Goal: Task Accomplishment & Management: Manage account settings

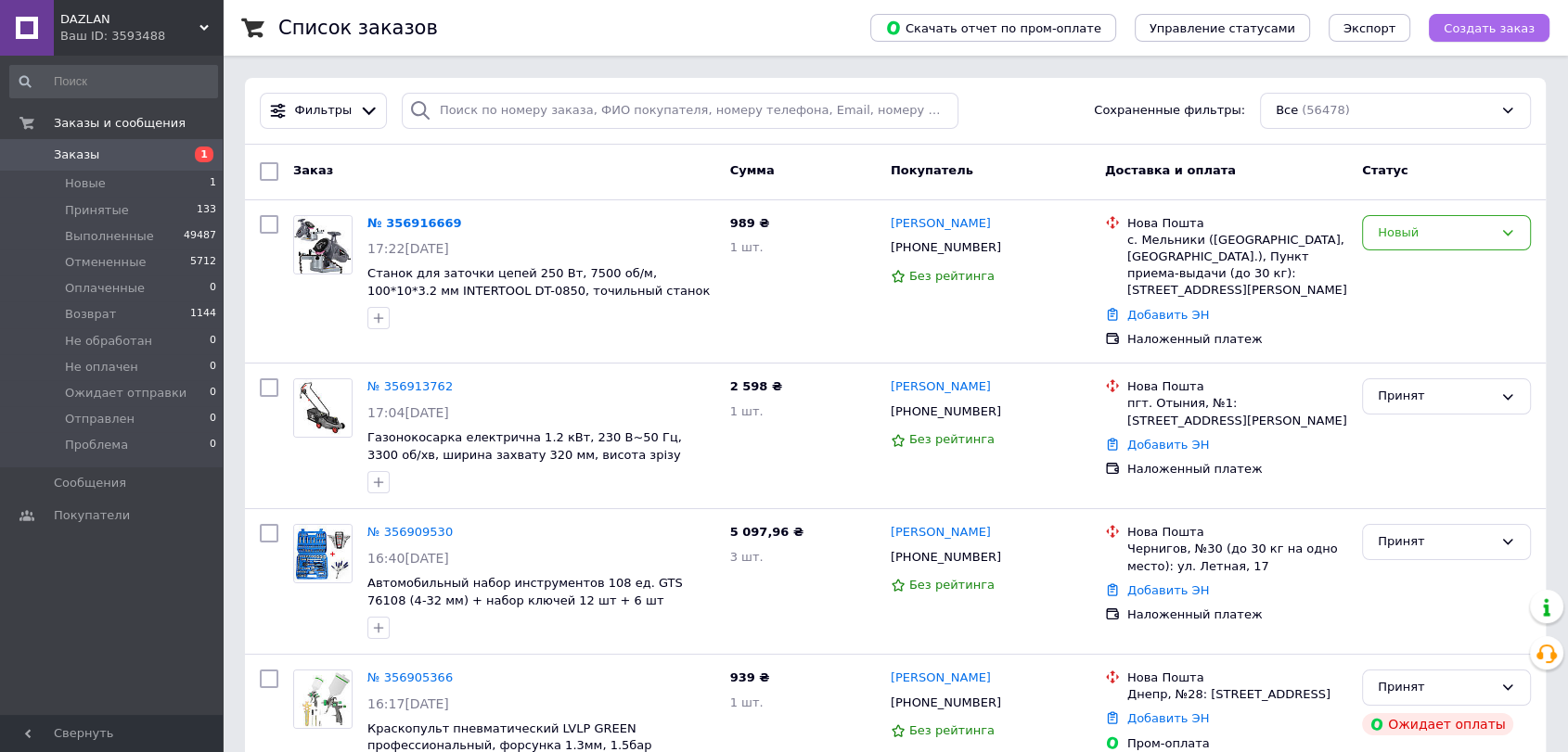
click at [1508, 28] on span "Создать заказ" at bounding box center [1489, 28] width 91 height 14
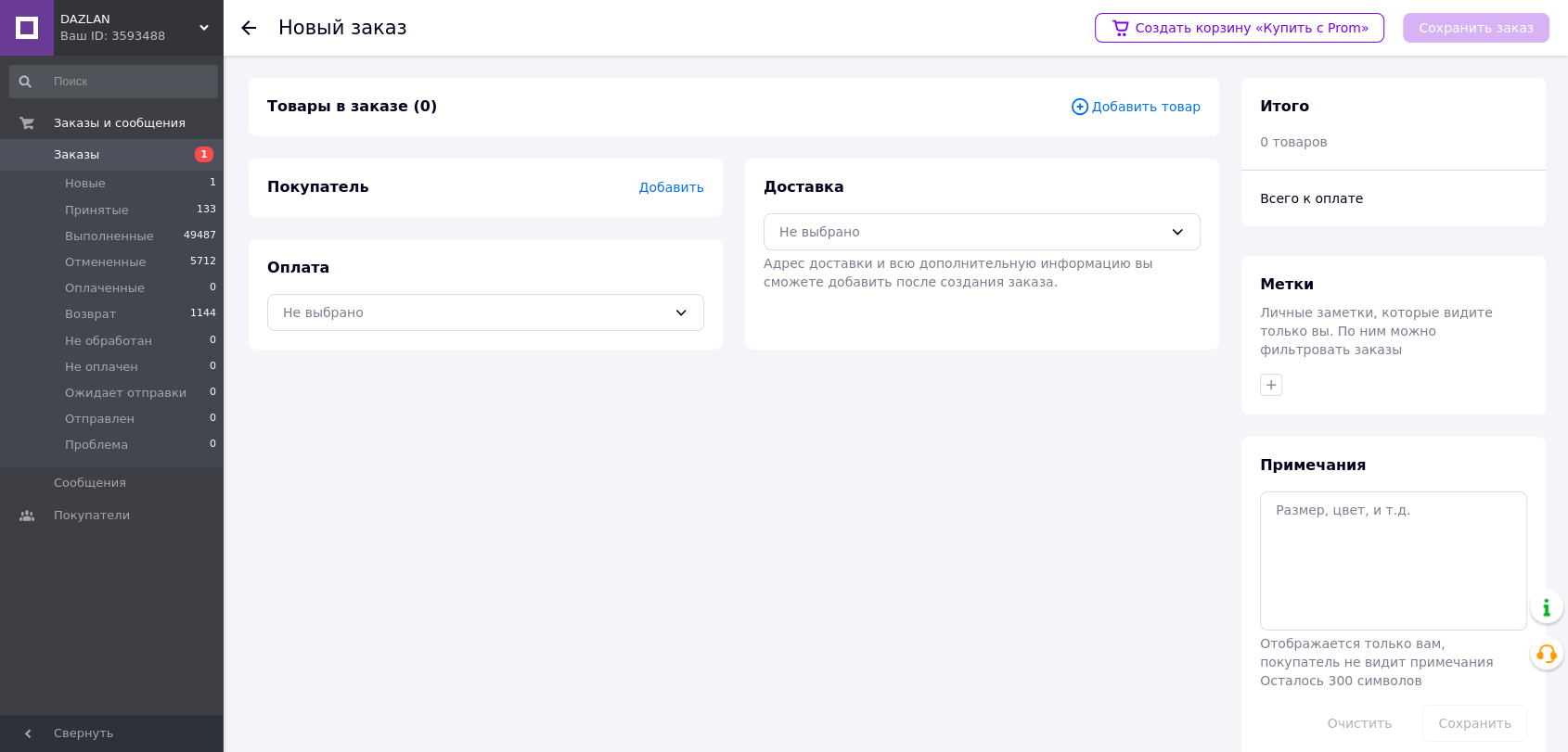
click at [1150, 106] on span "Добавить товар" at bounding box center [1135, 106] width 131 height 21
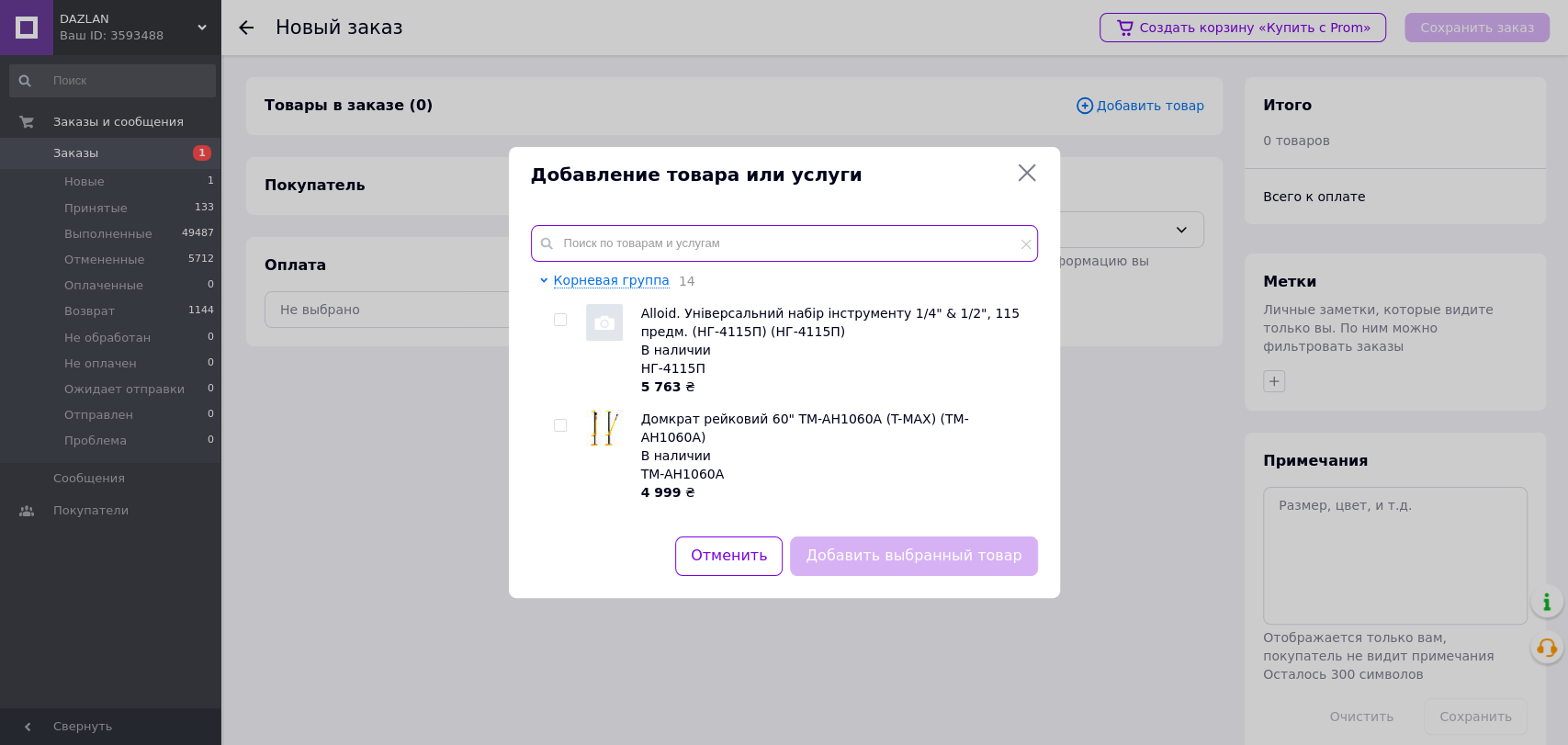
click at [637, 234] on input "text" at bounding box center [784, 244] width 507 height 37
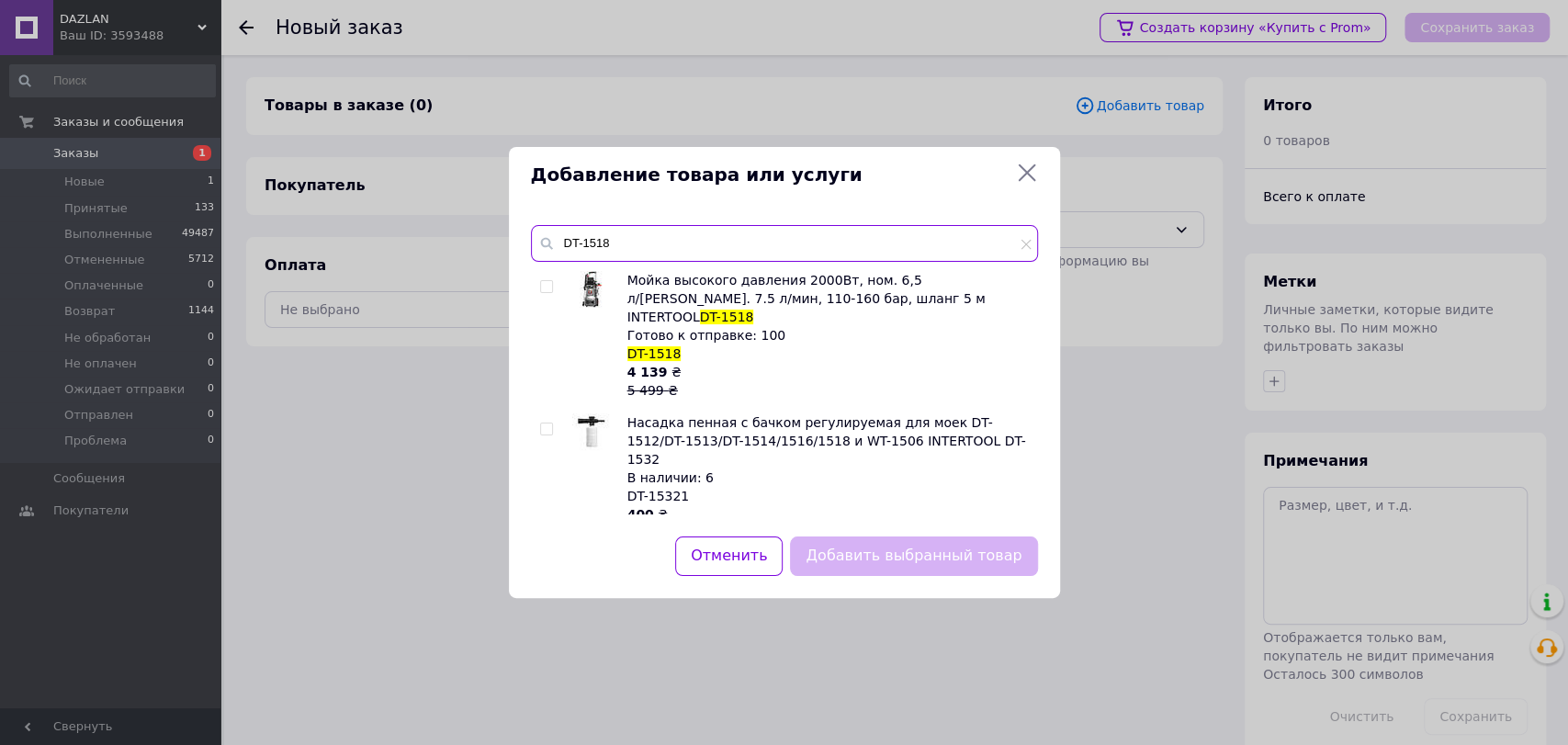
type input "DT-1518"
click at [544, 286] on input "checkbox" at bounding box center [545, 286] width 12 height 12
checkbox input "true"
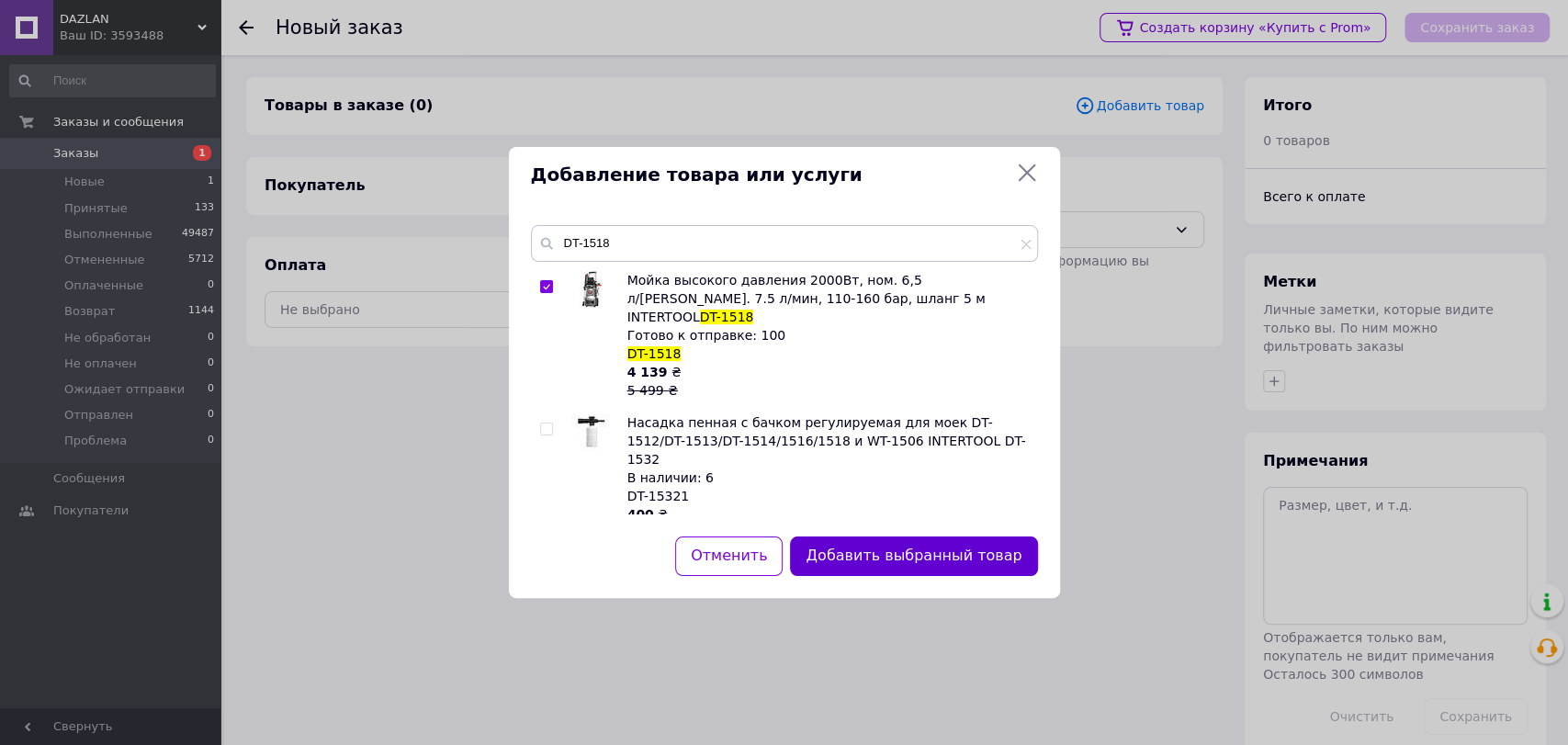
click at [946, 568] on button "Добавить выбранный товар" at bounding box center [914, 556] width 247 height 40
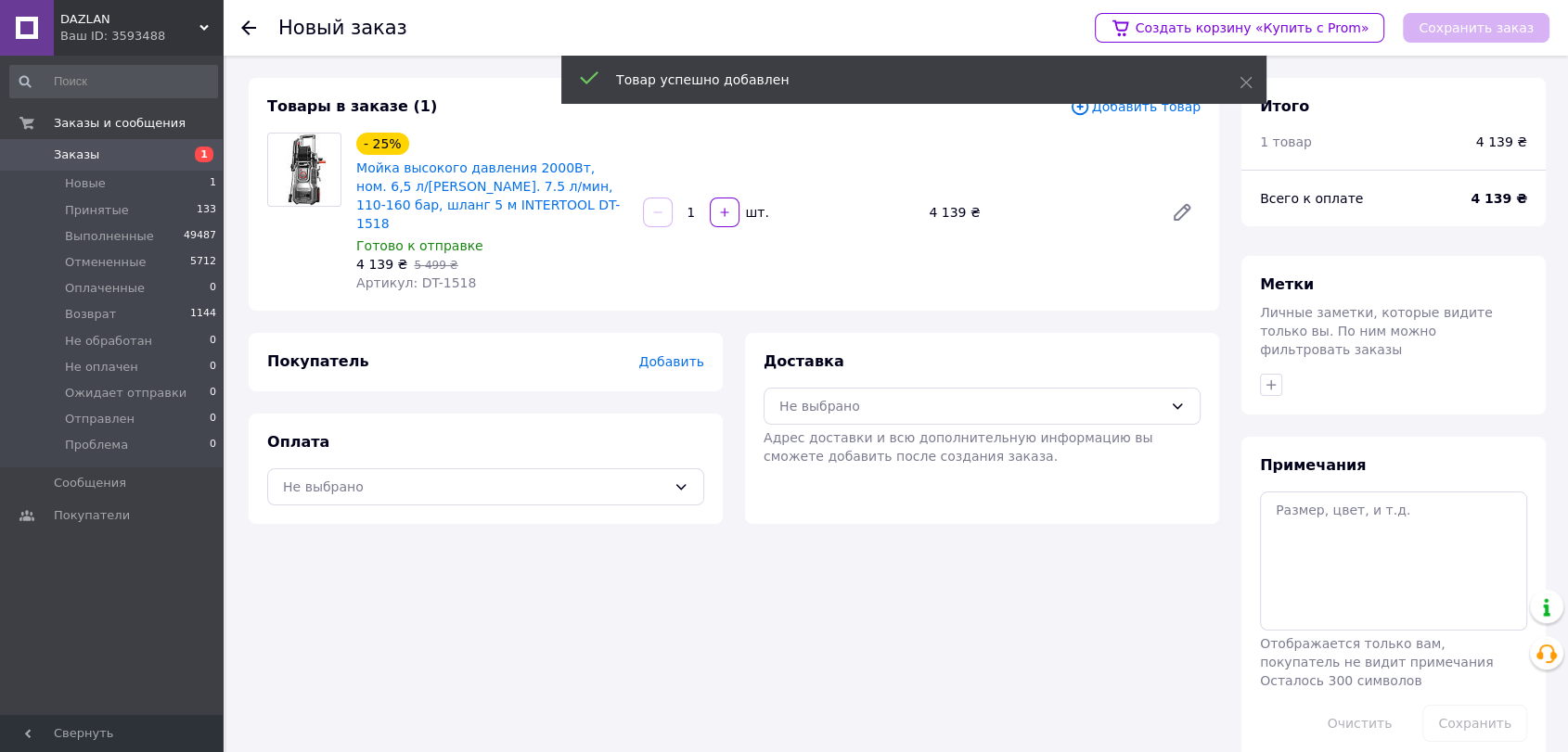
click at [680, 354] on span "Добавить" at bounding box center [672, 362] width 65 height 15
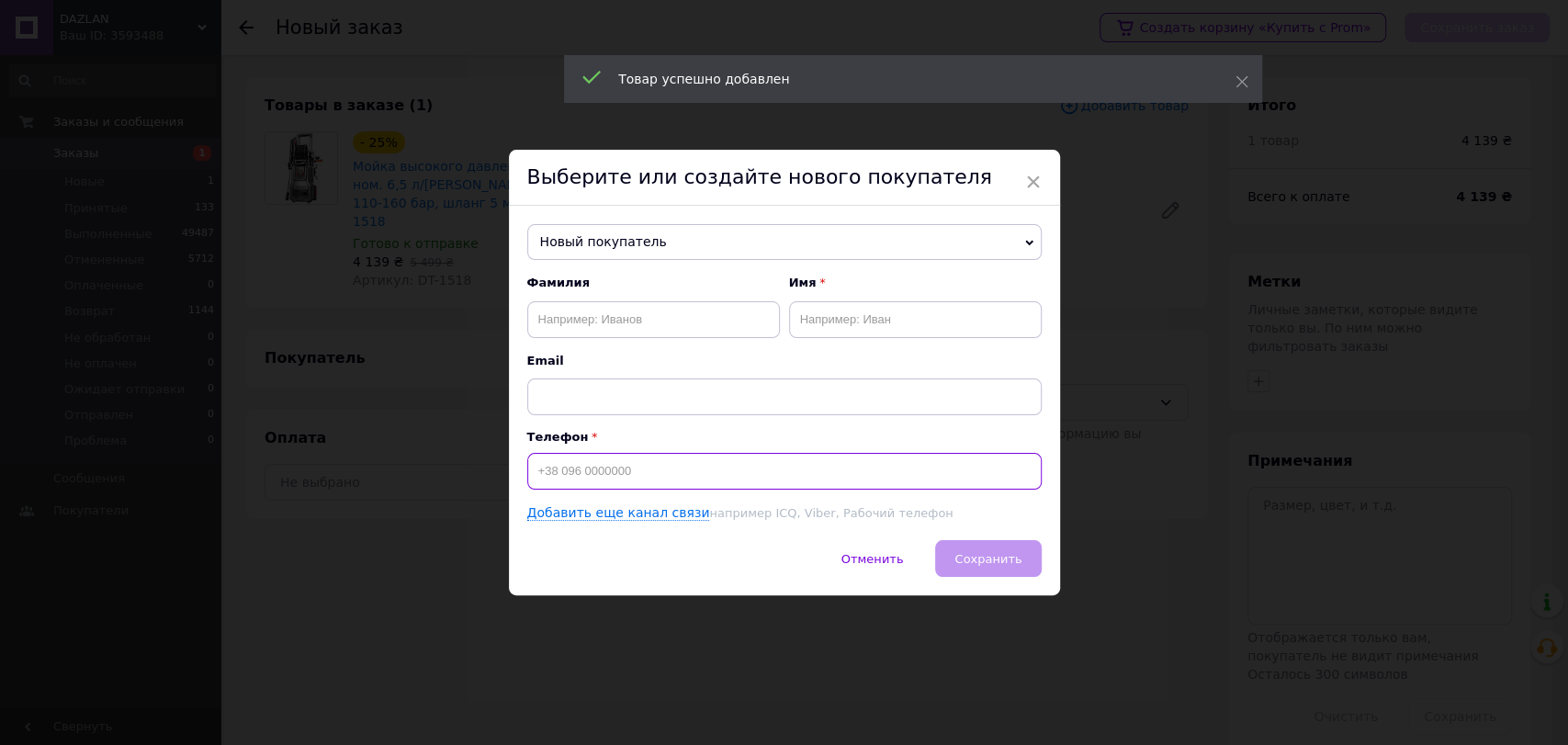
click at [753, 465] on input at bounding box center [784, 472] width 514 height 37
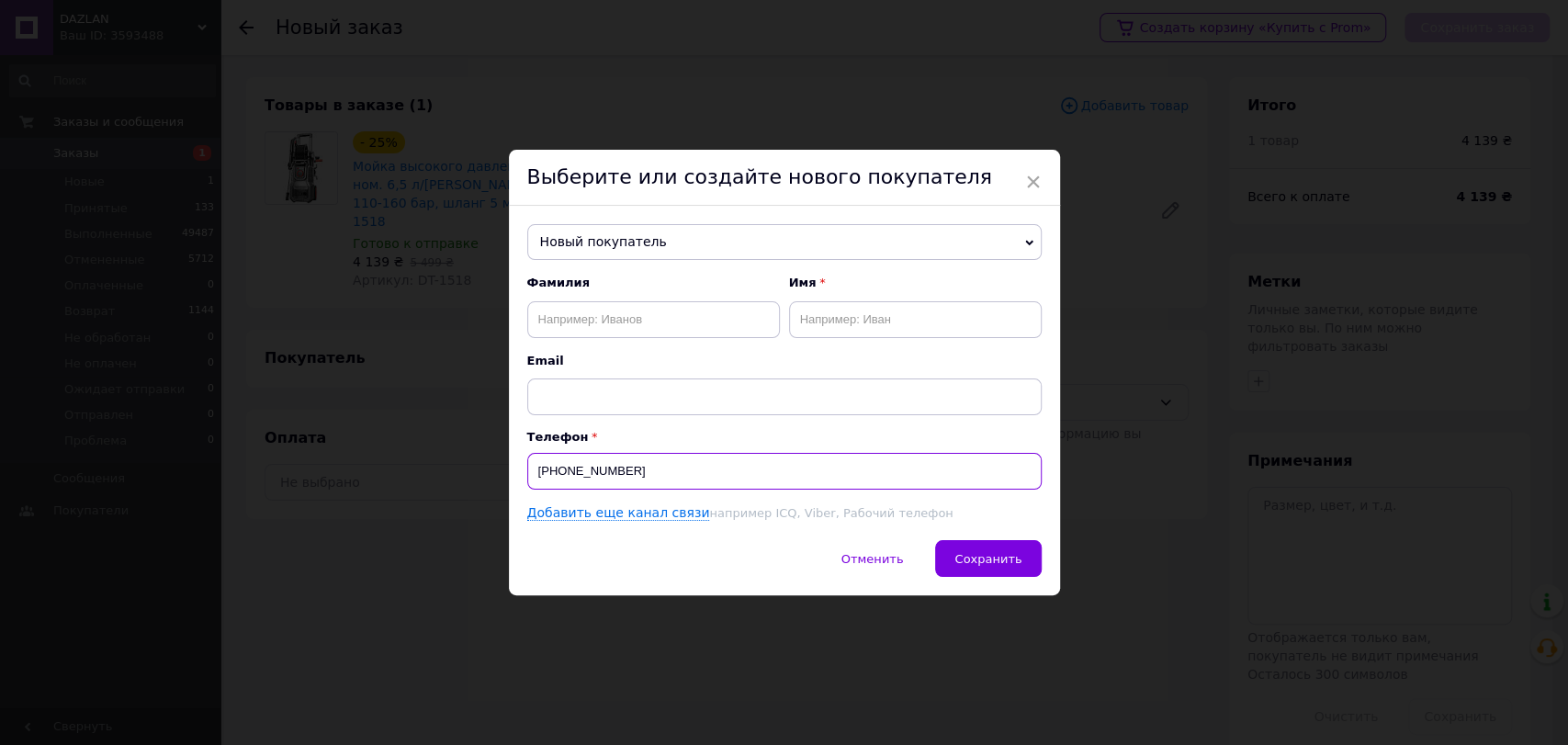
type input "[PHONE_NUMBER]"
click at [643, 337] on div "Фамилия Имя Email" at bounding box center [784, 344] width 514 height 139
click at [645, 318] on input "text" at bounding box center [653, 319] width 253 height 37
type input "Гачкевич"
type input "Павло"
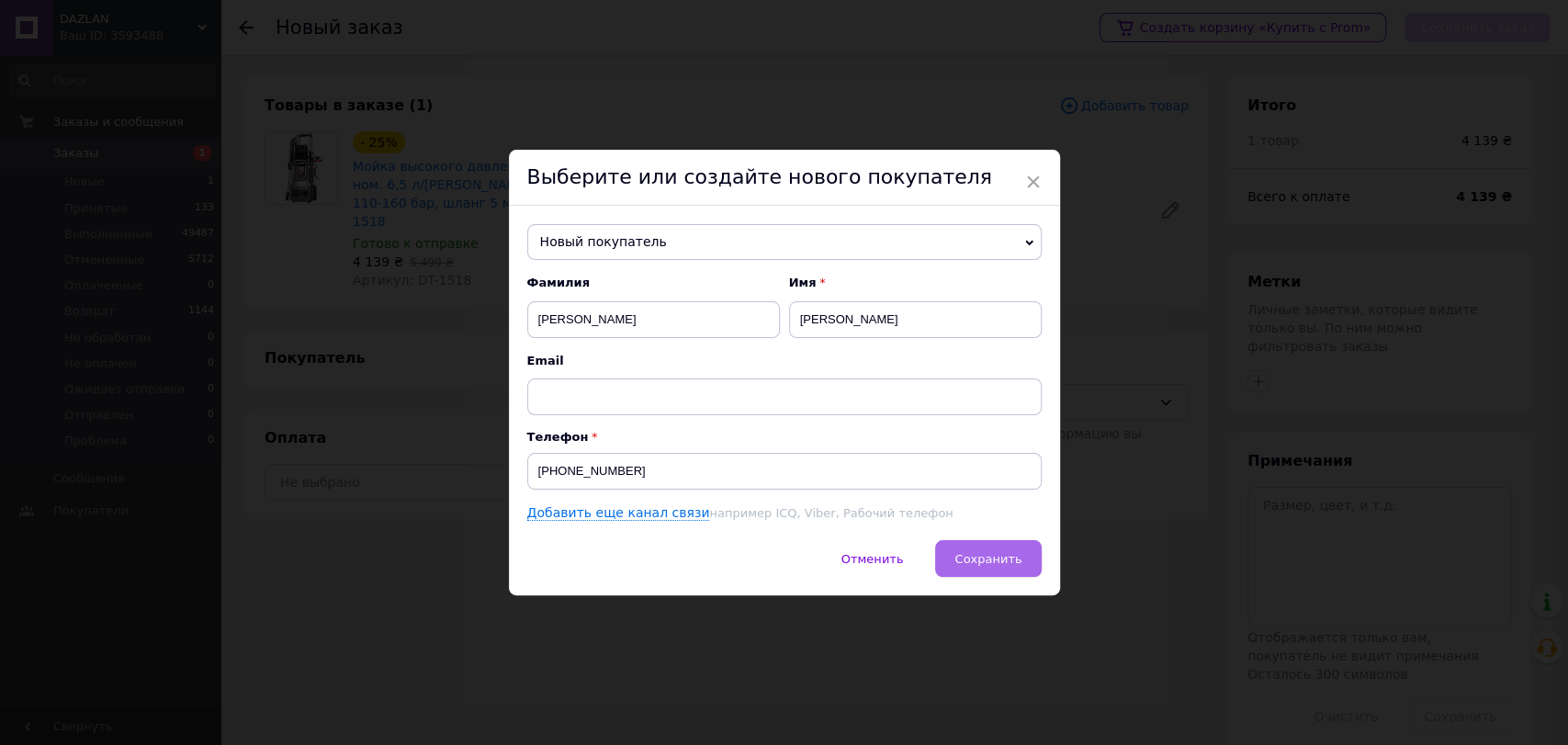
click at [987, 571] on button "Сохранить" at bounding box center [987, 559] width 105 height 37
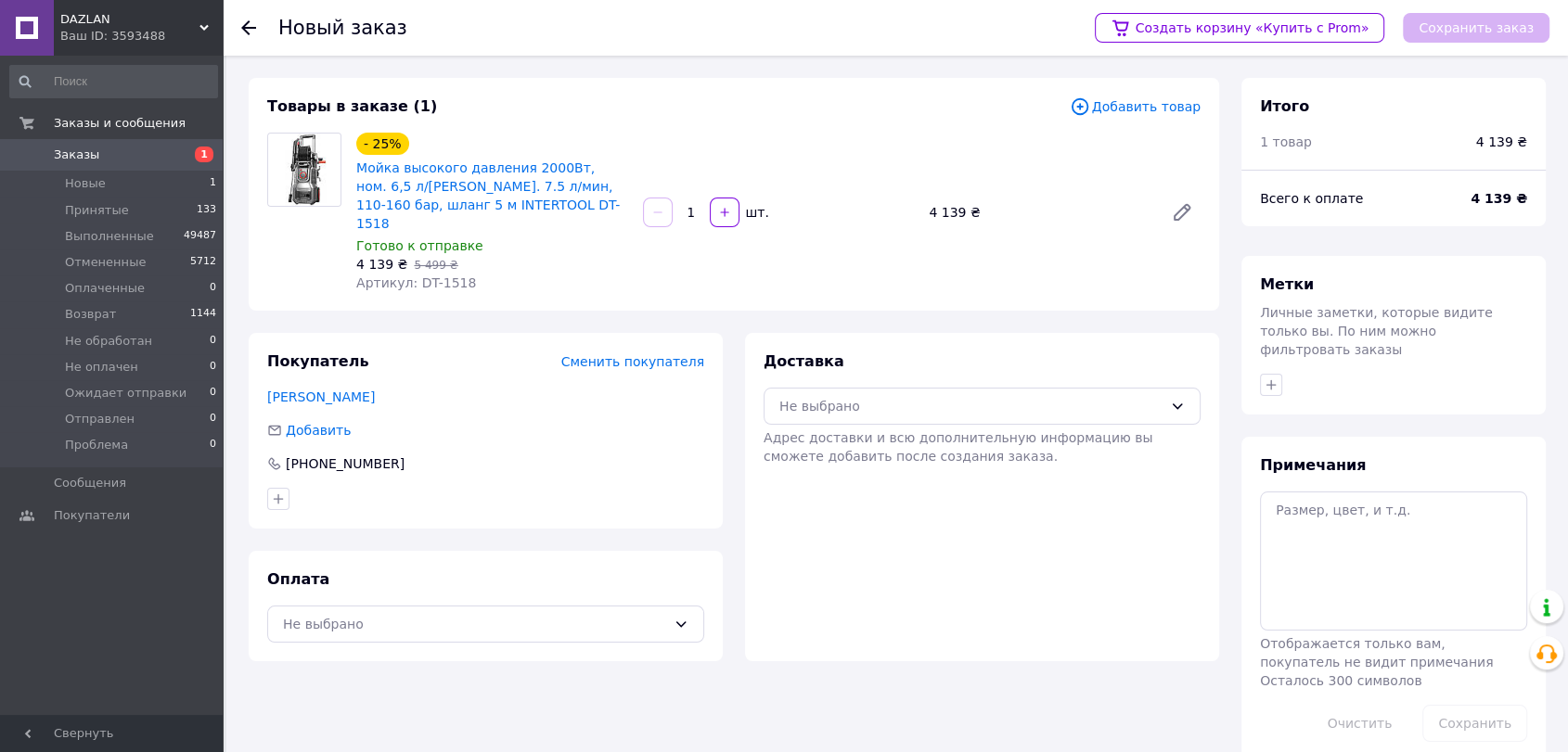
click at [1129, 116] on span "Добавить товар" at bounding box center [1135, 106] width 131 height 21
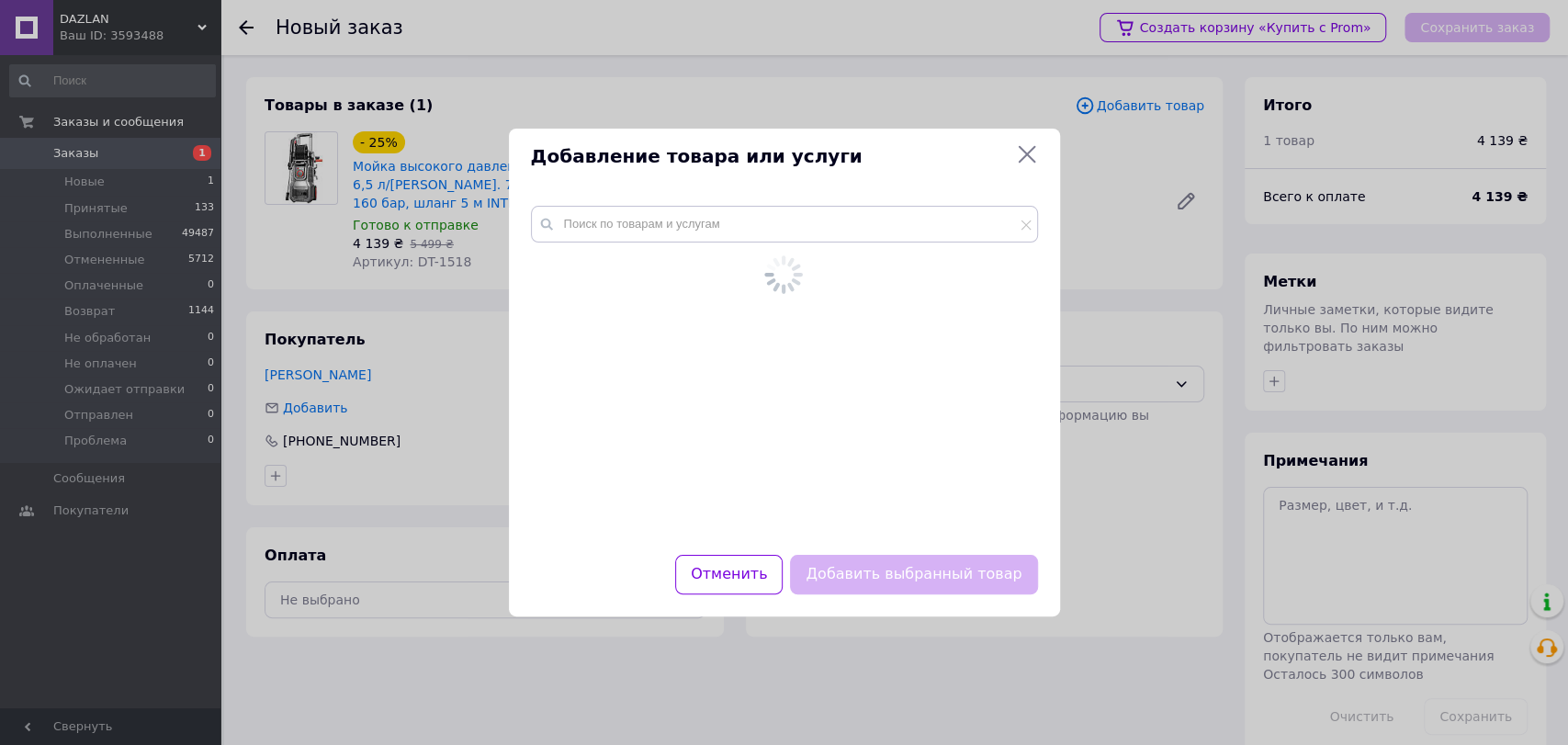
click at [1102, 192] on div "Добавление товара или услуги Отменить Добавить выбранный товар" at bounding box center [784, 372] width 1568 height 745
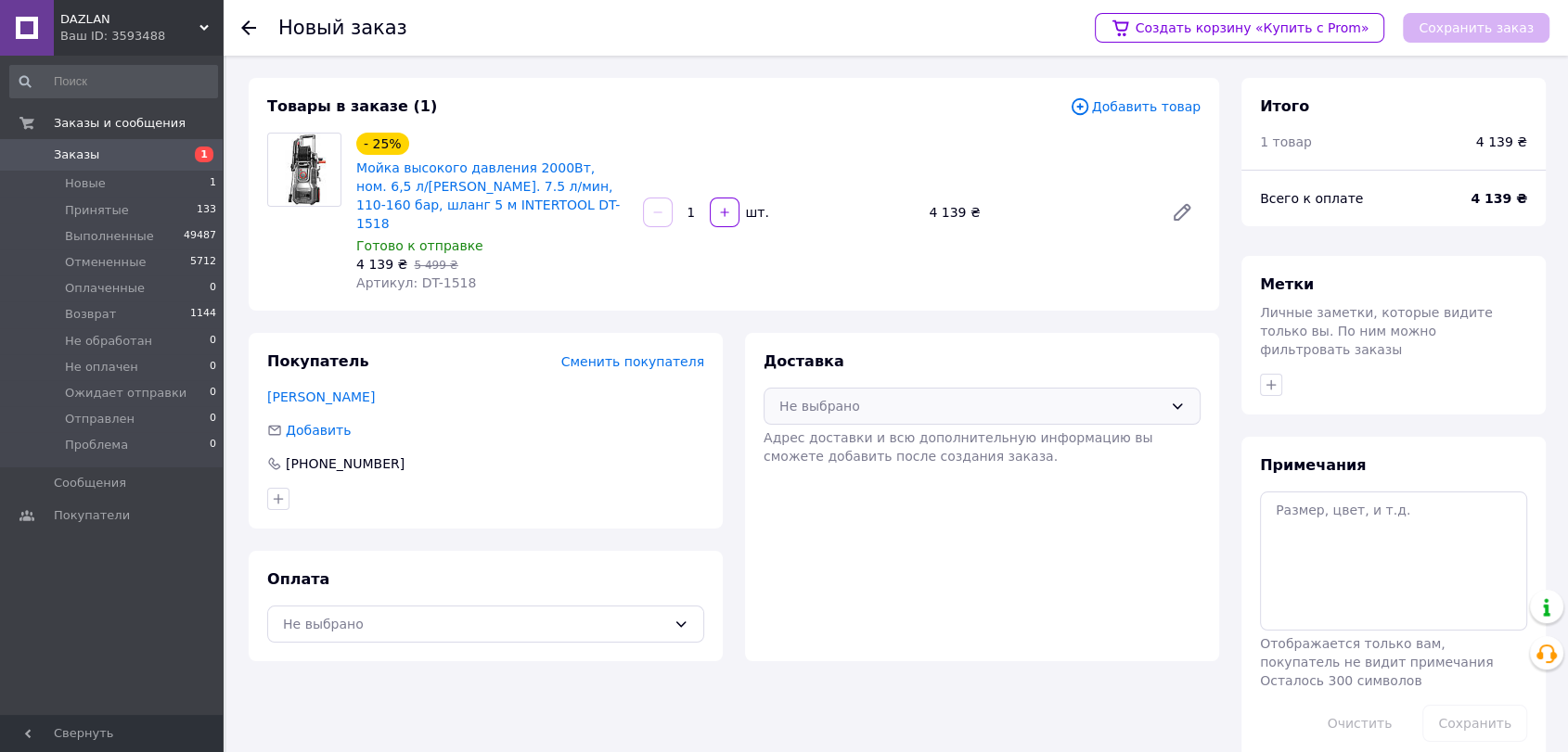
click at [1090, 403] on div "Не выбрано" at bounding box center [982, 406] width 437 height 37
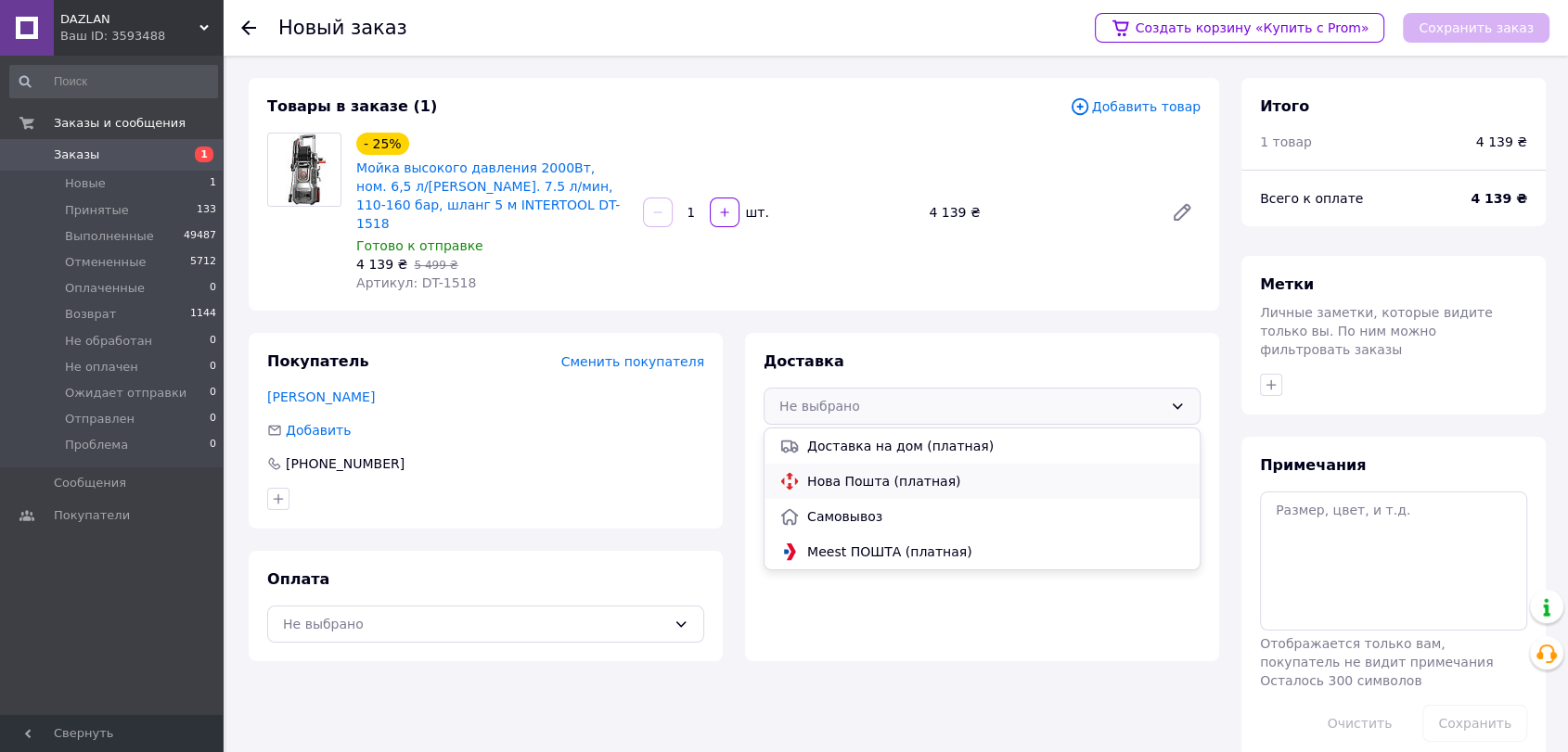
click at [900, 475] on div "Нова Пошта (платная)" at bounding box center [982, 482] width 435 height 35
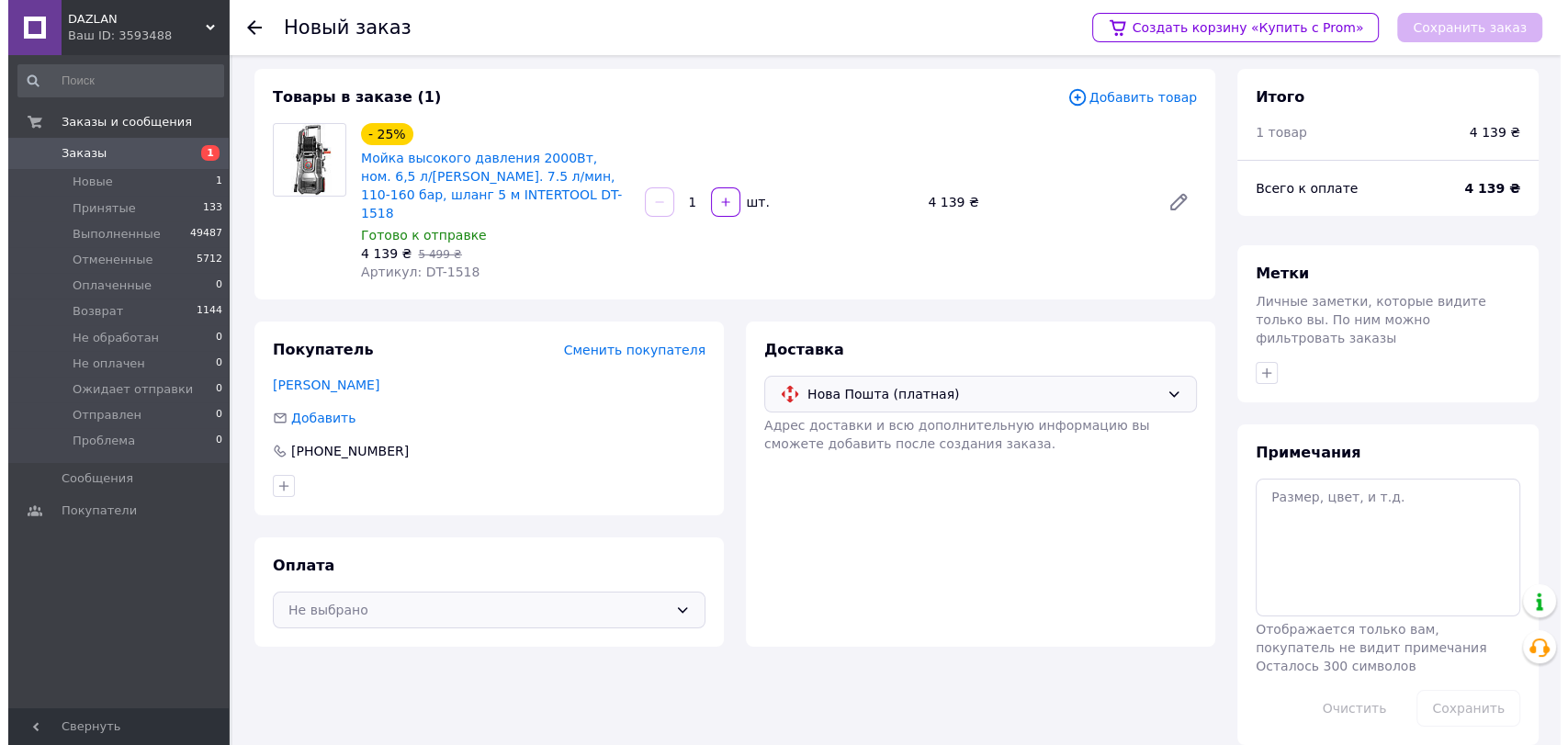
scroll to position [11, 0]
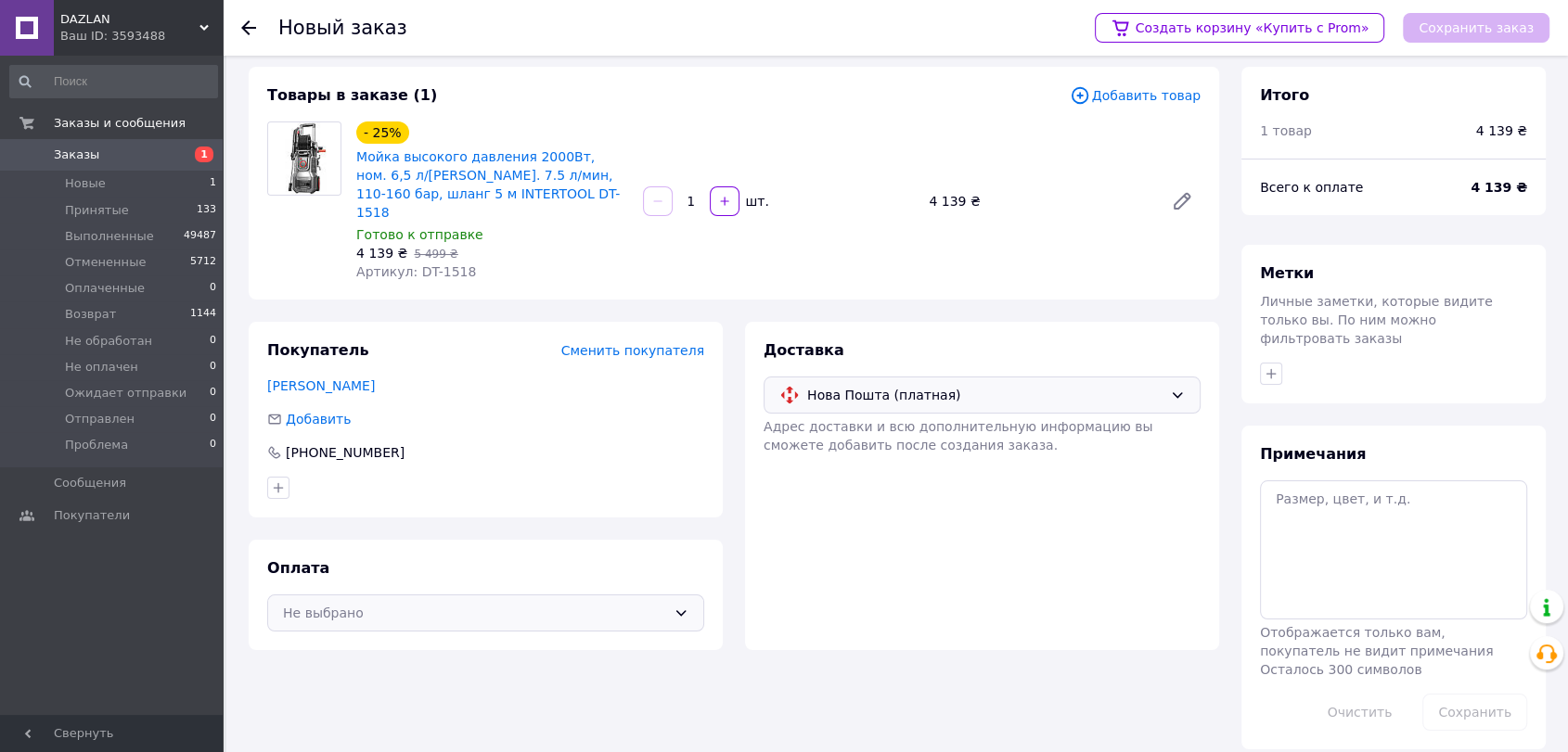
click at [567, 608] on div "Не выбрано" at bounding box center [486, 613] width 437 height 37
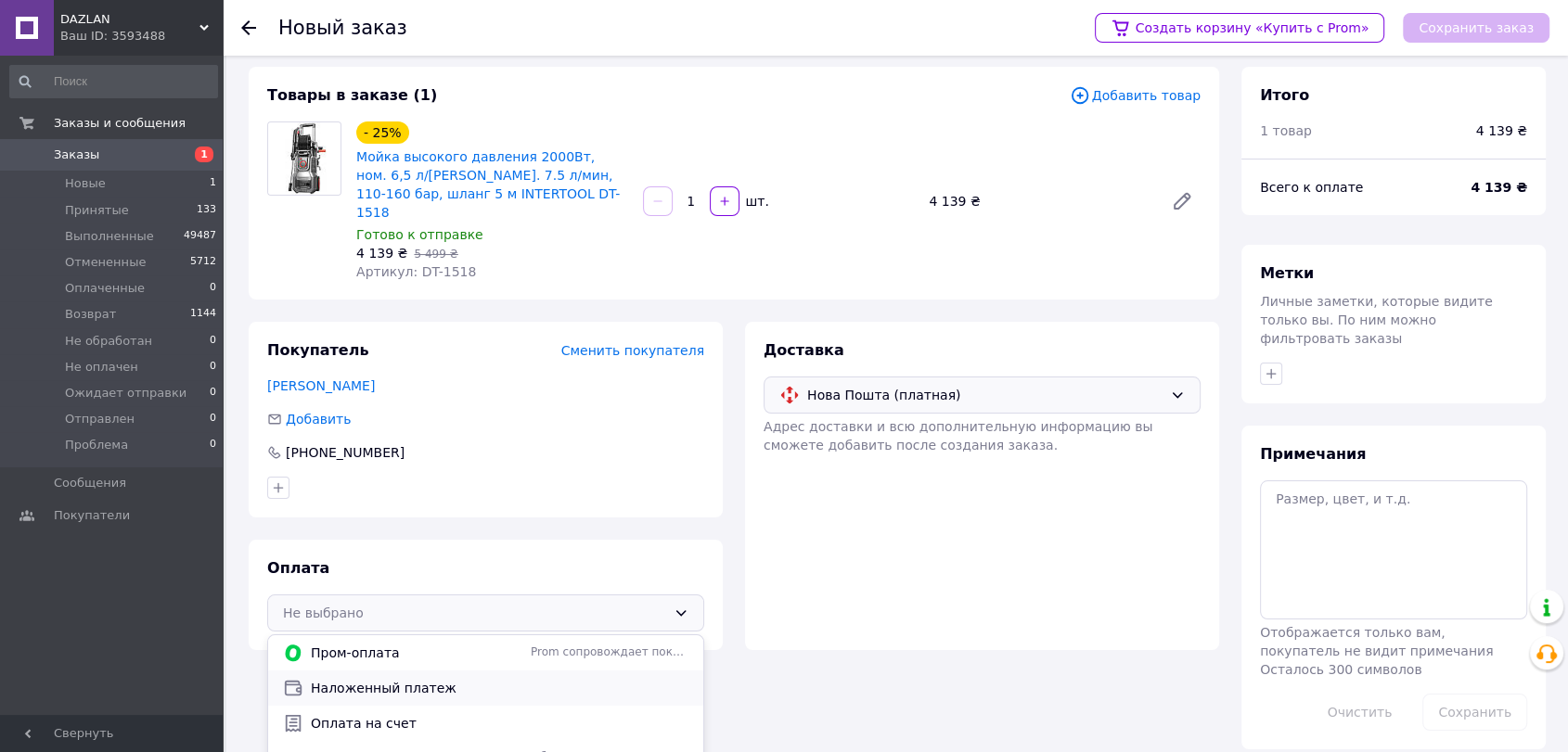
click at [456, 678] on span "Наложенный платеж" at bounding box center [499, 688] width 378 height 19
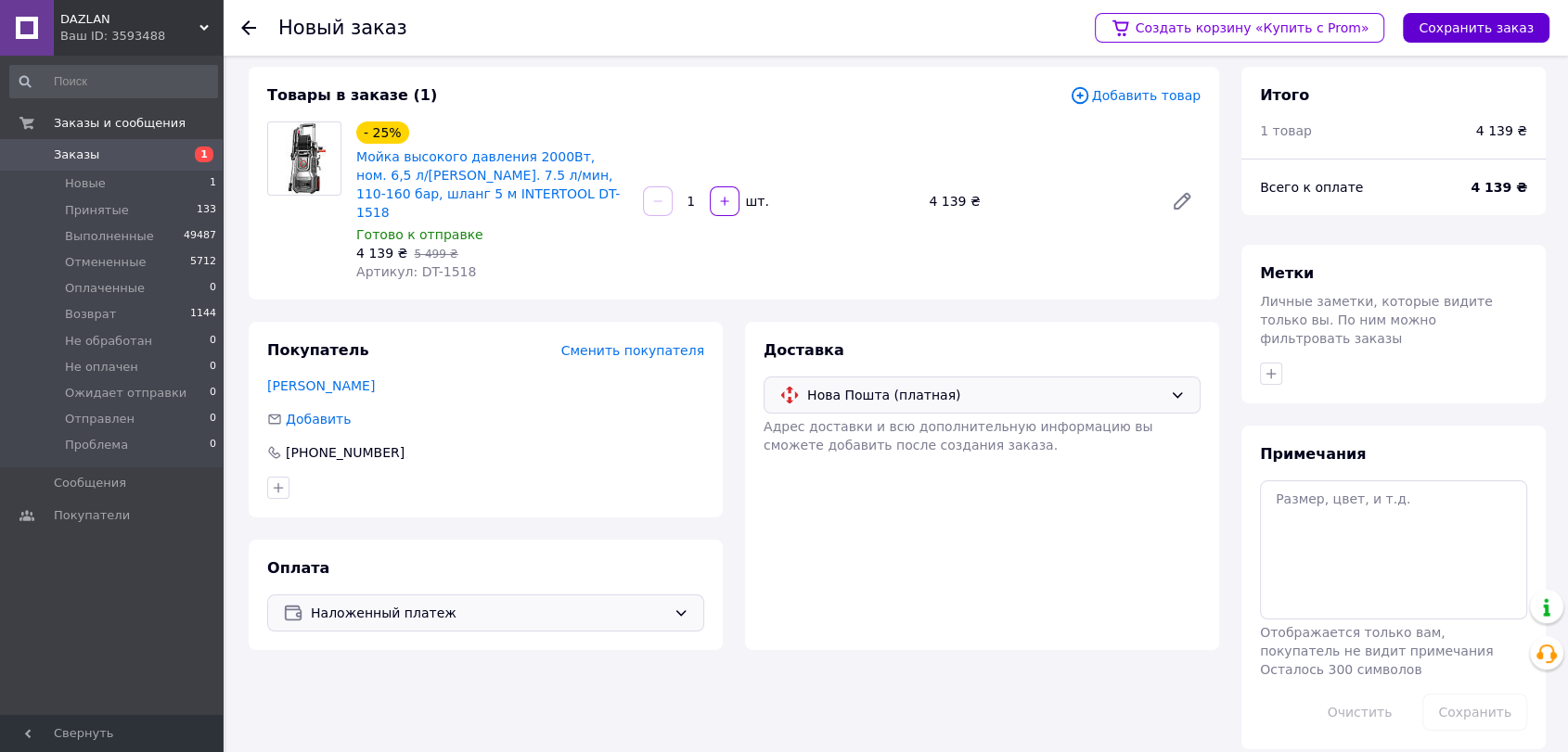
click at [1495, 30] on button "Сохранить заказ" at bounding box center [1476, 28] width 146 height 30
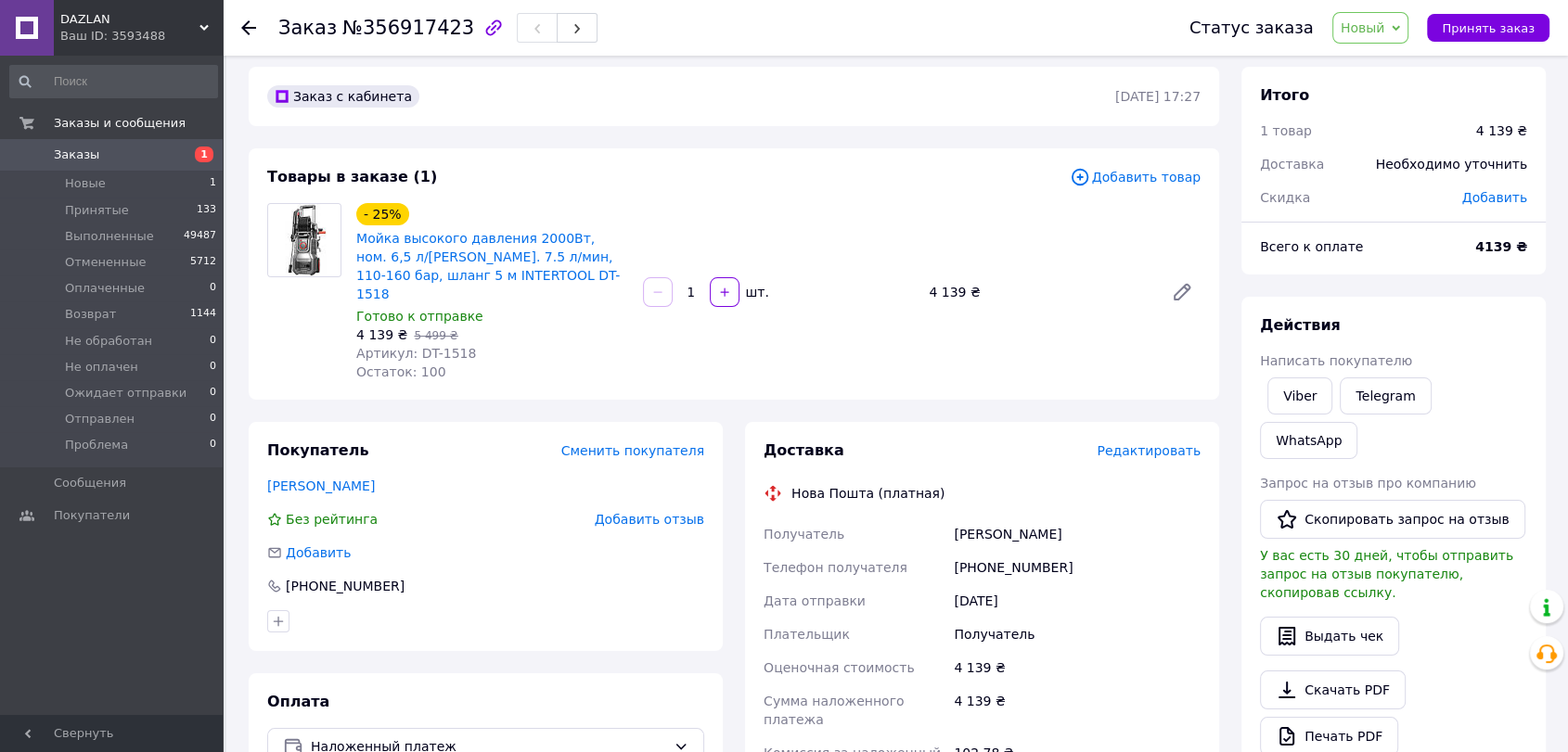
click at [1140, 444] on span "Редактировать" at bounding box center [1148, 451] width 103 height 15
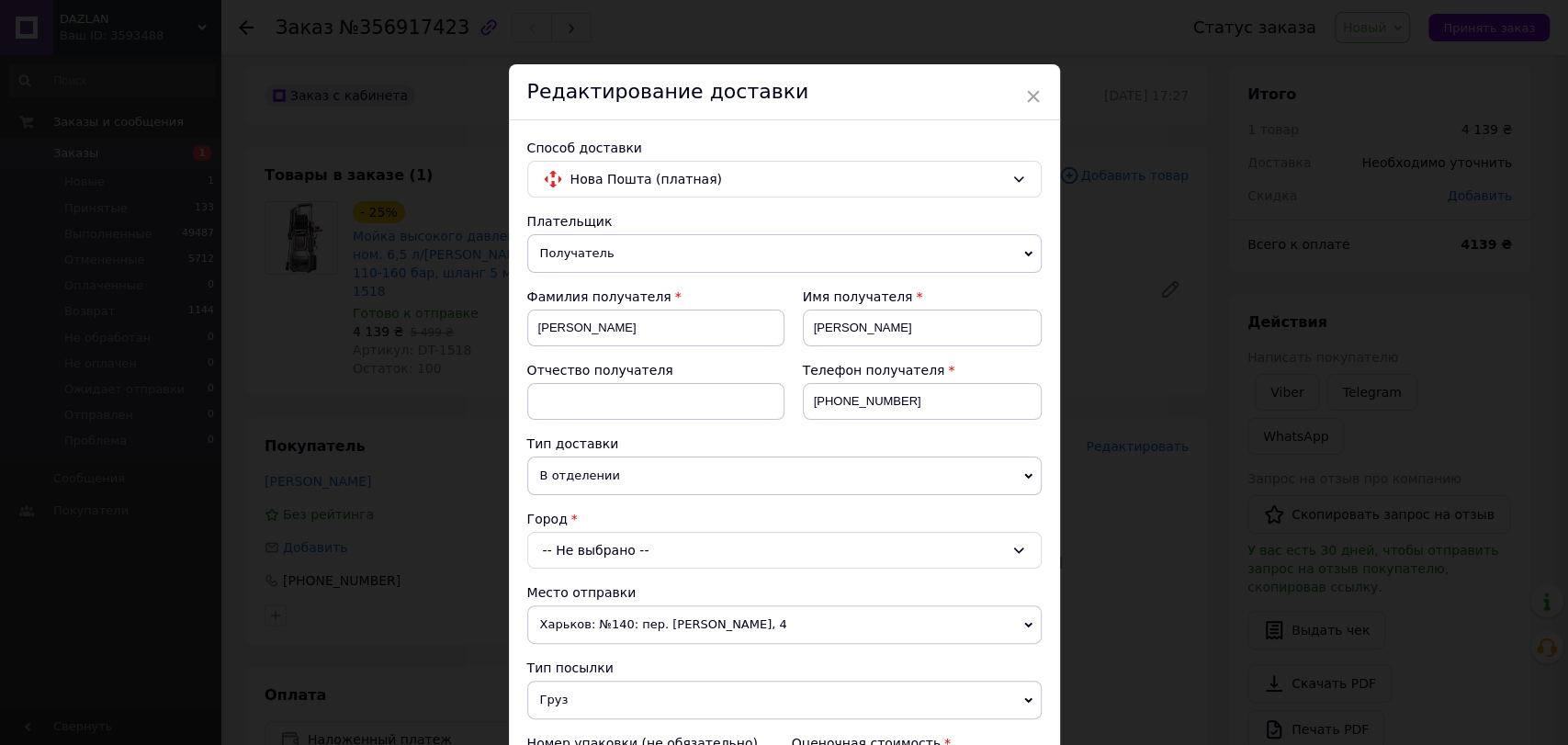
click at [635, 546] on div "-- Не выбрано --" at bounding box center [784, 550] width 514 height 37
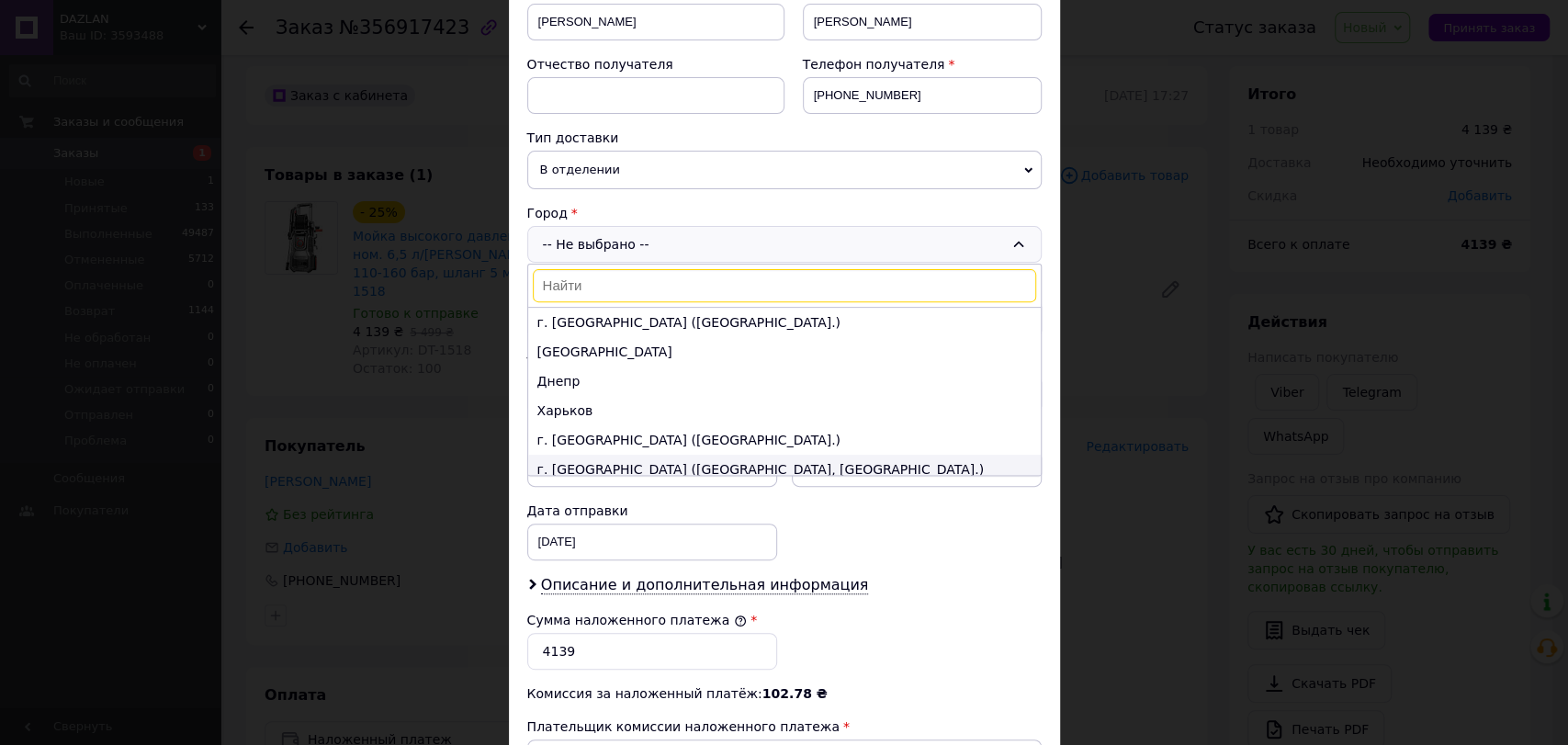
scroll to position [204, 0]
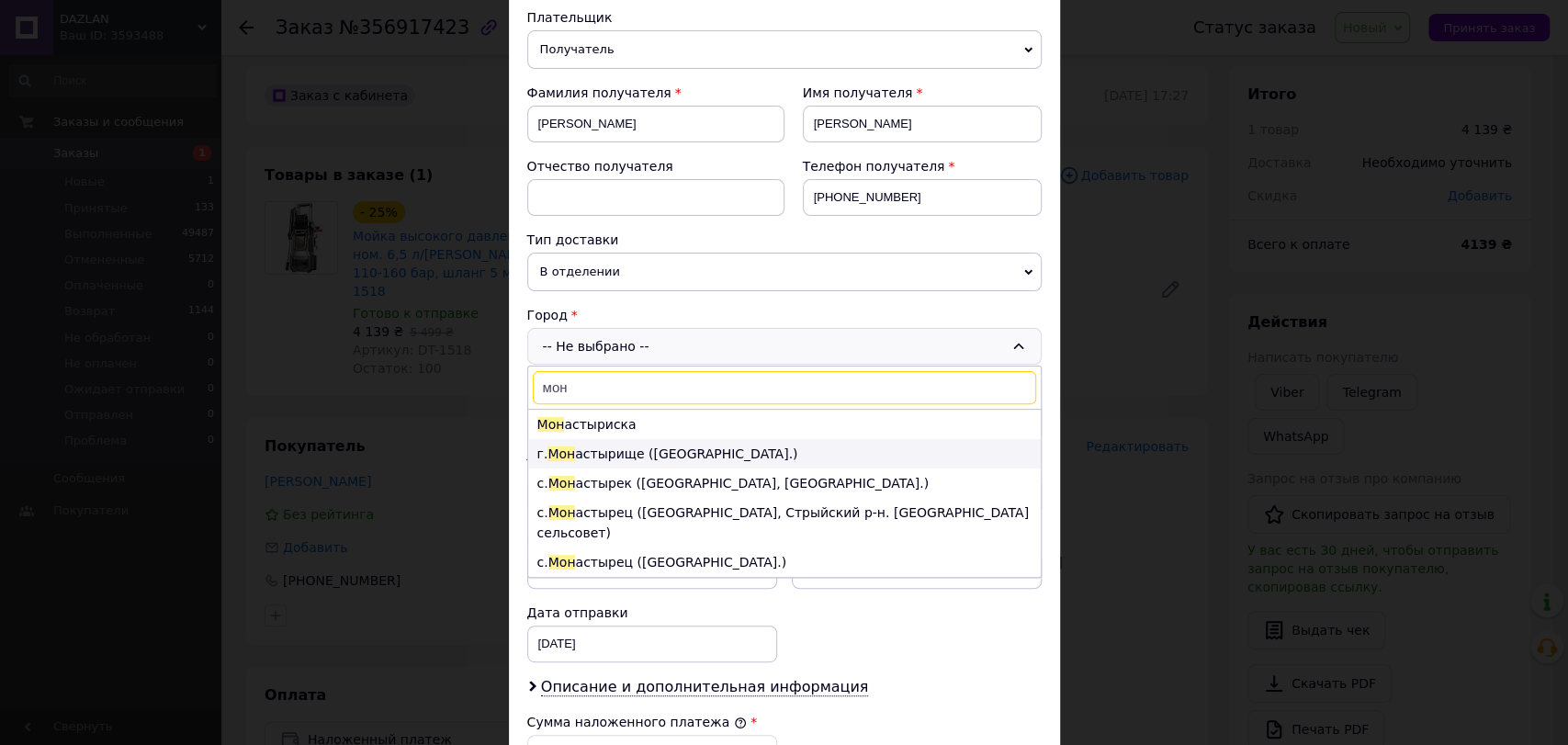
type input "мон"
click at [619, 451] on li "г. Мон астырище (Черкасская обл.)" at bounding box center [784, 454] width 512 height 30
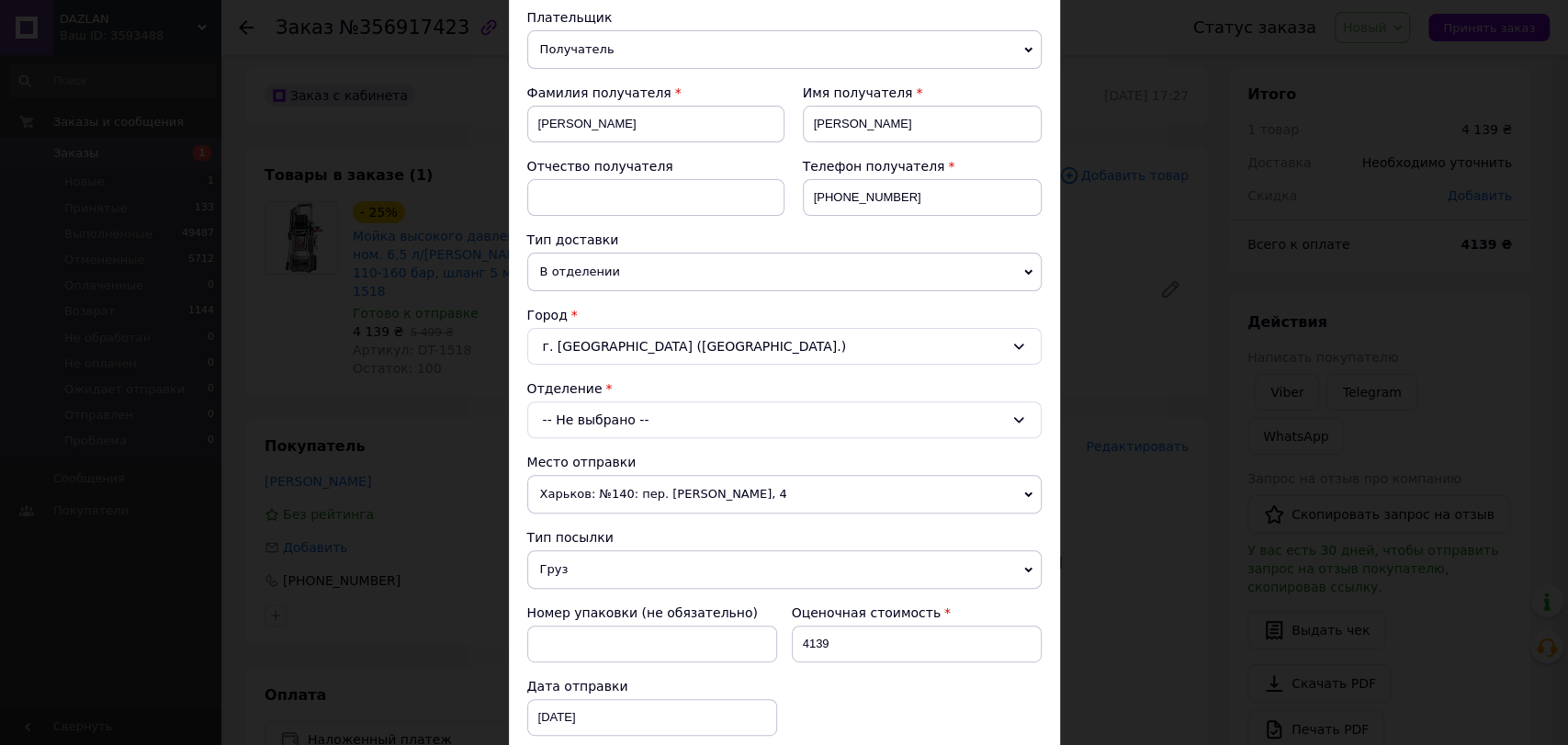
click at [630, 421] on div "-- Не выбрано --" at bounding box center [784, 420] width 514 height 37
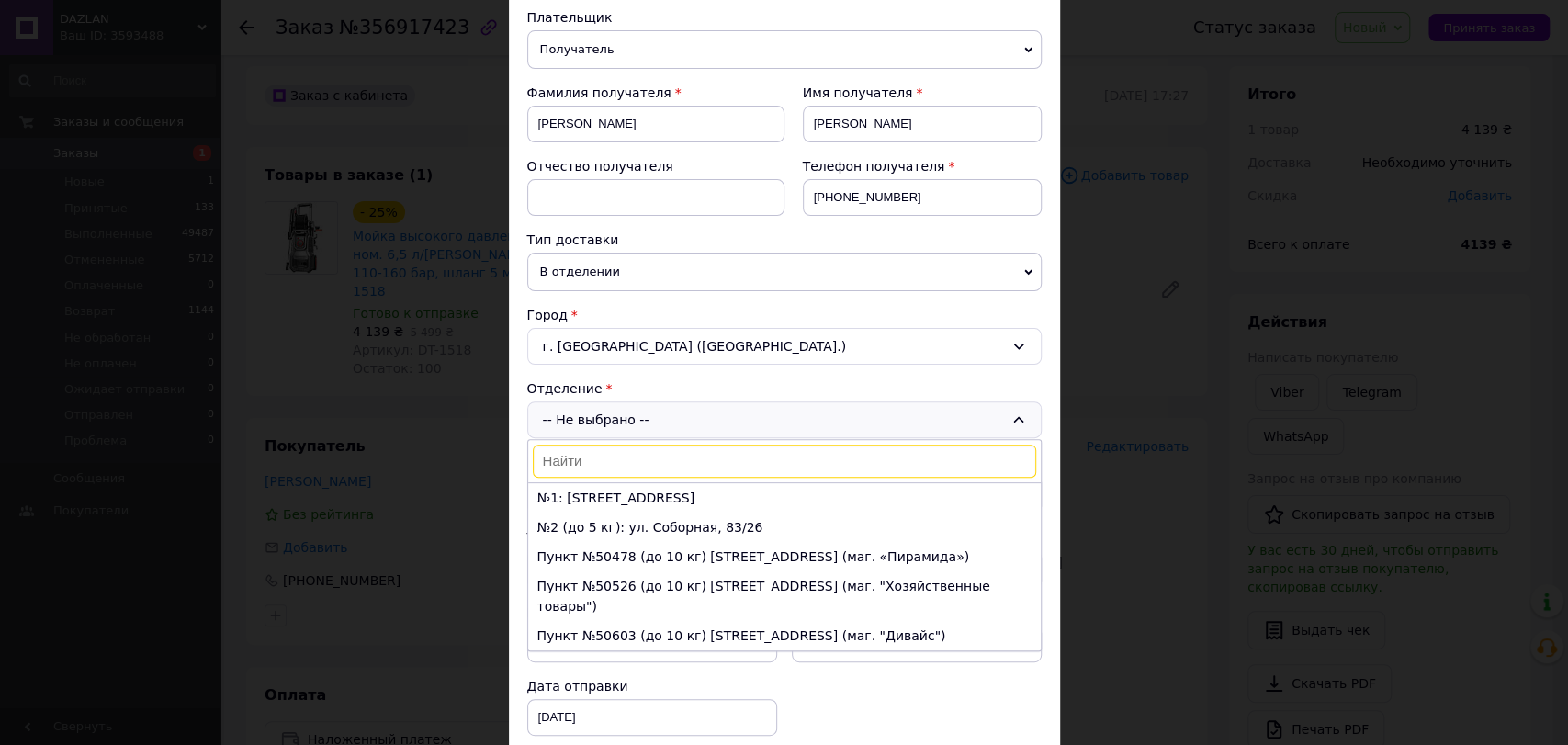
click at [630, 421] on div "-- Не выбрано -- №1: ул. Дружбы, 36 №2 (до 5 кг): ул. Соборная, 83/26 Пункт №50…" at bounding box center [784, 420] width 514 height 37
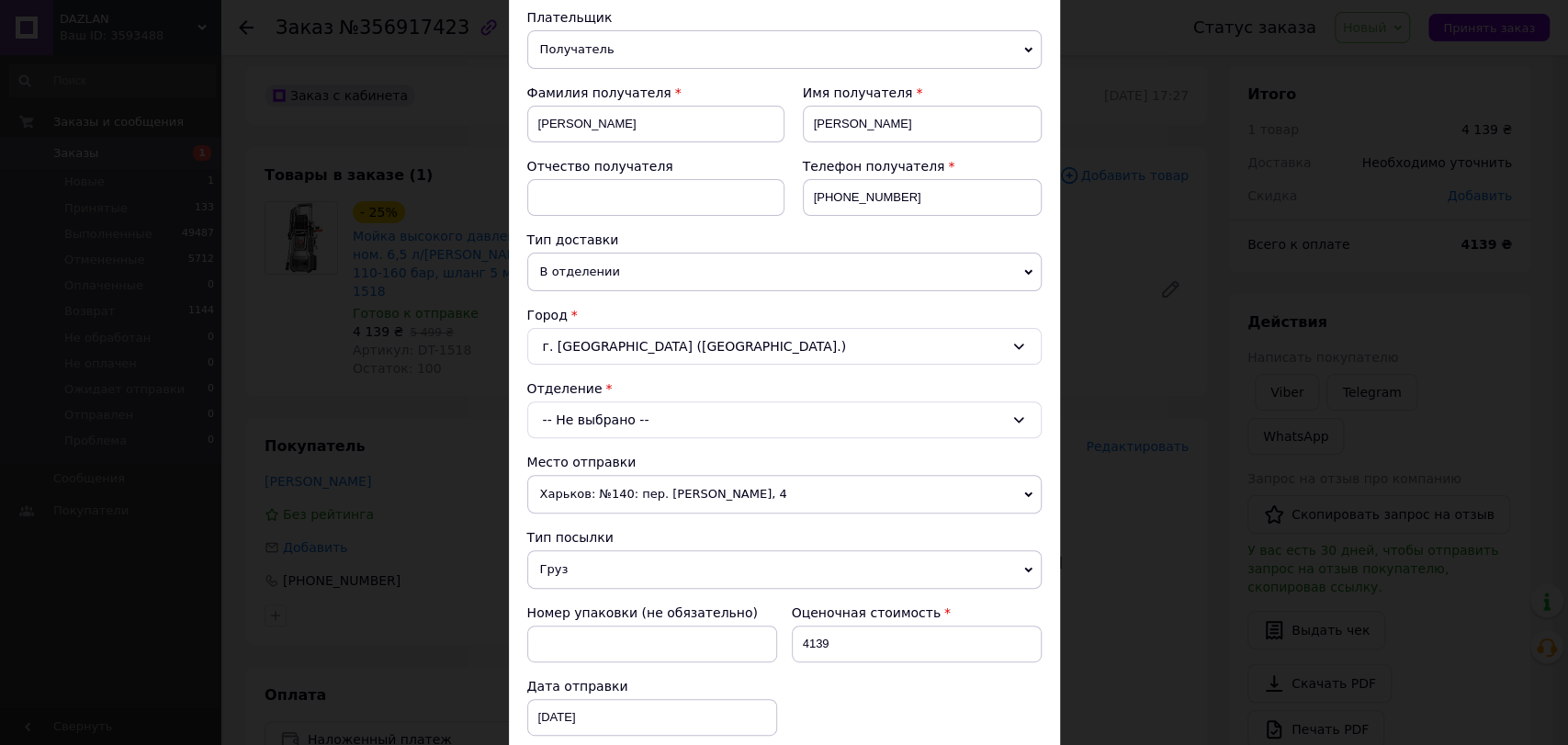
click at [615, 332] on div "г. Монастырище (Черкасская обл.)" at bounding box center [784, 346] width 514 height 37
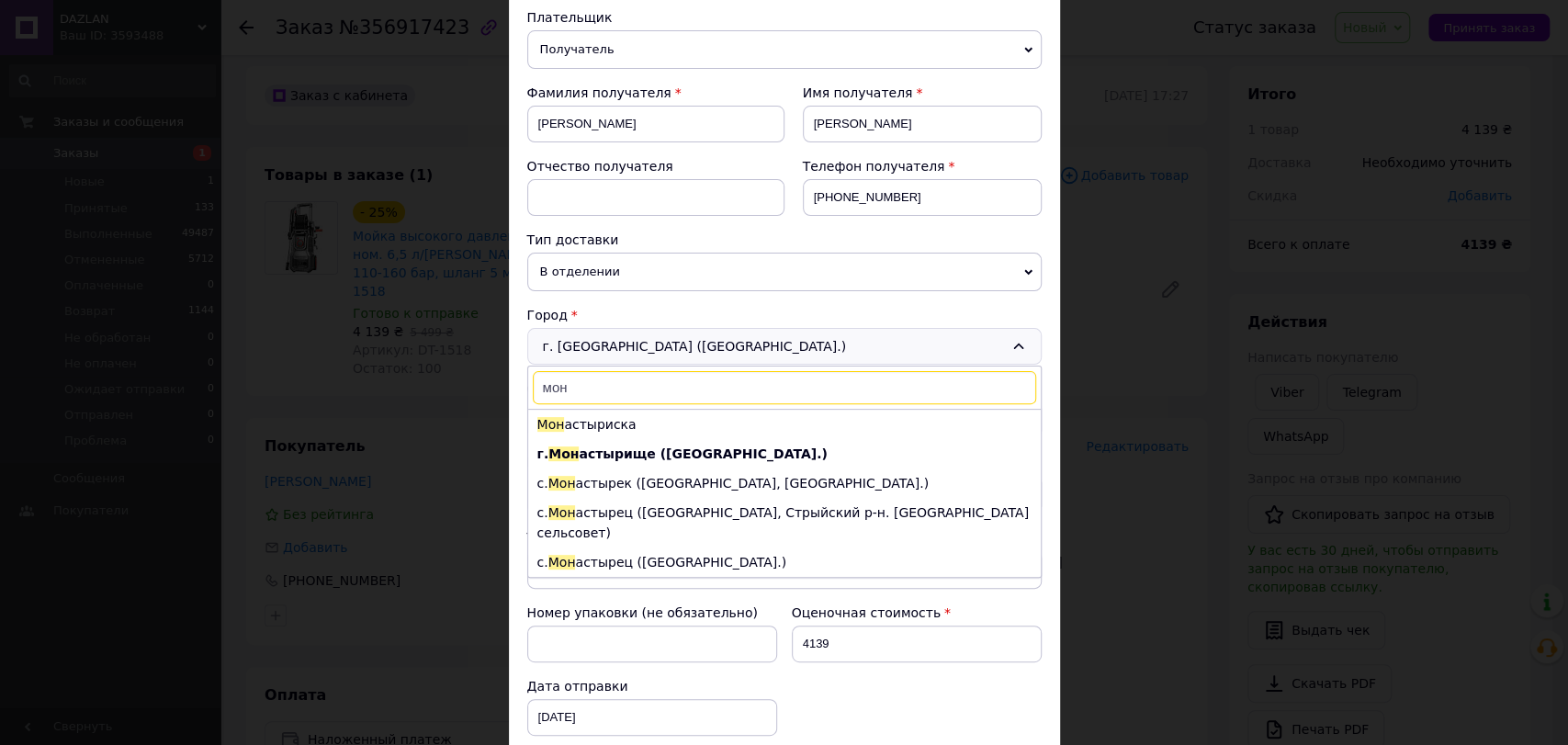
scroll to position [30, 0]
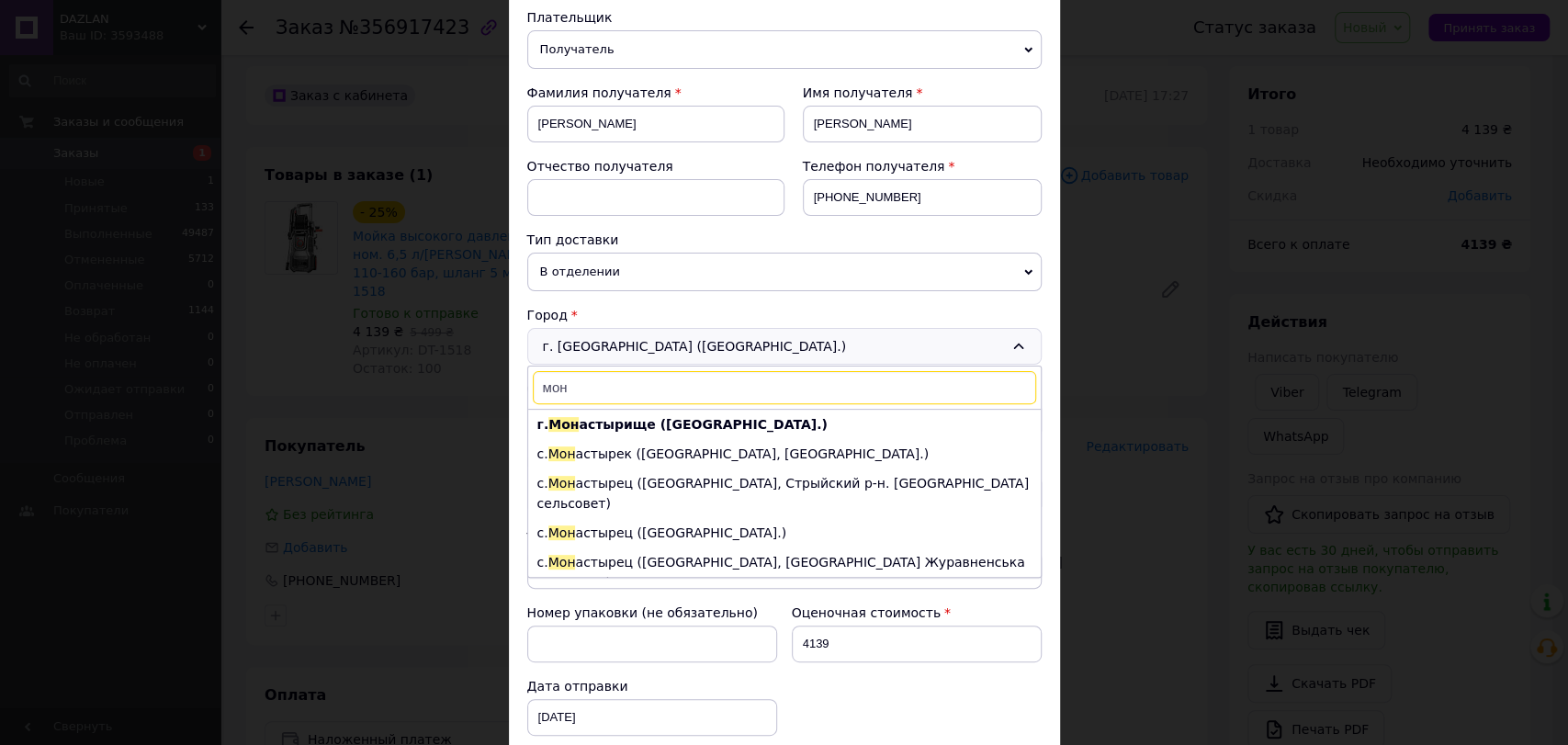
click at [671, 384] on input "мон" at bounding box center [784, 388] width 503 height 33
type input "мон"
click at [1012, 340] on icon at bounding box center [1019, 346] width 15 height 15
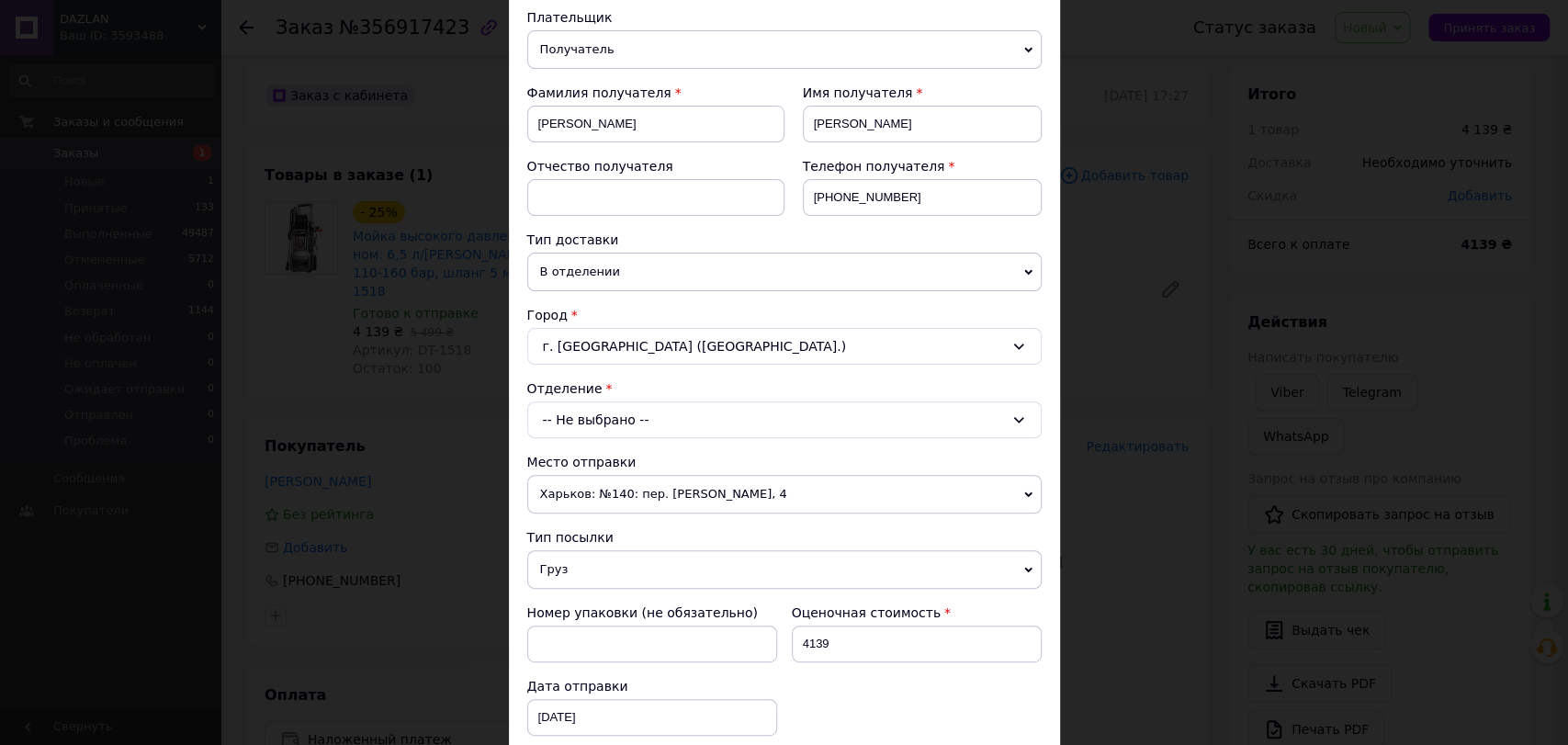
click at [692, 397] on div "Отделение -- Не выбрано --" at bounding box center [784, 409] width 514 height 59
click at [688, 419] on div "-- Не выбрано --" at bounding box center [784, 420] width 514 height 37
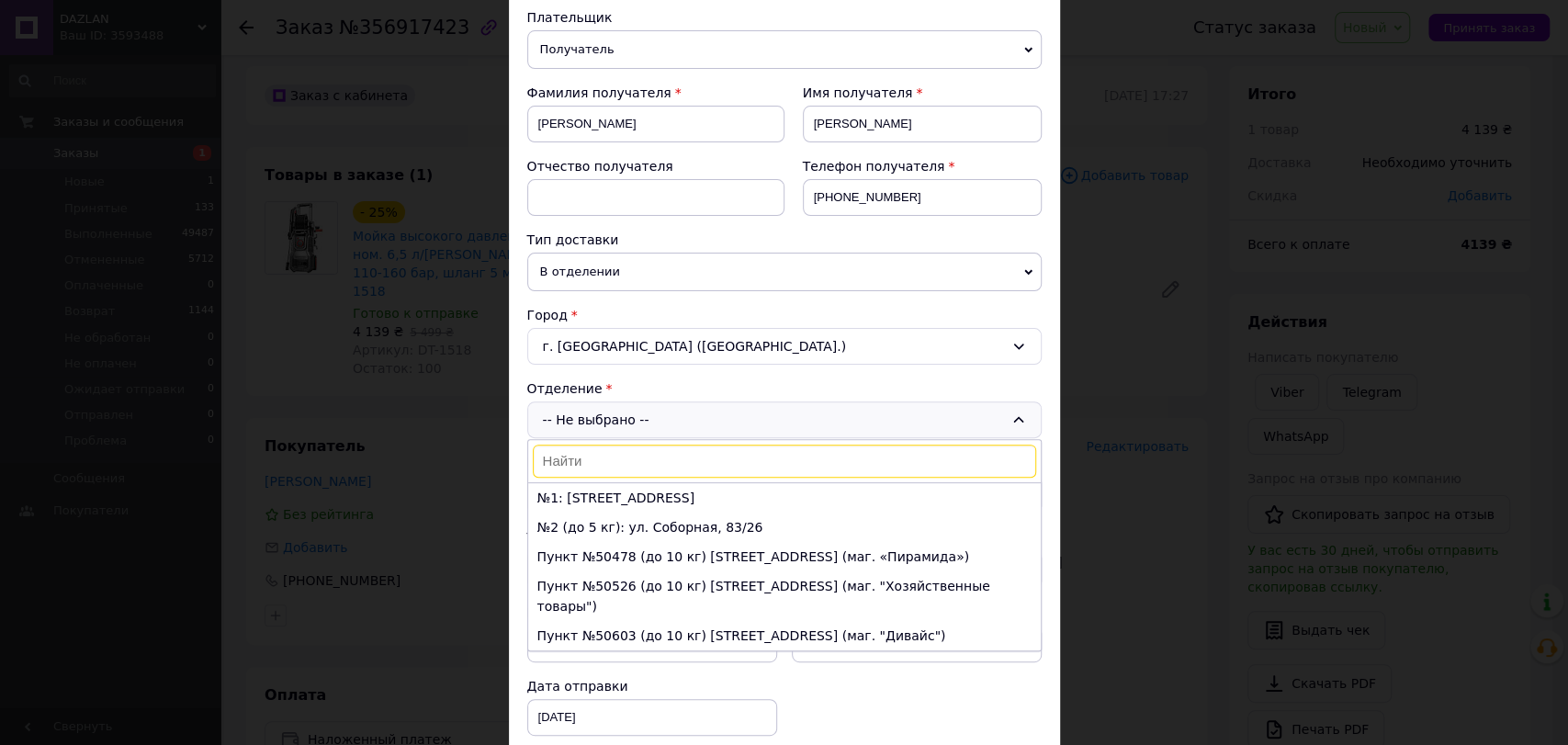
click at [688, 419] on div "-- Не выбрано -- №1: ул. Дружбы, 36 №2 (до 5 кг): ул. Соборная, 83/26 Пункт №50…" at bounding box center [784, 420] width 514 height 37
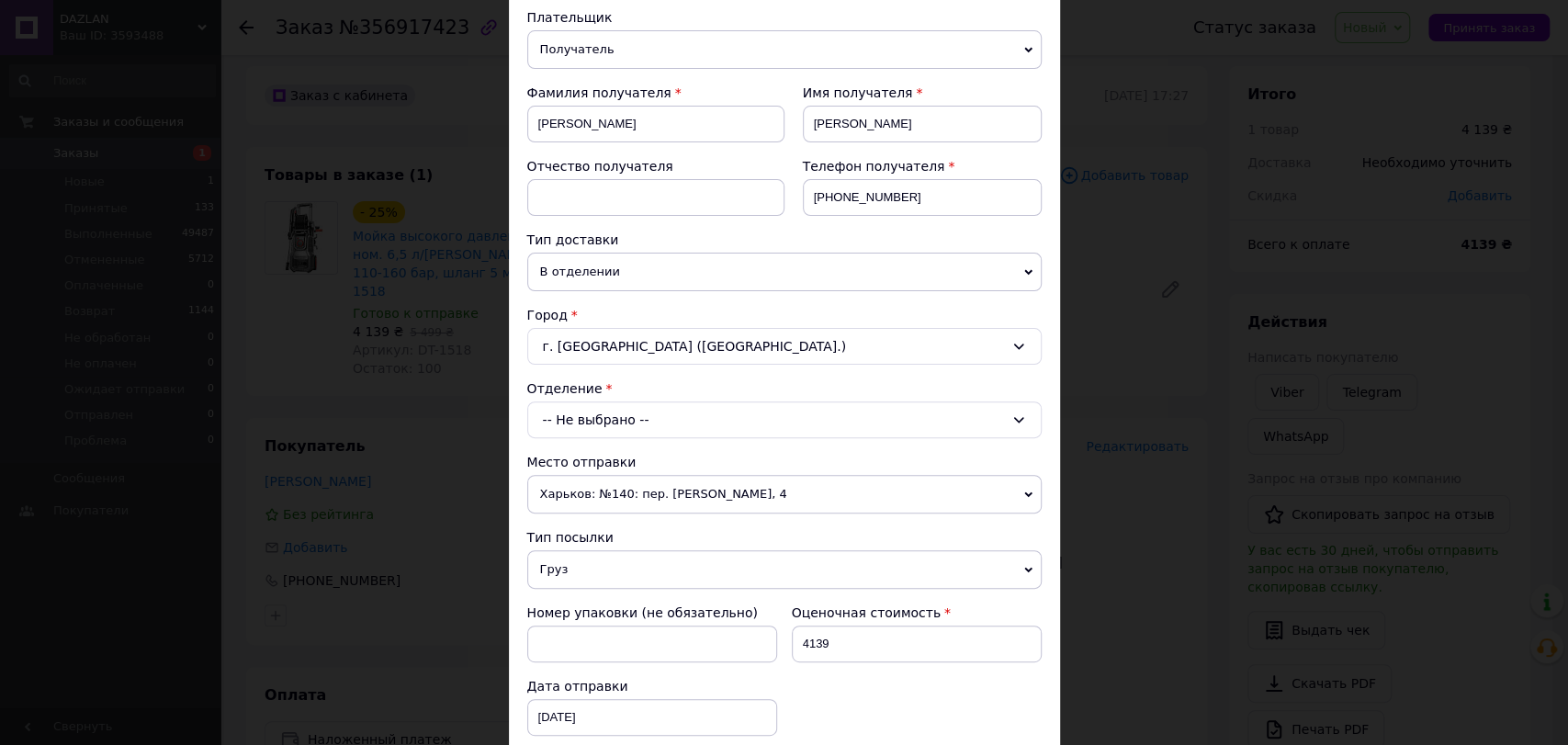
click at [686, 340] on div "г. Монастырище (Черкасская обл.)" at bounding box center [784, 346] width 514 height 37
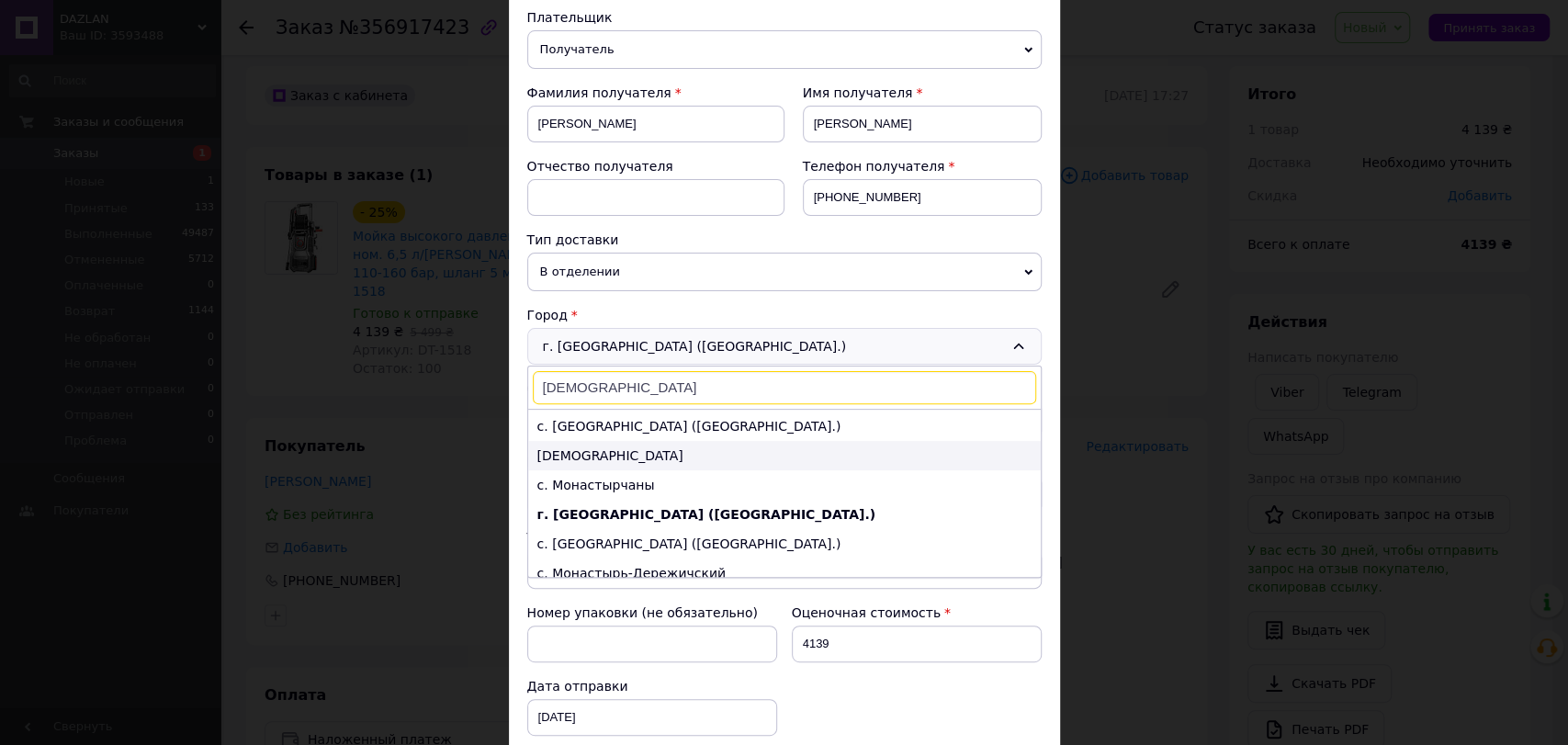
scroll to position [132, 0]
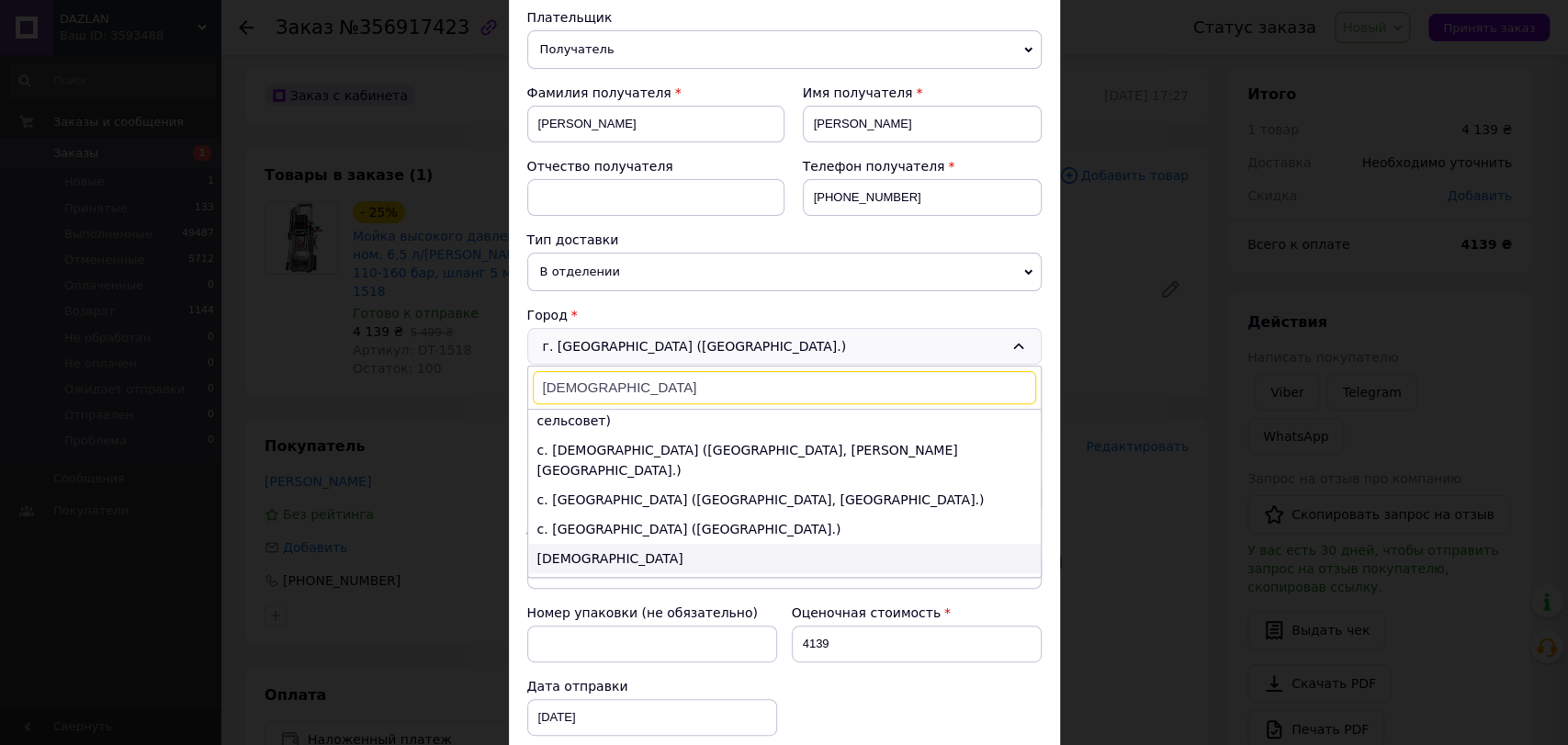
type input "монасти"
click at [604, 544] on li "Монастыриска" at bounding box center [784, 559] width 512 height 30
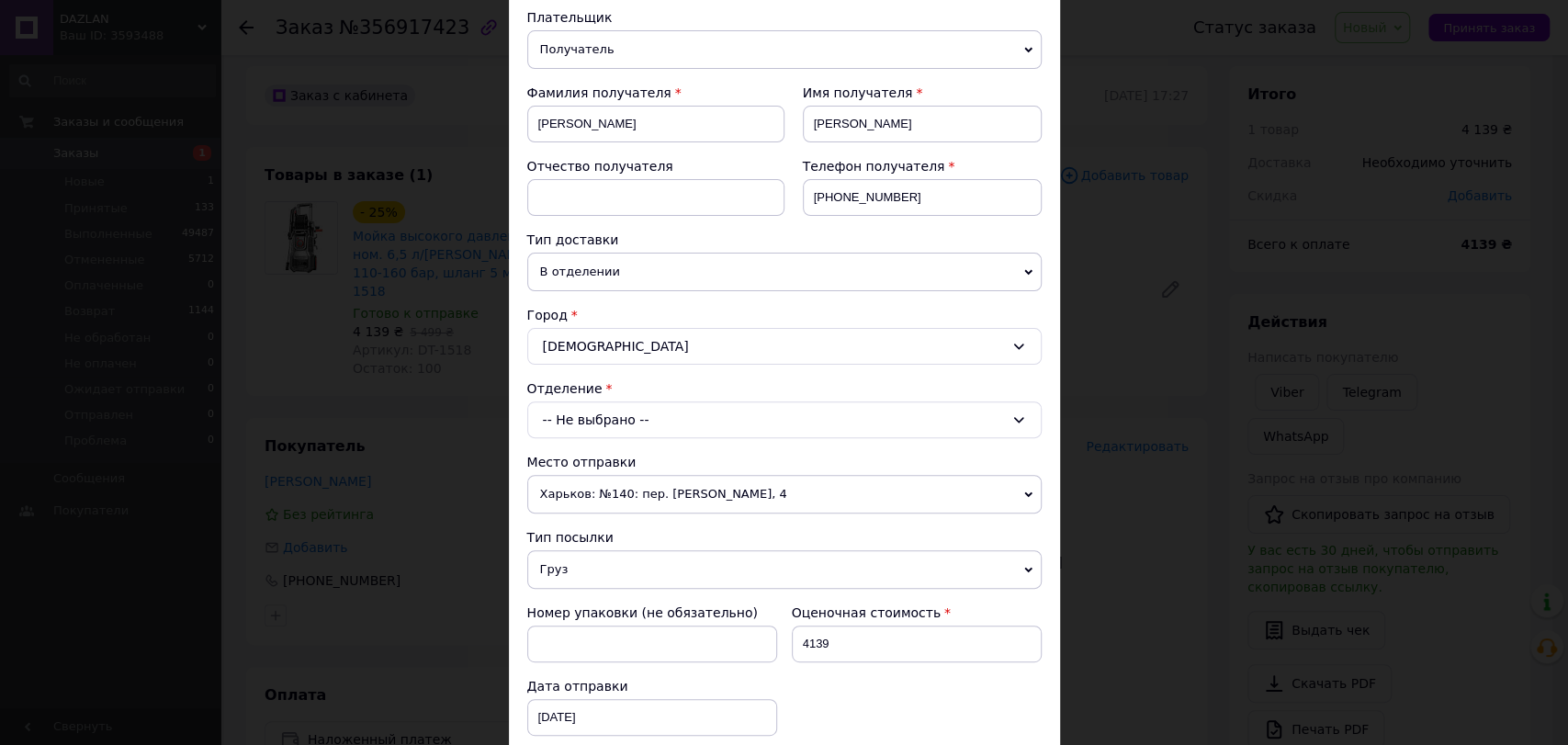
click at [604, 418] on div "-- Не выбрано --" at bounding box center [784, 420] width 514 height 37
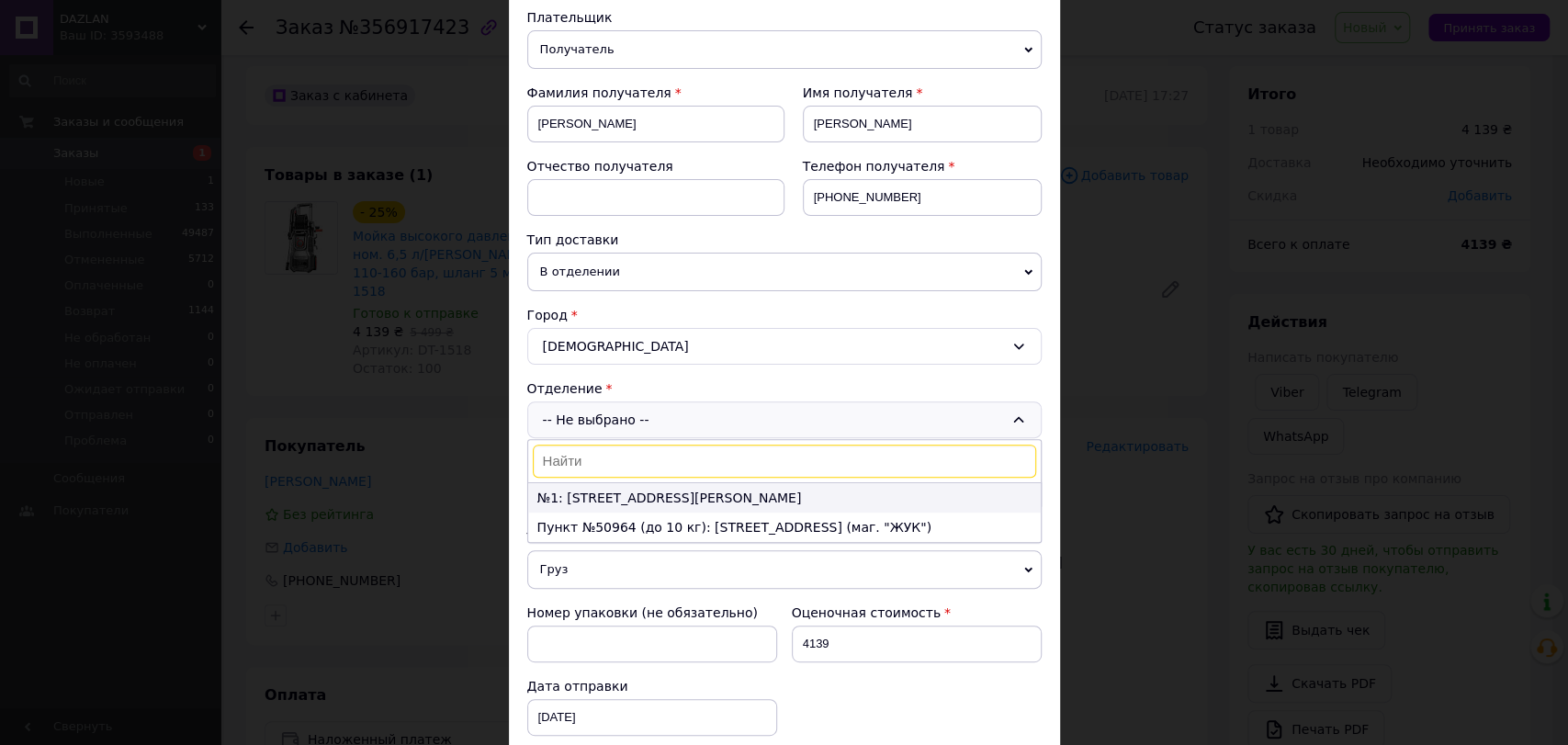
click at [635, 501] on li "№1: ул. Шевченко, 23" at bounding box center [784, 498] width 512 height 30
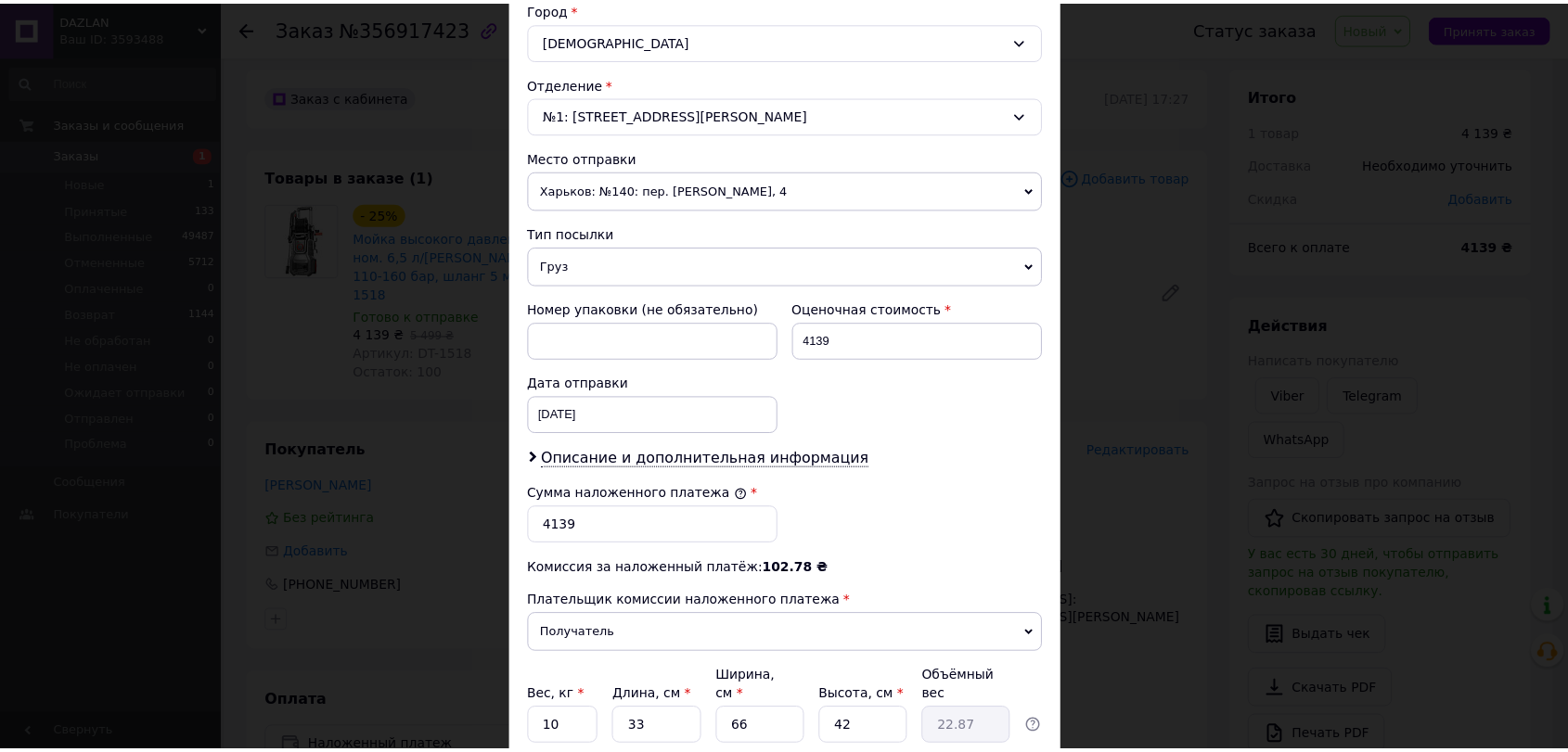
scroll to position [661, 0]
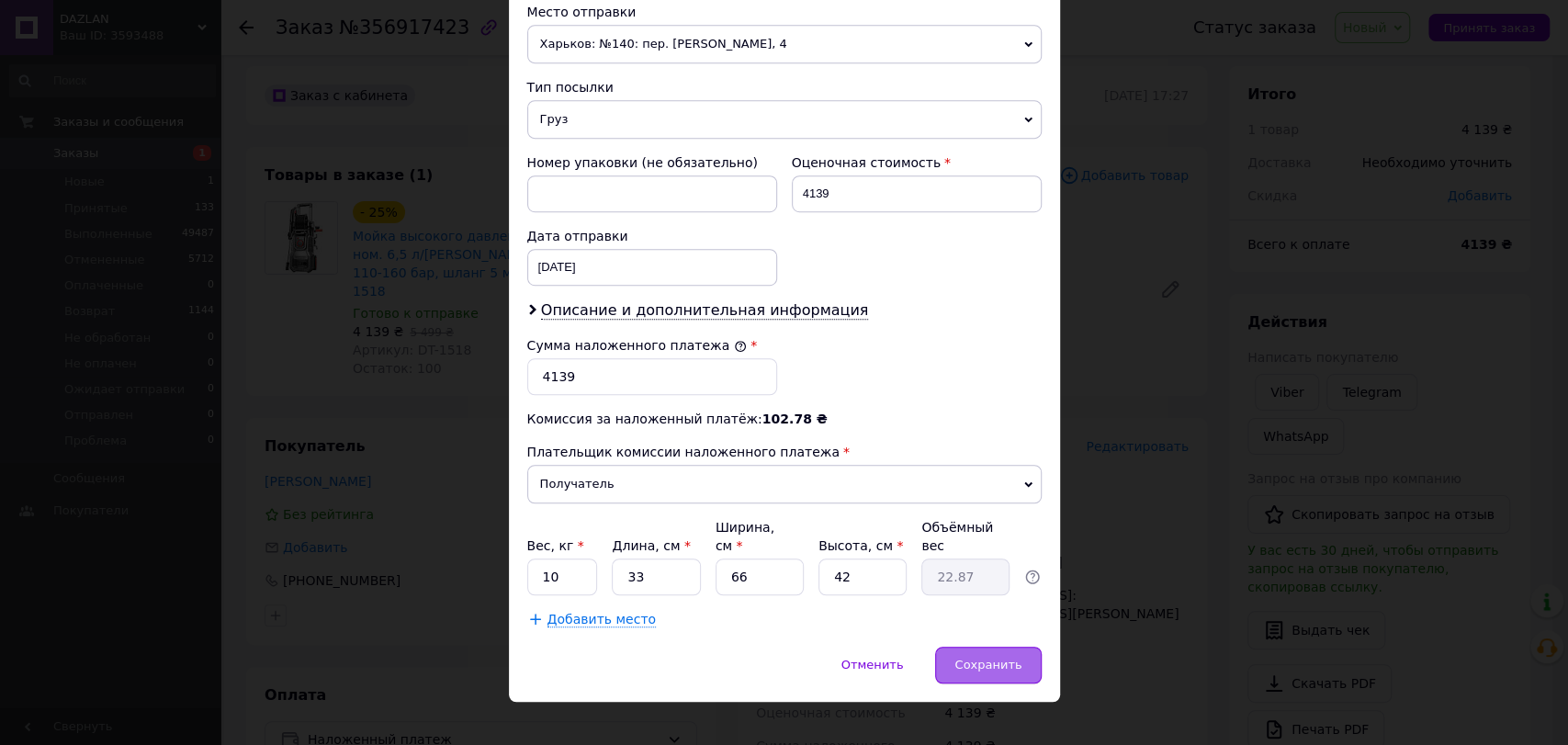
click at [1009, 647] on div "Сохранить" at bounding box center [987, 666] width 105 height 37
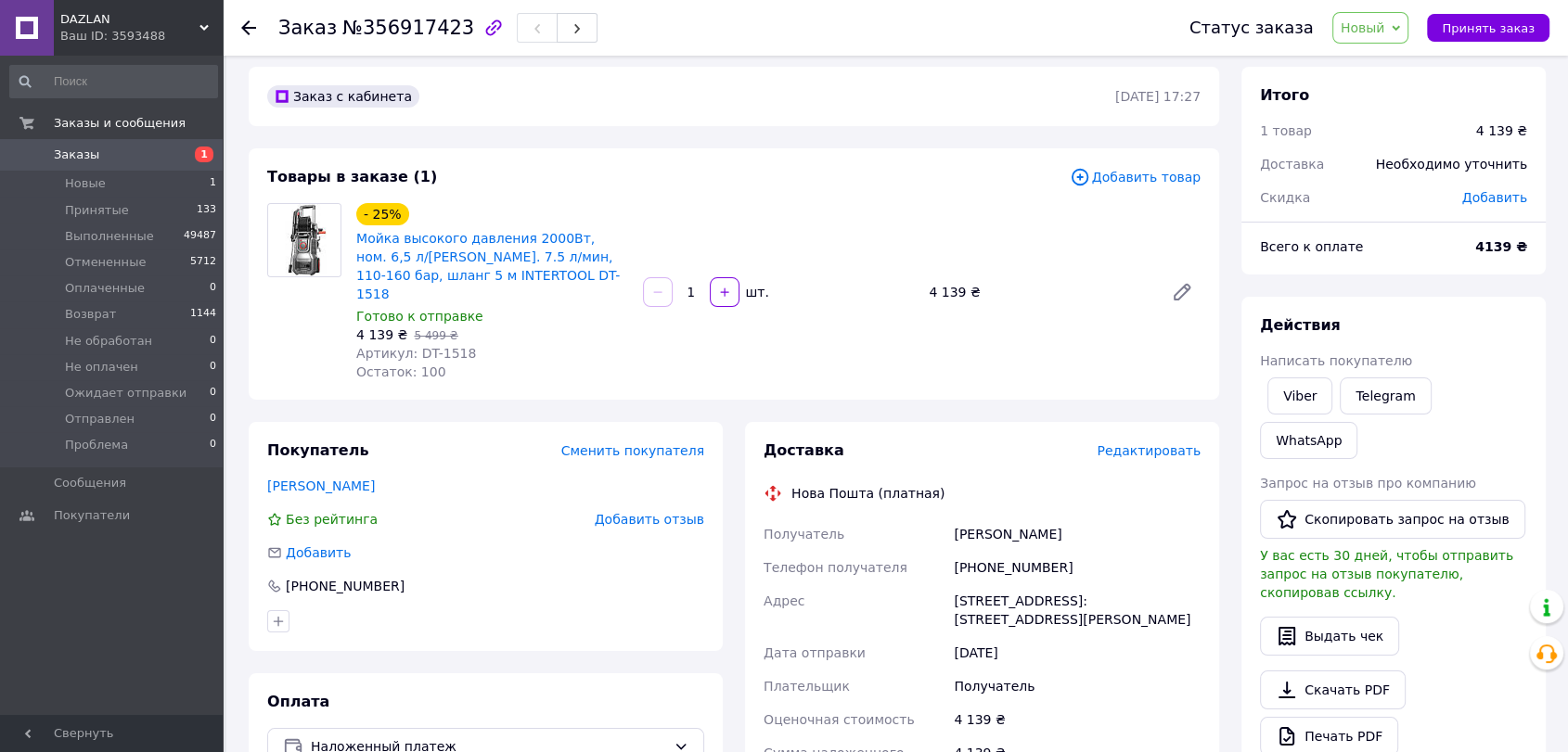
click at [1175, 180] on span "Добавить товар" at bounding box center [1135, 177] width 131 height 21
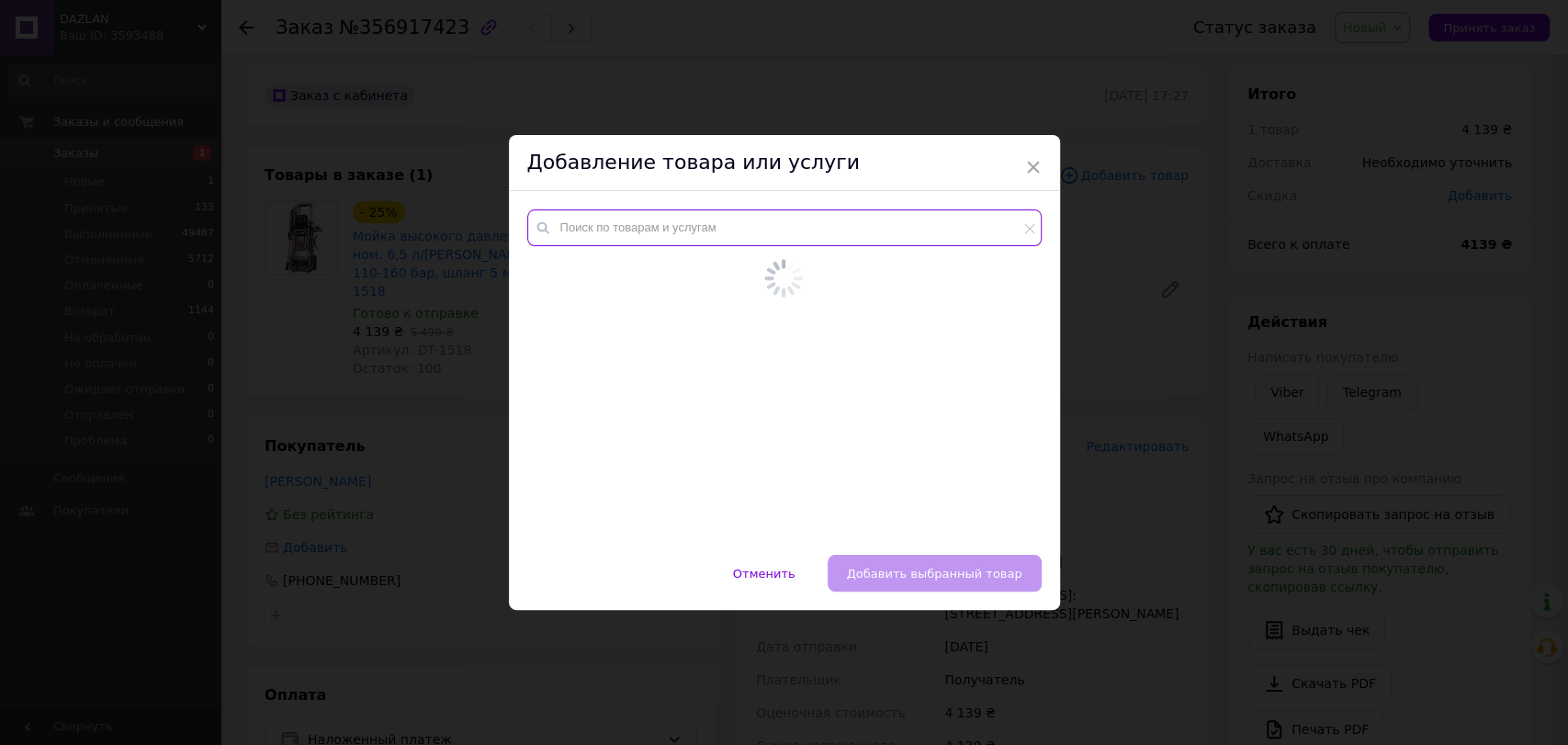
click at [666, 242] on input "text" at bounding box center [784, 228] width 514 height 37
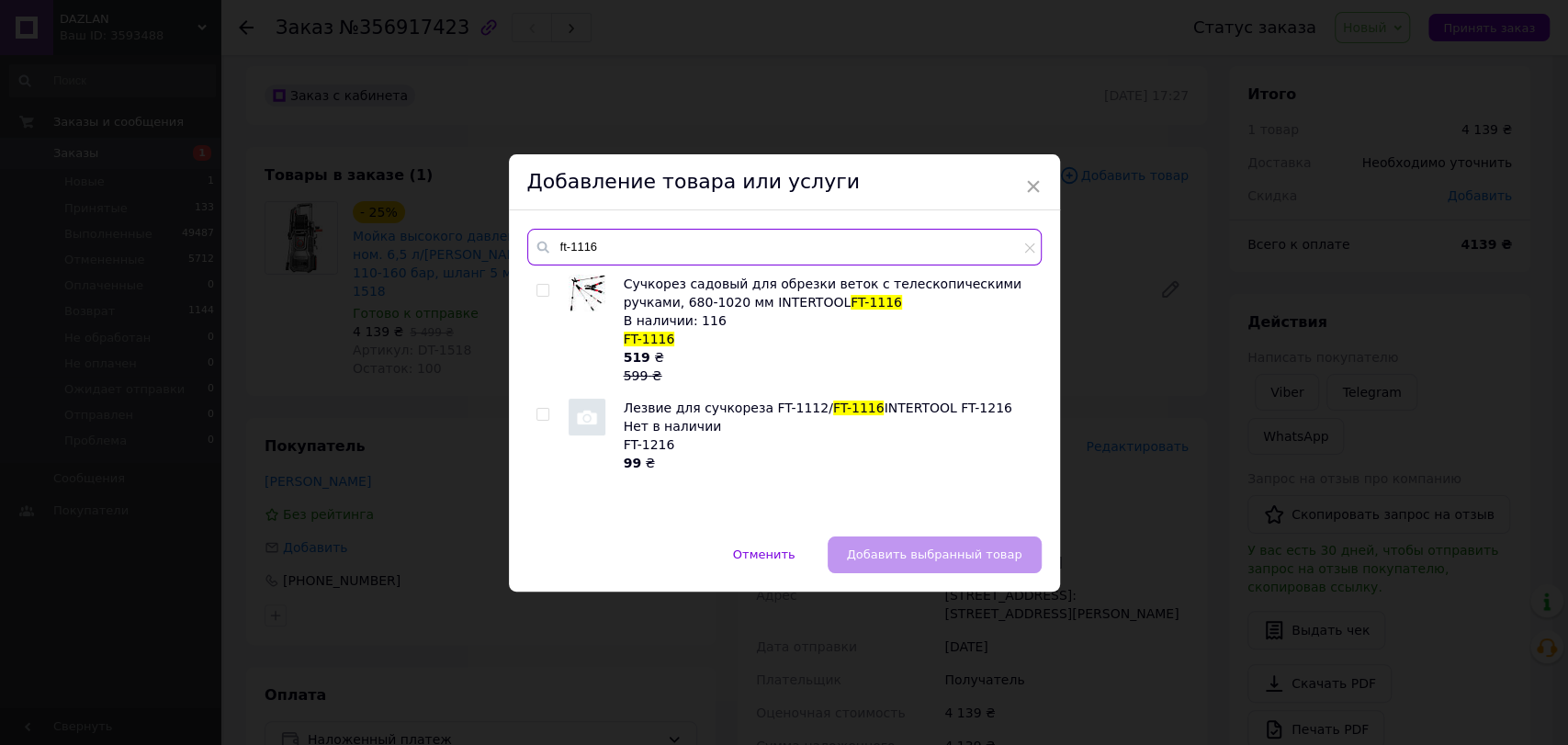
type input "ft-1116"
click at [540, 292] on input "checkbox" at bounding box center [542, 290] width 12 height 12
checkbox input "true"
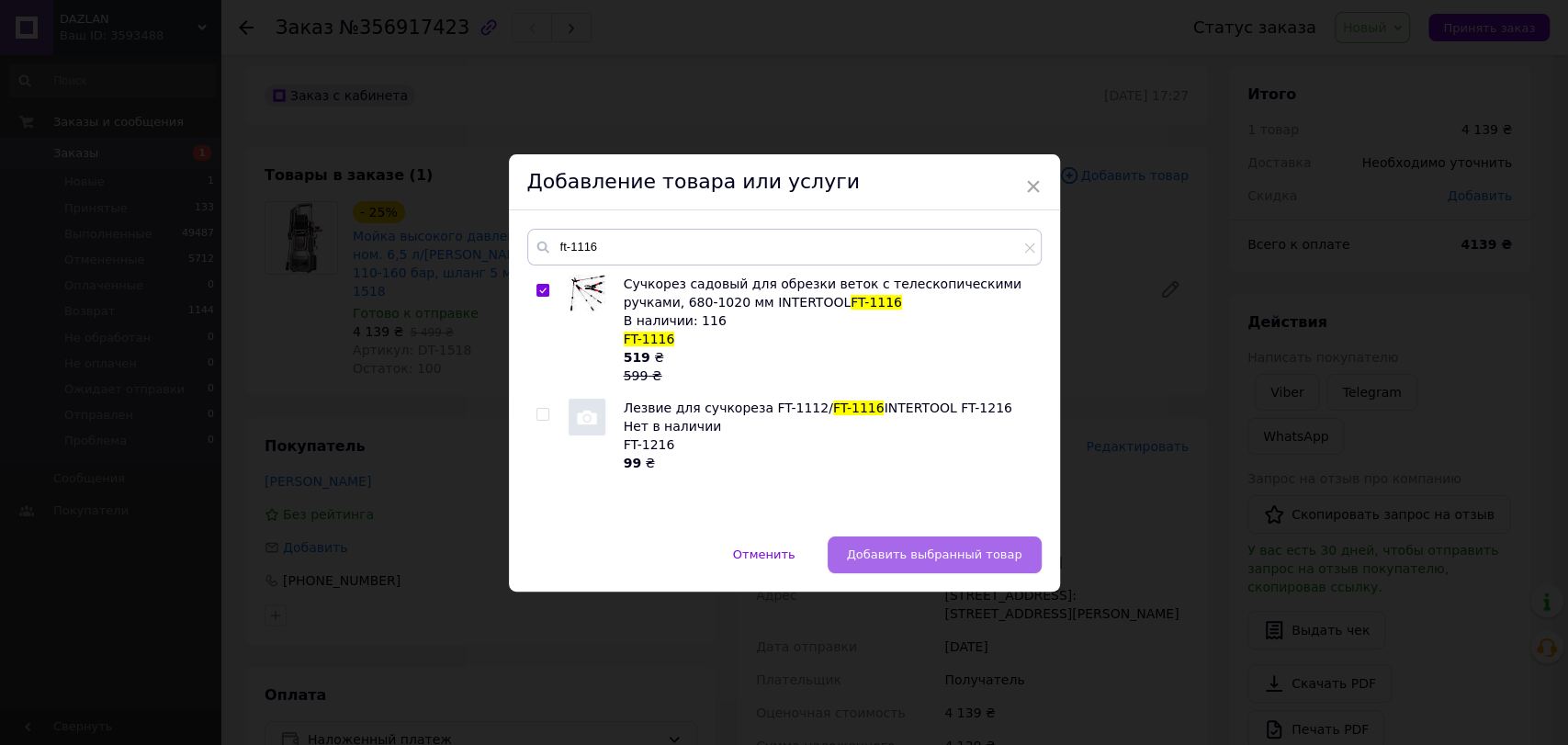
click at [940, 554] on span "Добавить выбранный товар" at bounding box center [934, 554] width 175 height 14
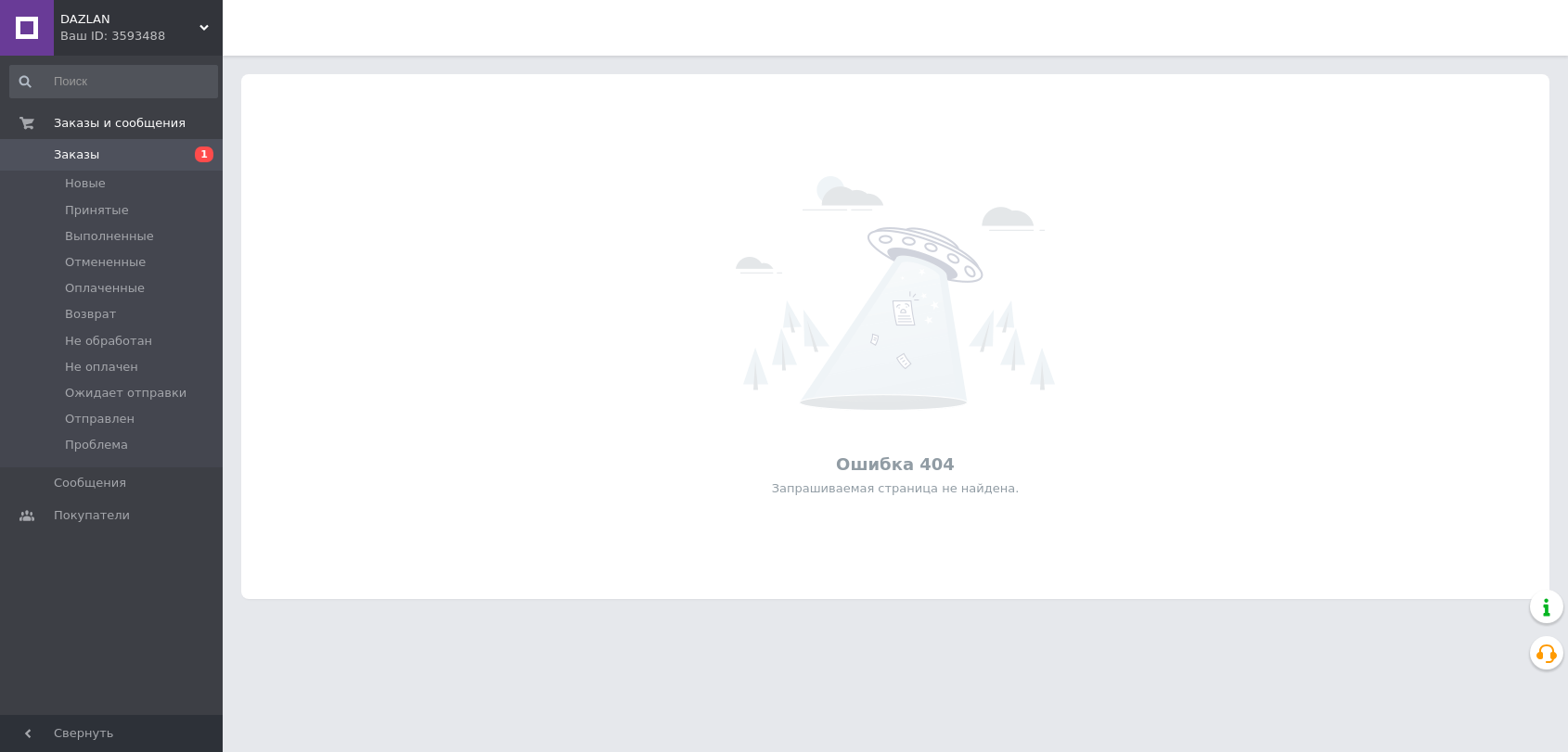
click at [184, 32] on div "Ваш ID: 3593488" at bounding box center [142, 36] width 162 height 17
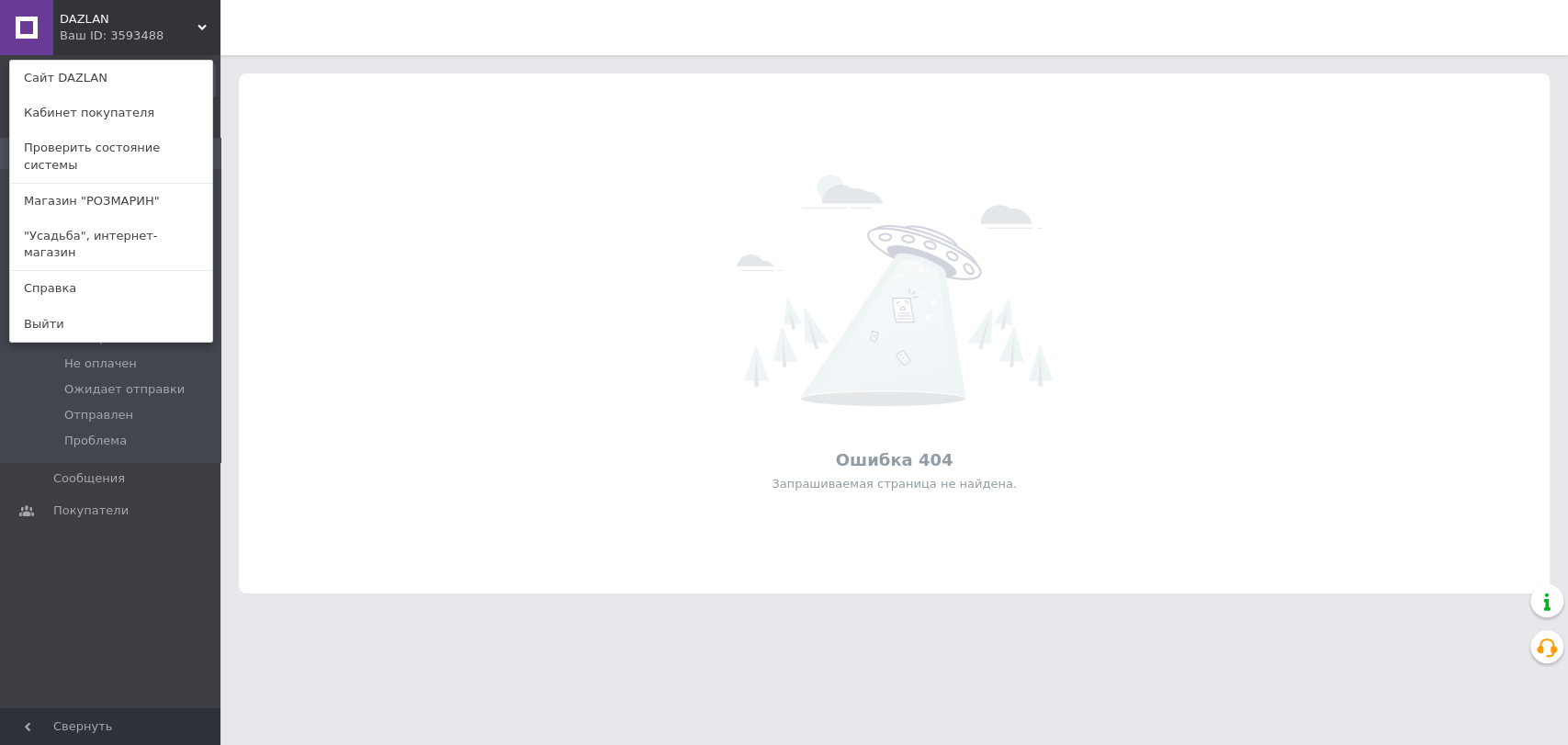
click at [95, 196] on link "Магазин "РОЗМАРИН"" at bounding box center [111, 201] width 202 height 35
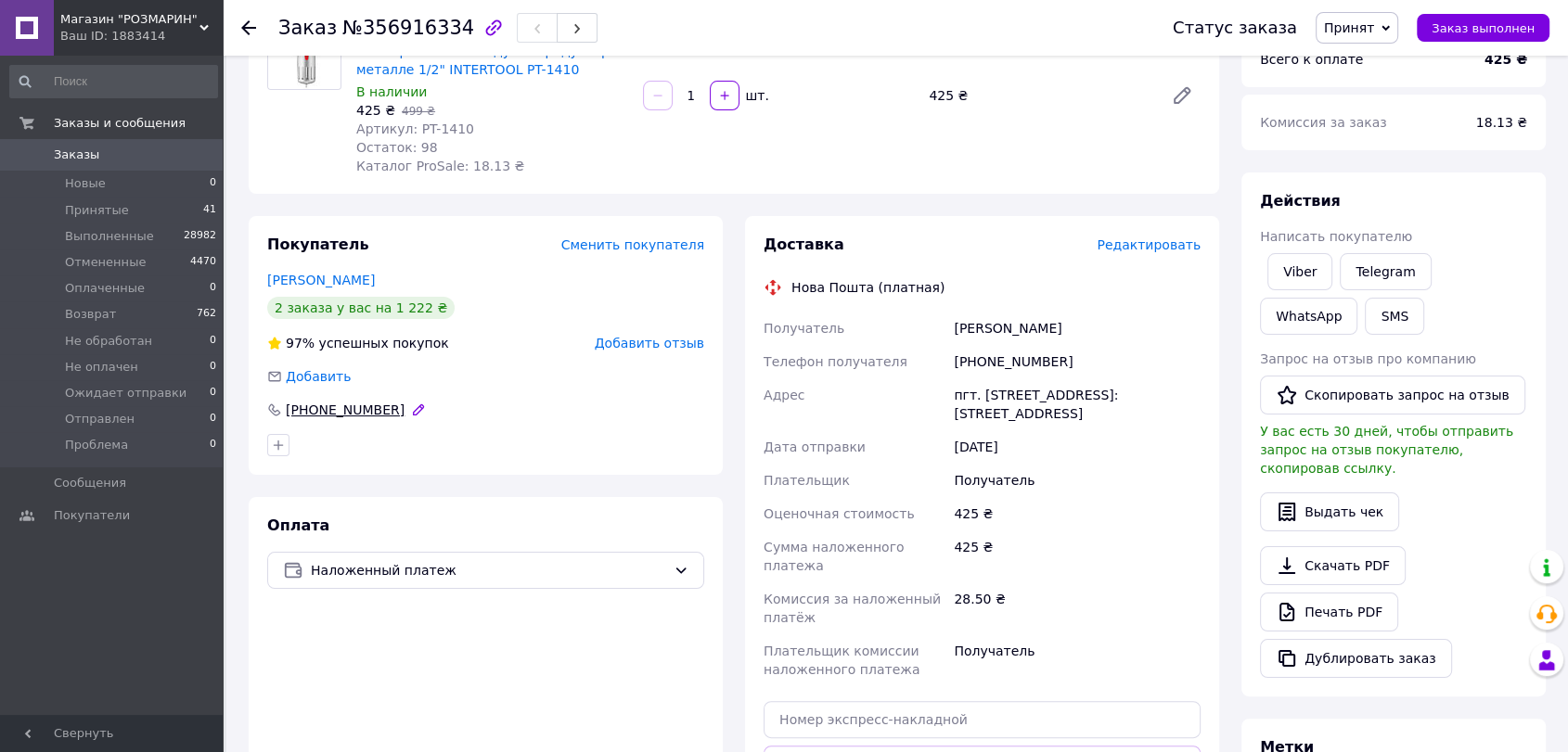
scroll to position [163, 0]
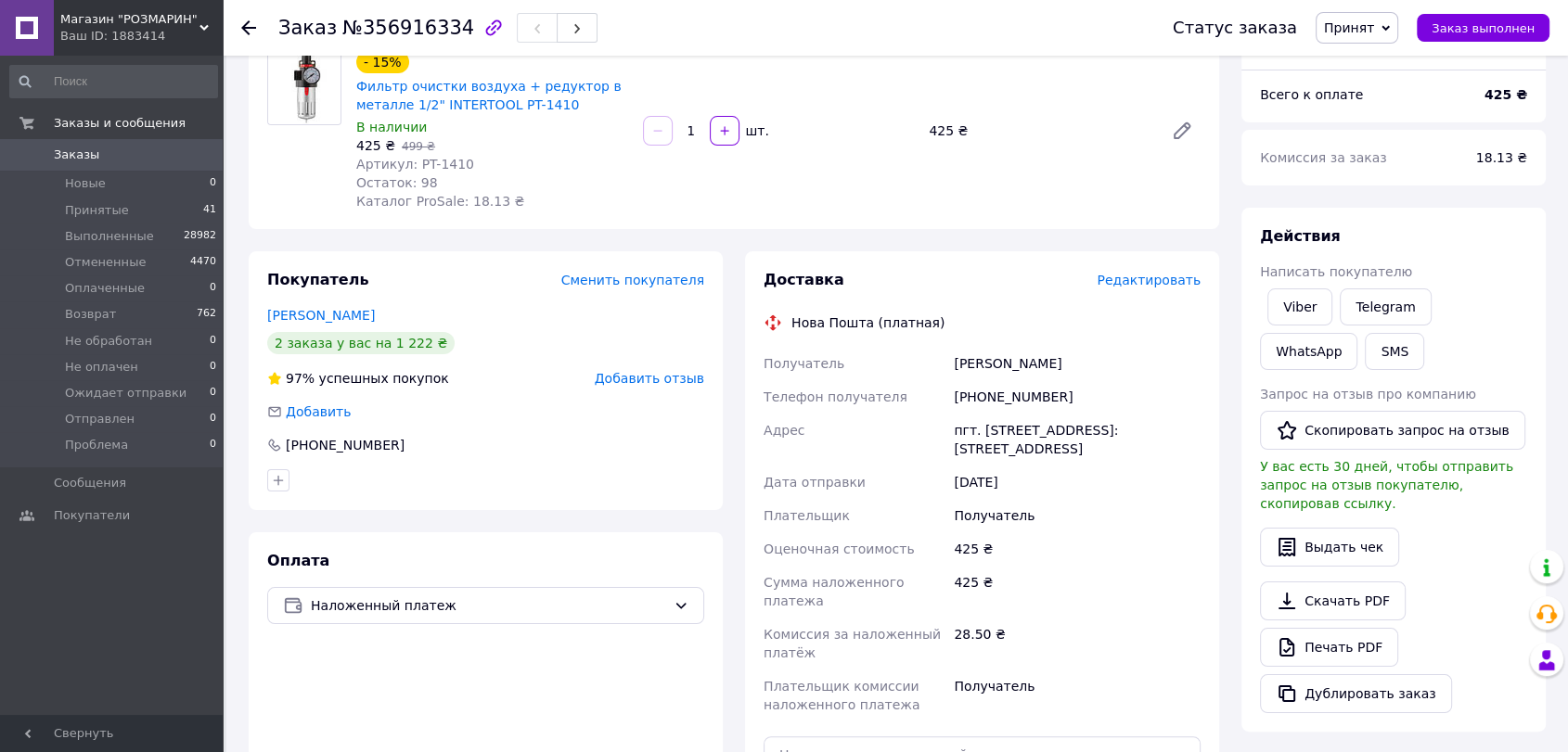
click at [345, 328] on div "Покупатель Сменить покупателя кострицов вячеслав 2 заказа у вас на 1 222 ₴ 97% …" at bounding box center [486, 381] width 474 height 259
click at [343, 314] on link "кострицов вячеслав" at bounding box center [321, 315] width 107 height 15
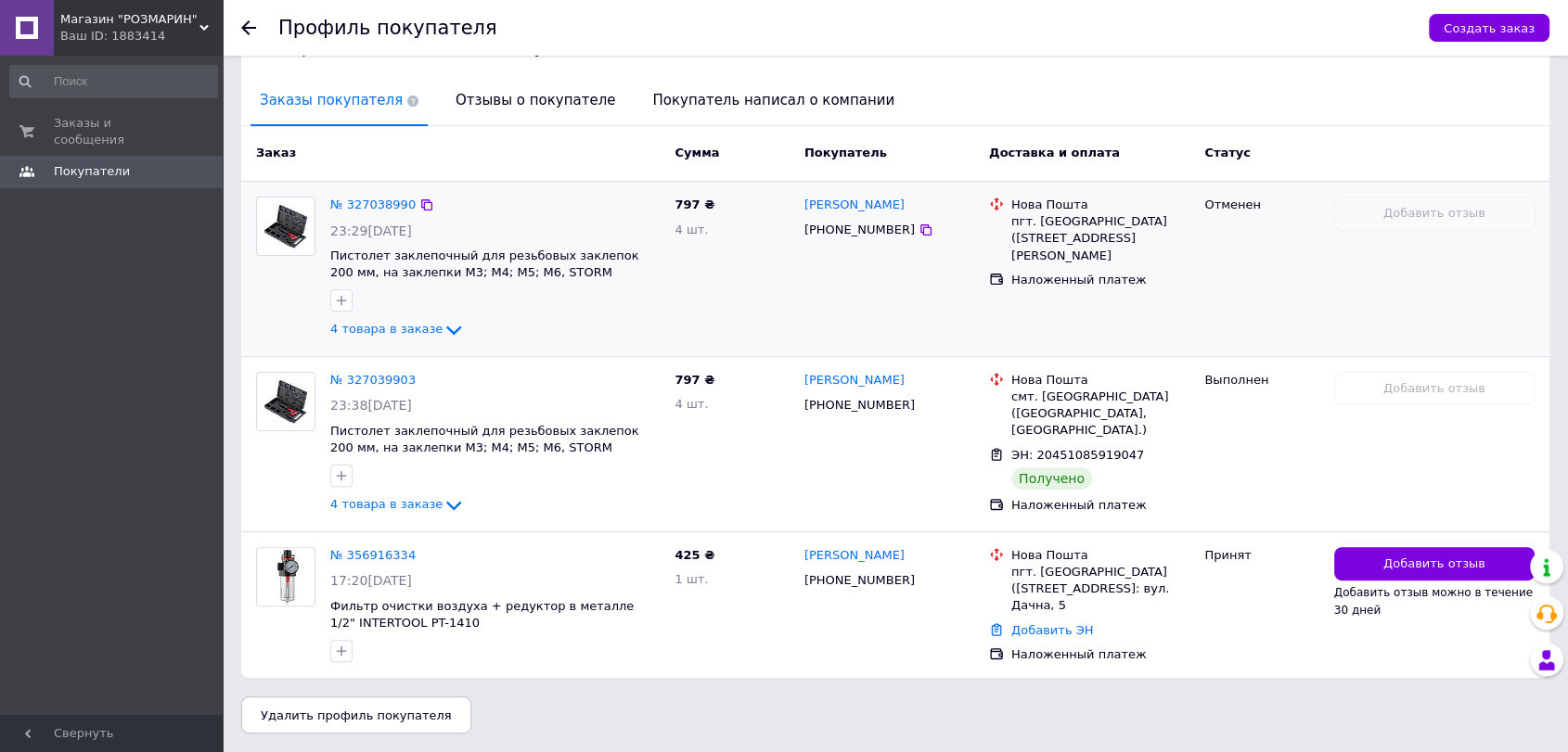
scroll to position [429, 0]
click at [443, 494] on icon at bounding box center [454, 505] width 22 height 22
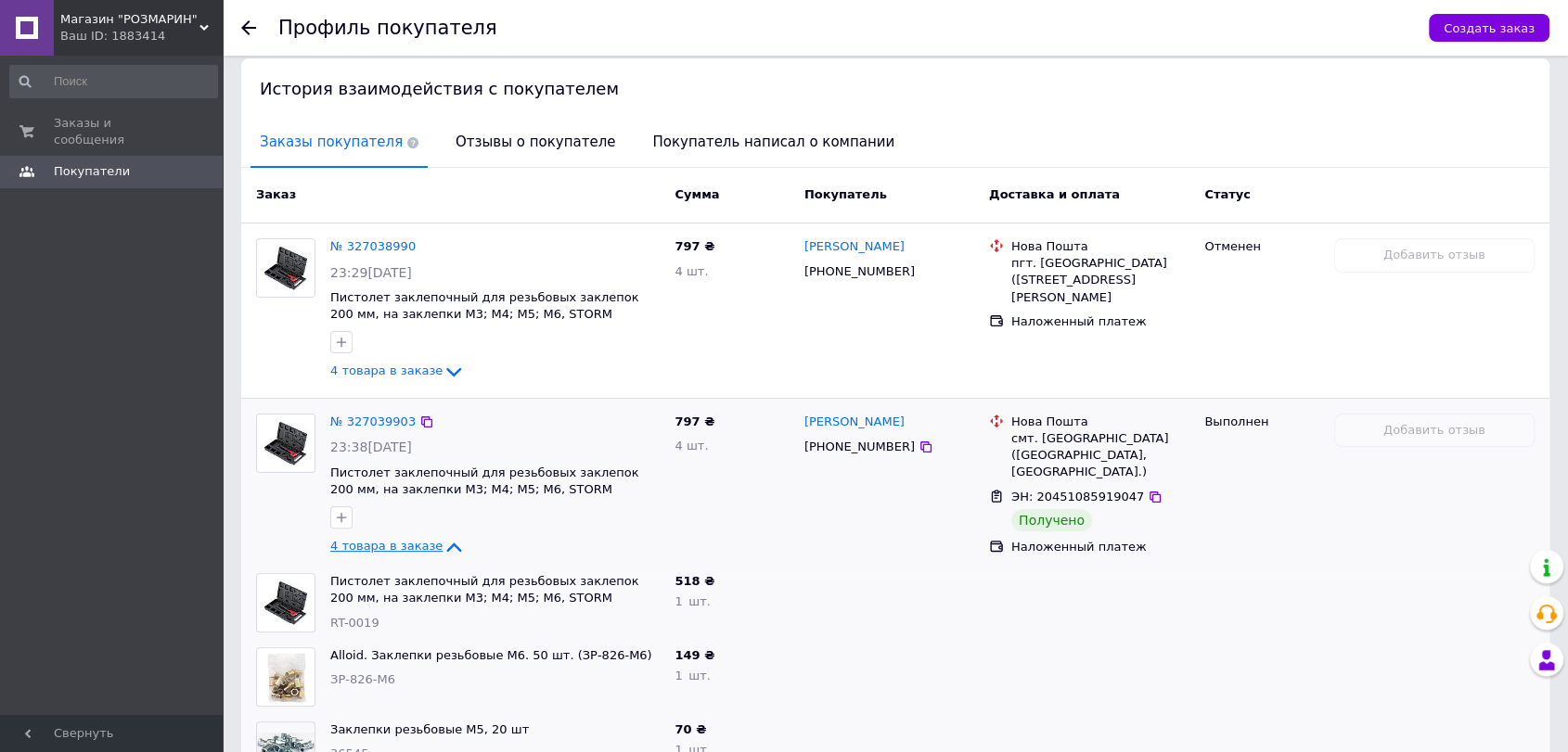
scroll to position [325, 0]
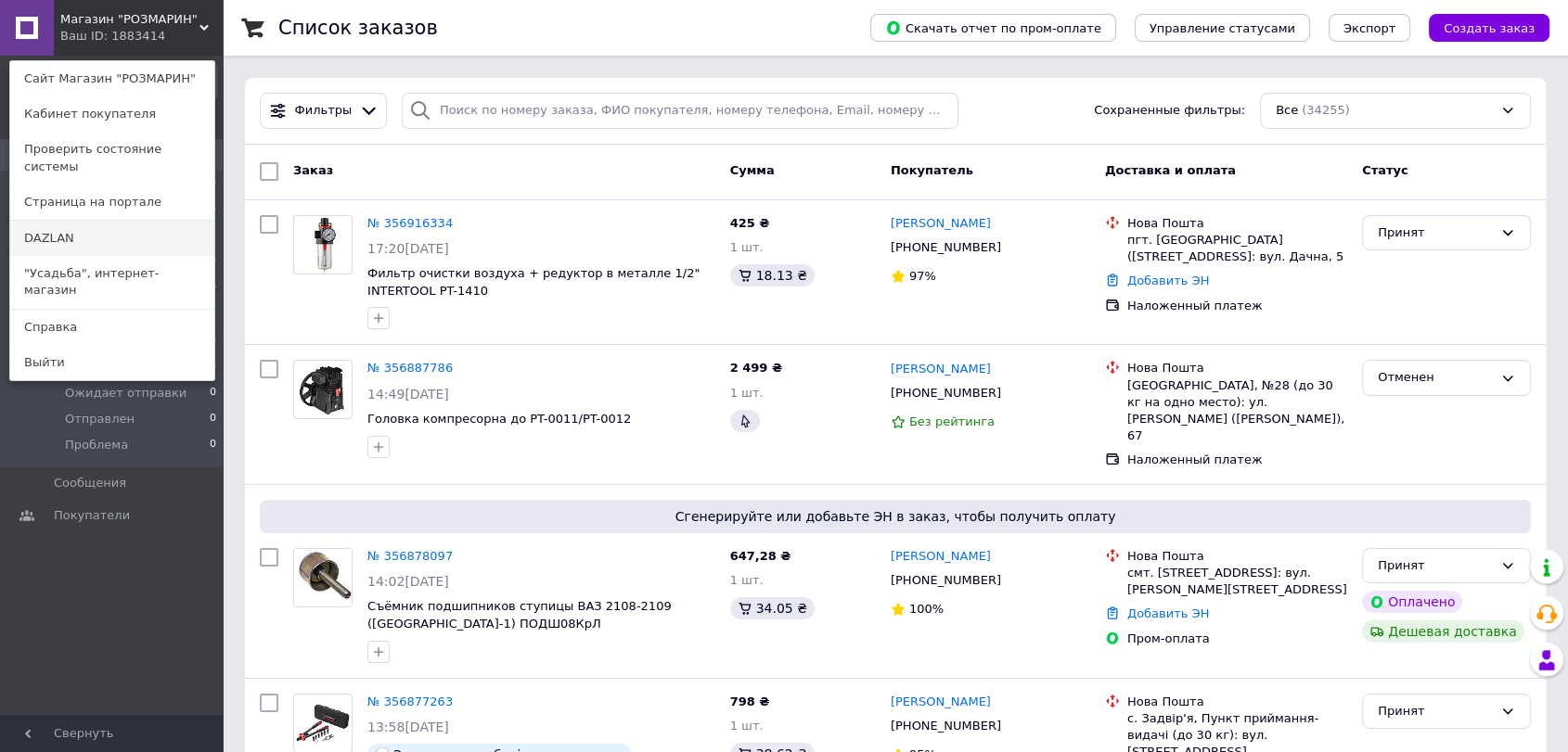
click at [89, 222] on link "DAZLAN" at bounding box center [112, 239] width 204 height 35
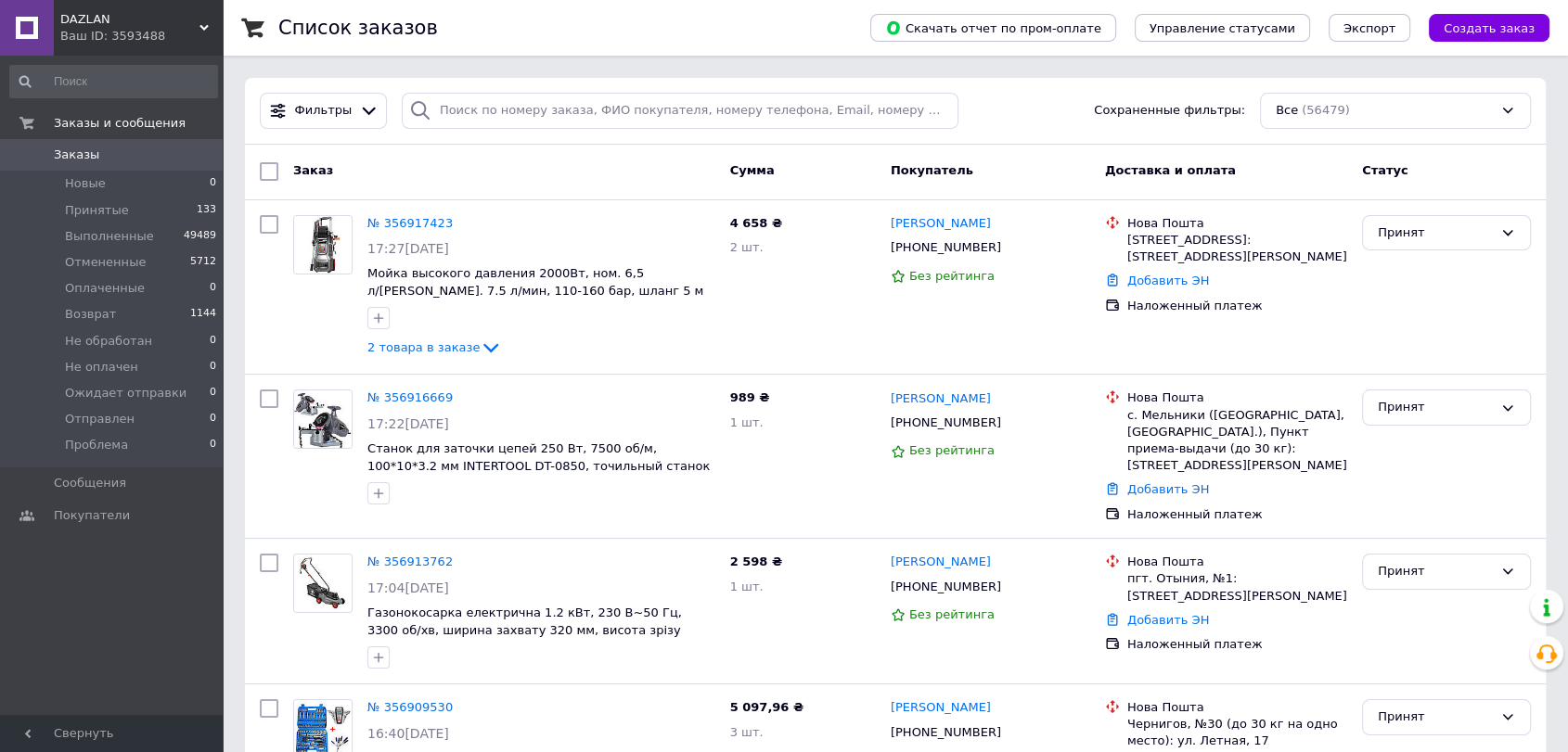
click at [1515, 23] on span "Создать заказ" at bounding box center [1489, 28] width 91 height 14
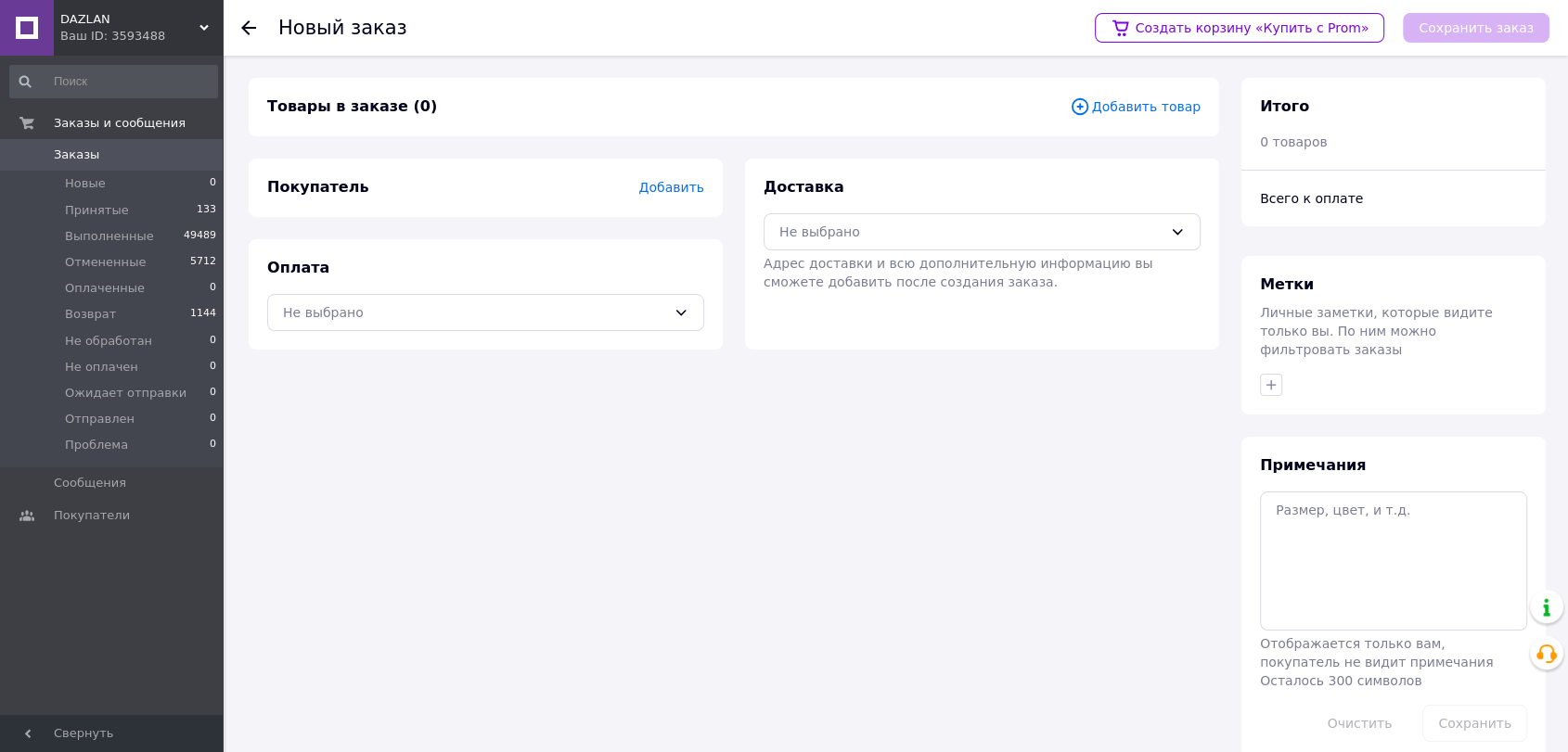
click at [1143, 115] on span "Добавить товар" at bounding box center [1135, 106] width 131 height 21
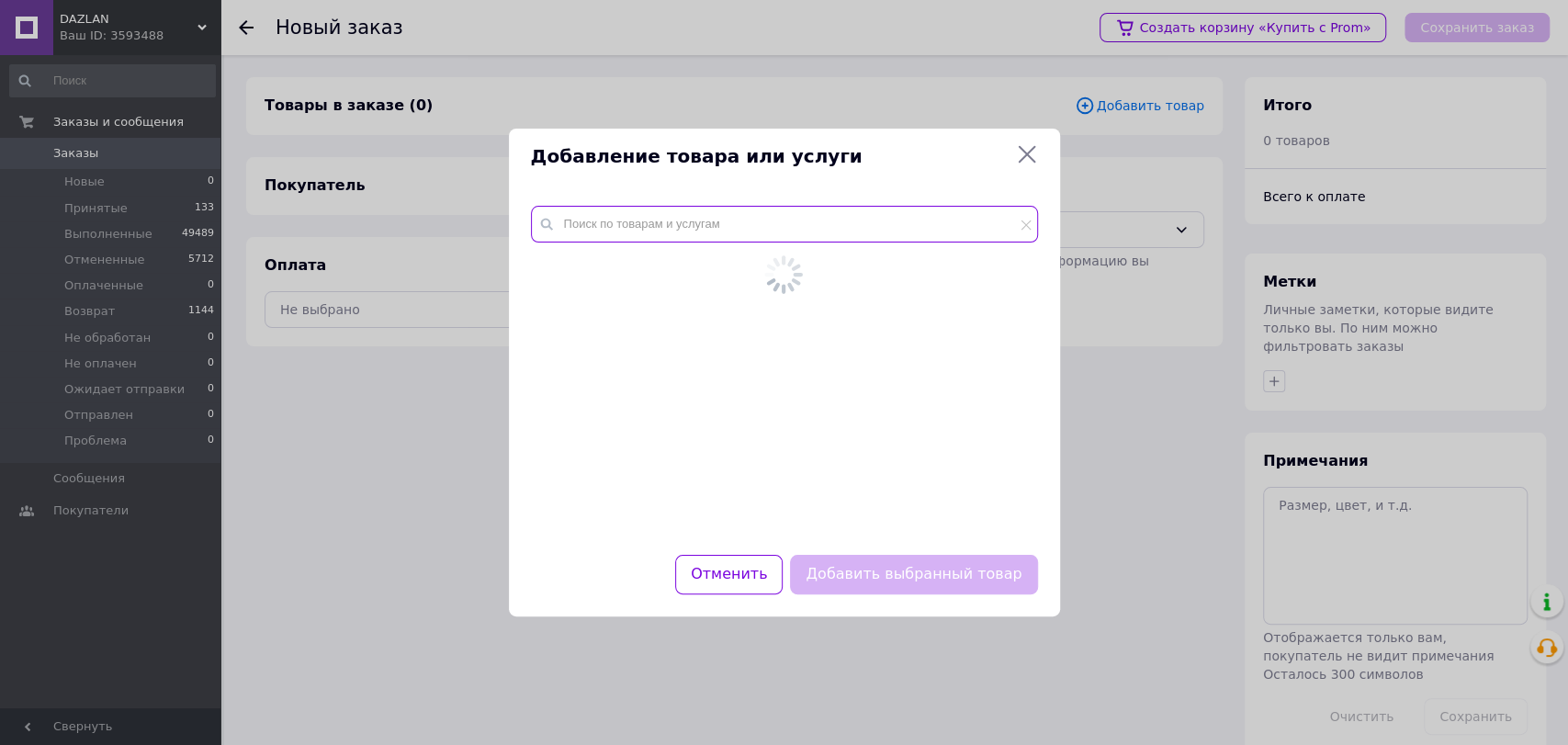
click at [901, 233] on input "text" at bounding box center [784, 224] width 507 height 37
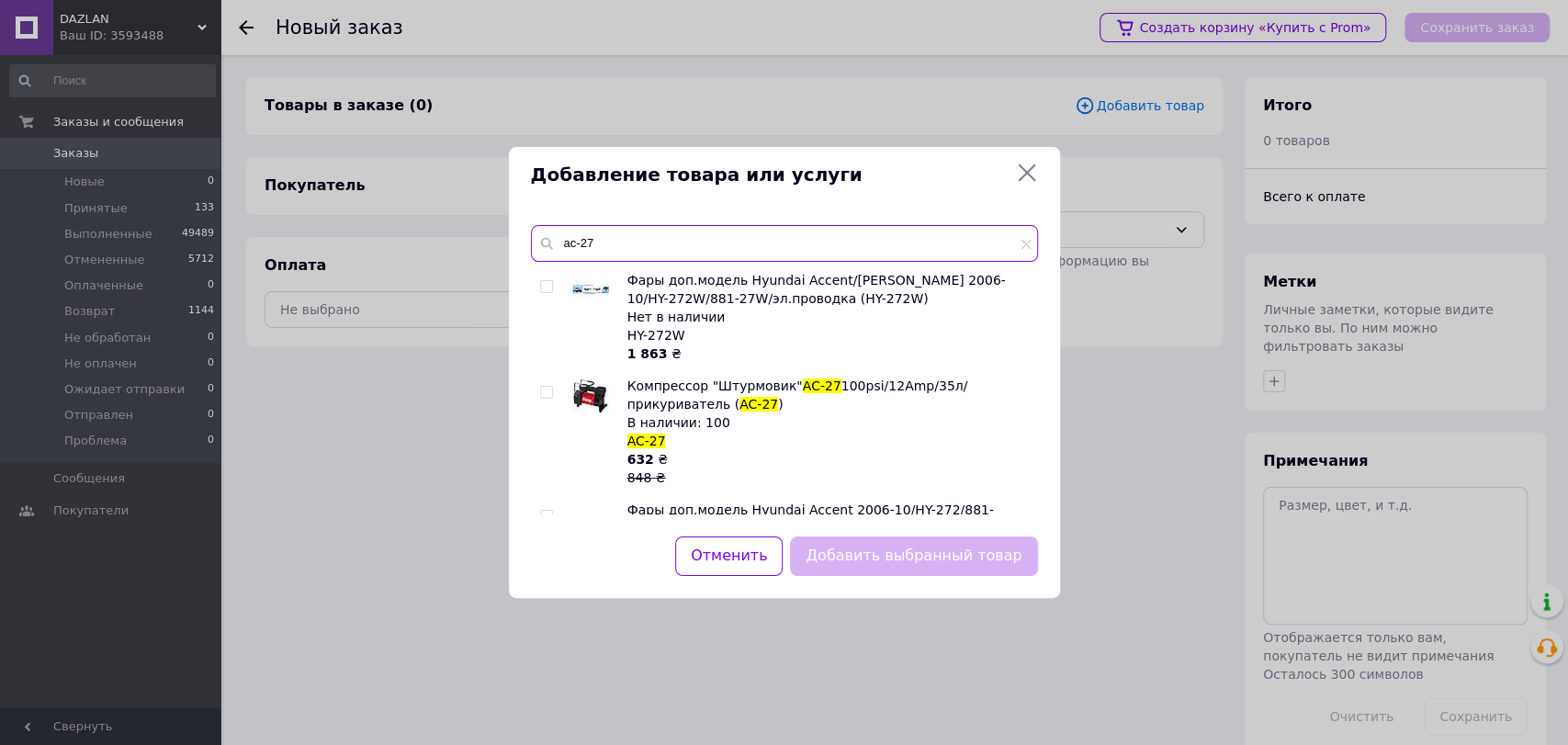
type input "ac-27"
click at [545, 389] on input "checkbox" at bounding box center [545, 392] width 12 height 12
checkbox input "true"
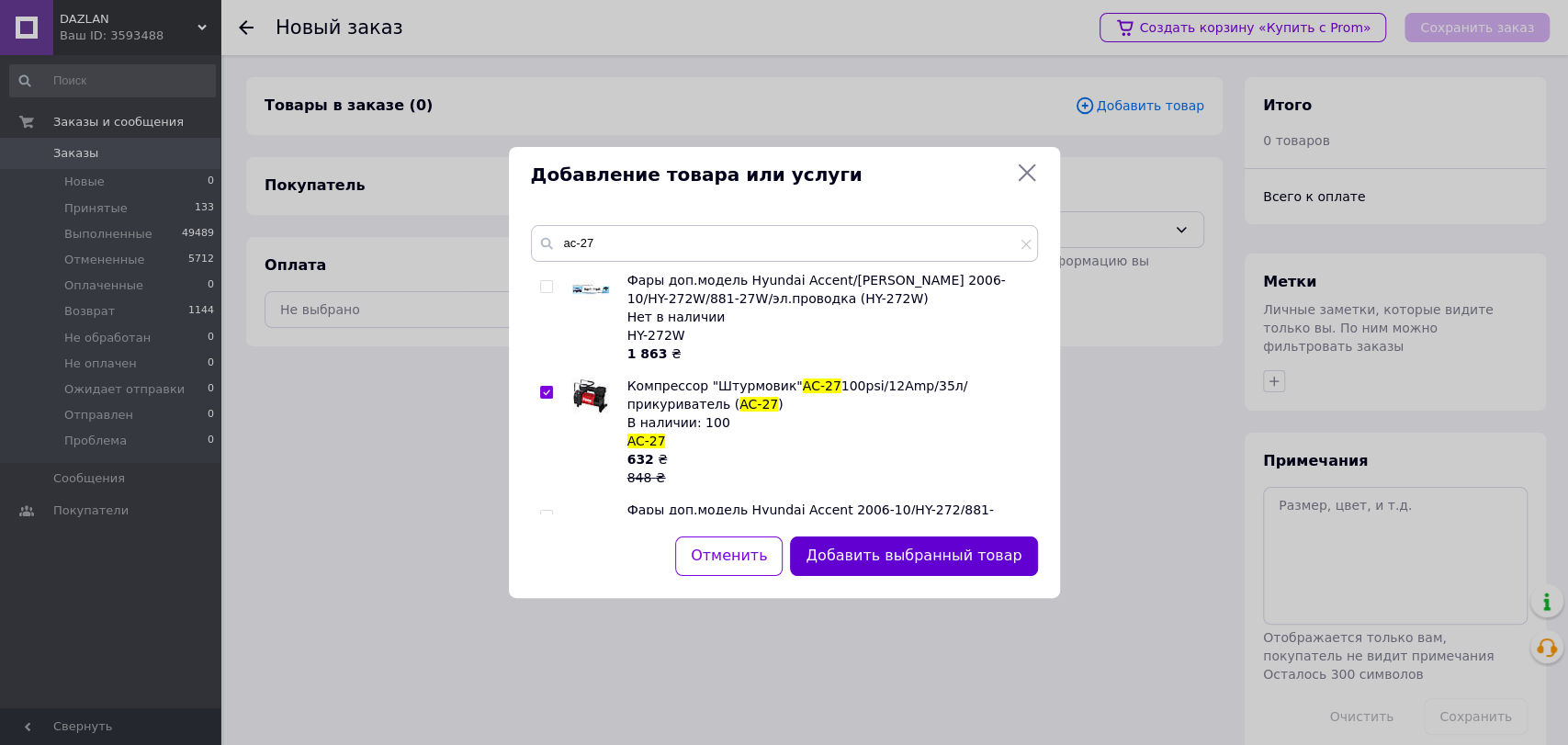
click at [899, 559] on button "Добавить выбранный товар" at bounding box center [914, 556] width 247 height 40
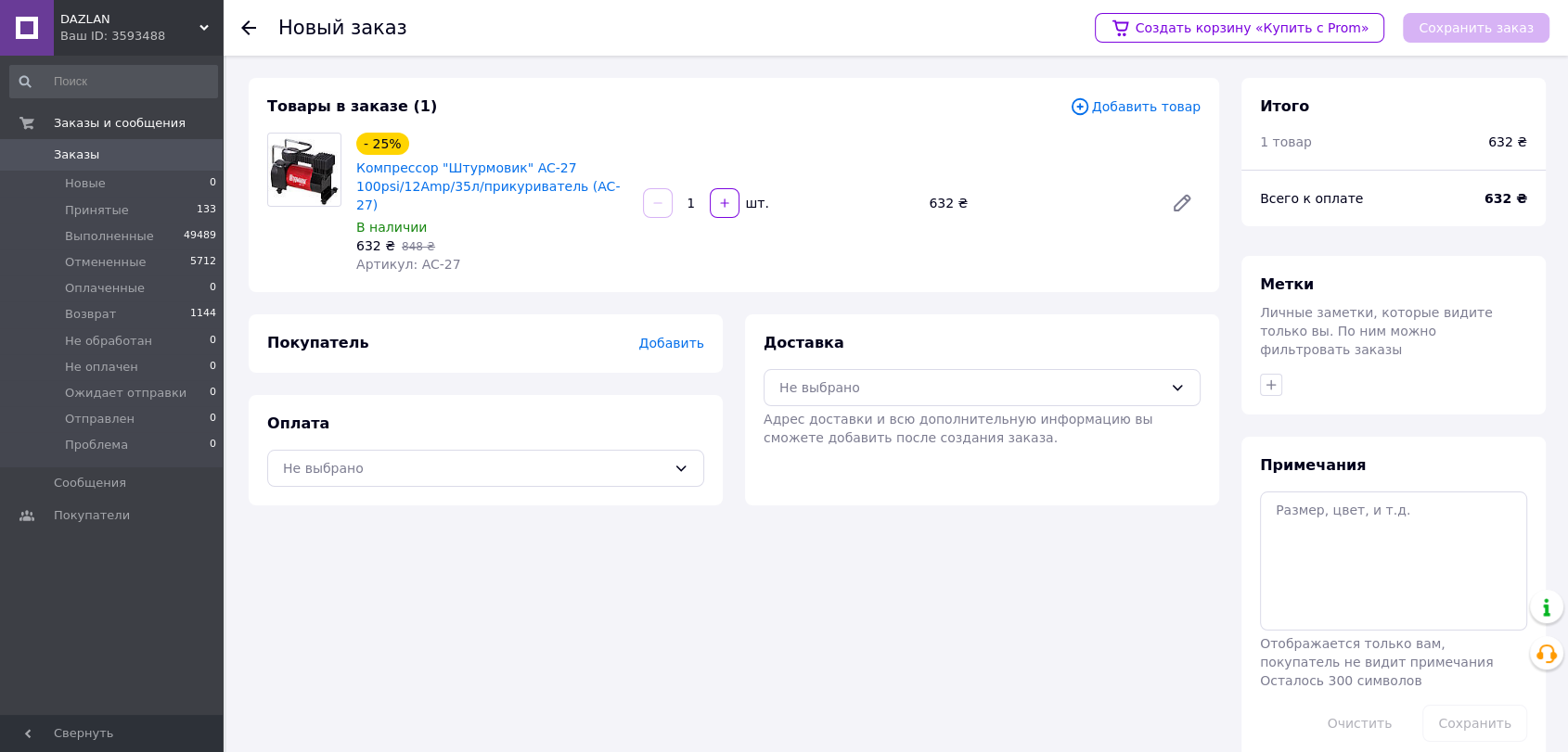
click at [1158, 103] on span "Добавить товар" at bounding box center [1135, 106] width 131 height 21
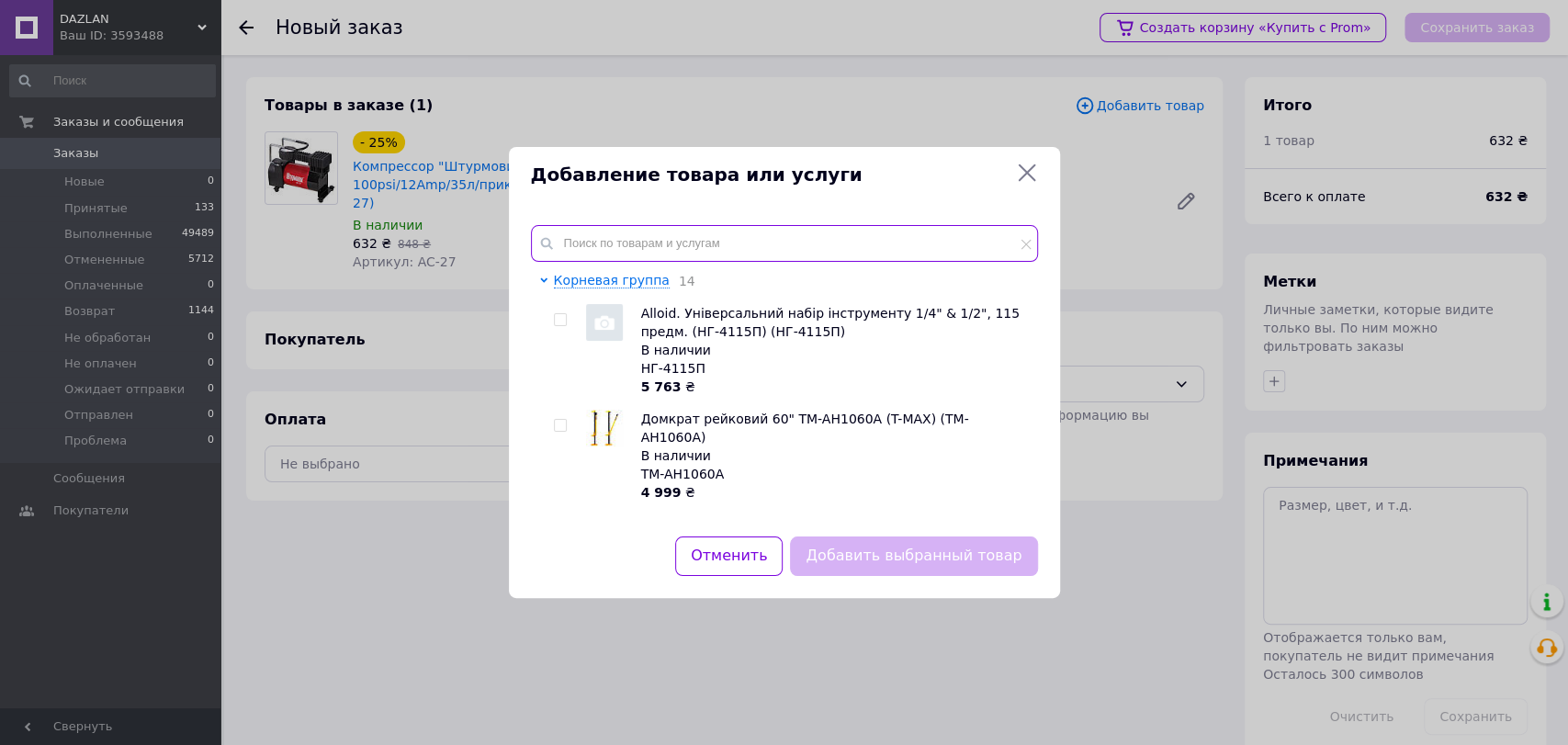
click at [891, 234] on input "text" at bounding box center [784, 244] width 507 height 37
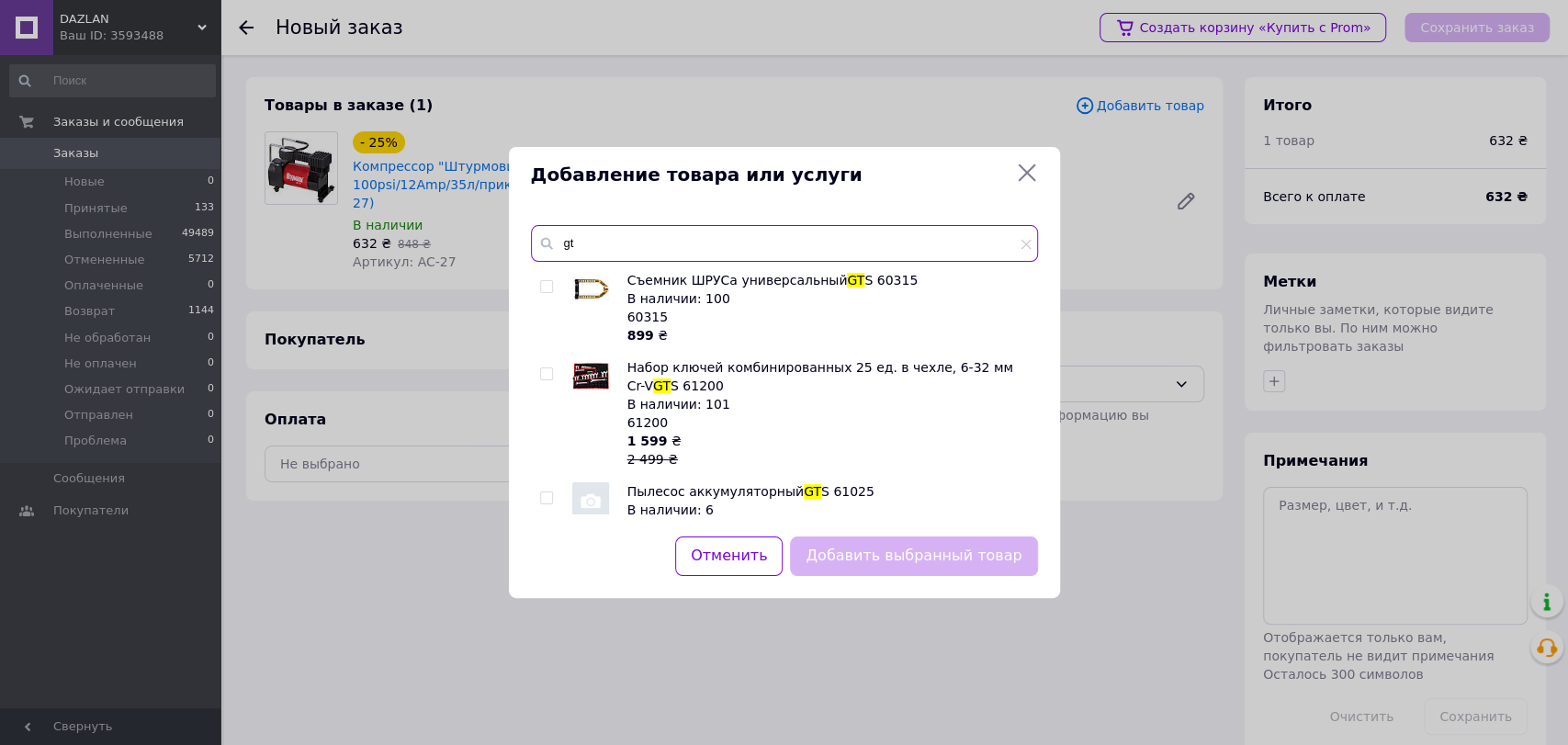
click at [618, 235] on input "gt" at bounding box center [784, 244] width 507 height 37
paste input "BBC-1500"
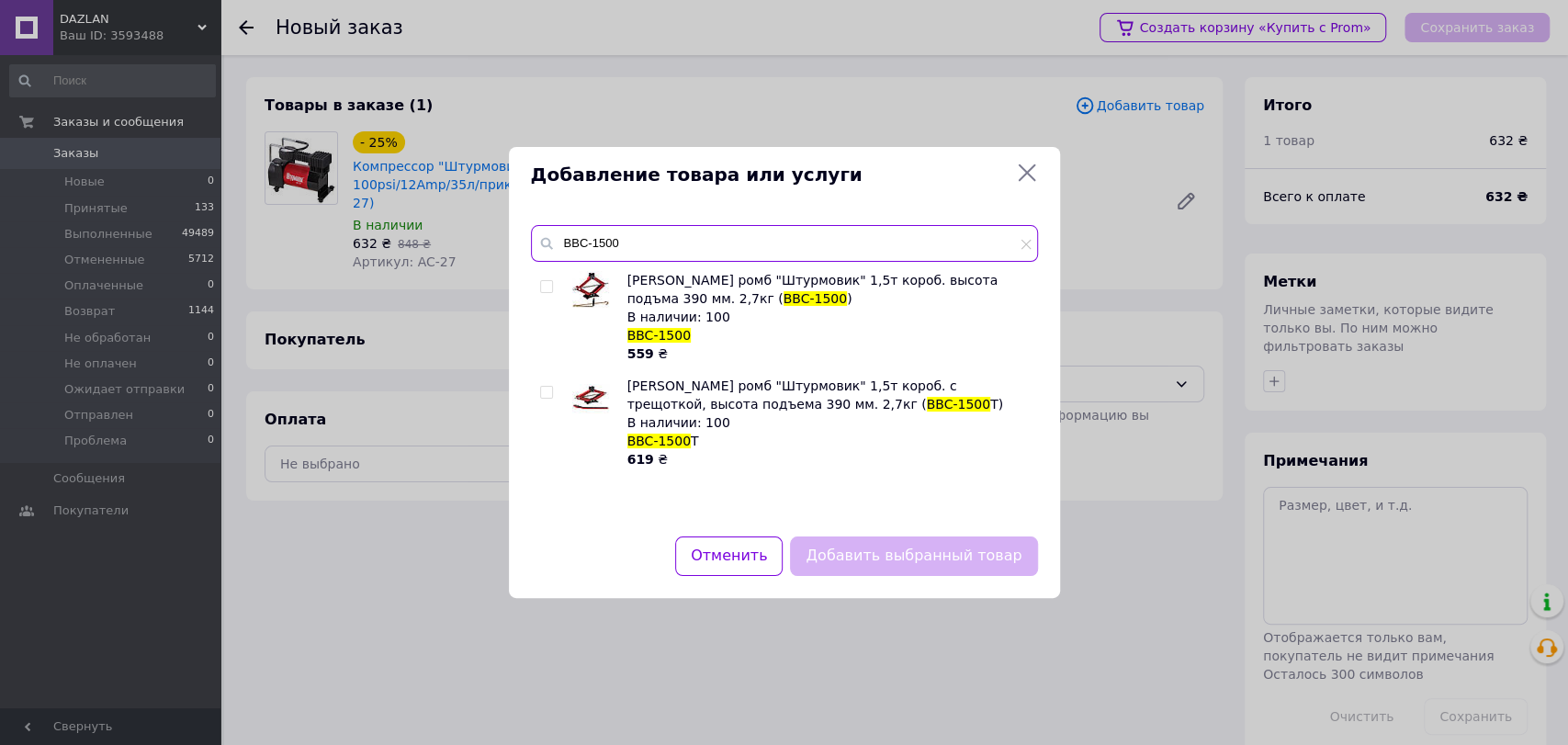
type input "BBC-1500"
click at [544, 285] on input "checkbox" at bounding box center [545, 286] width 12 height 12
checkbox input "true"
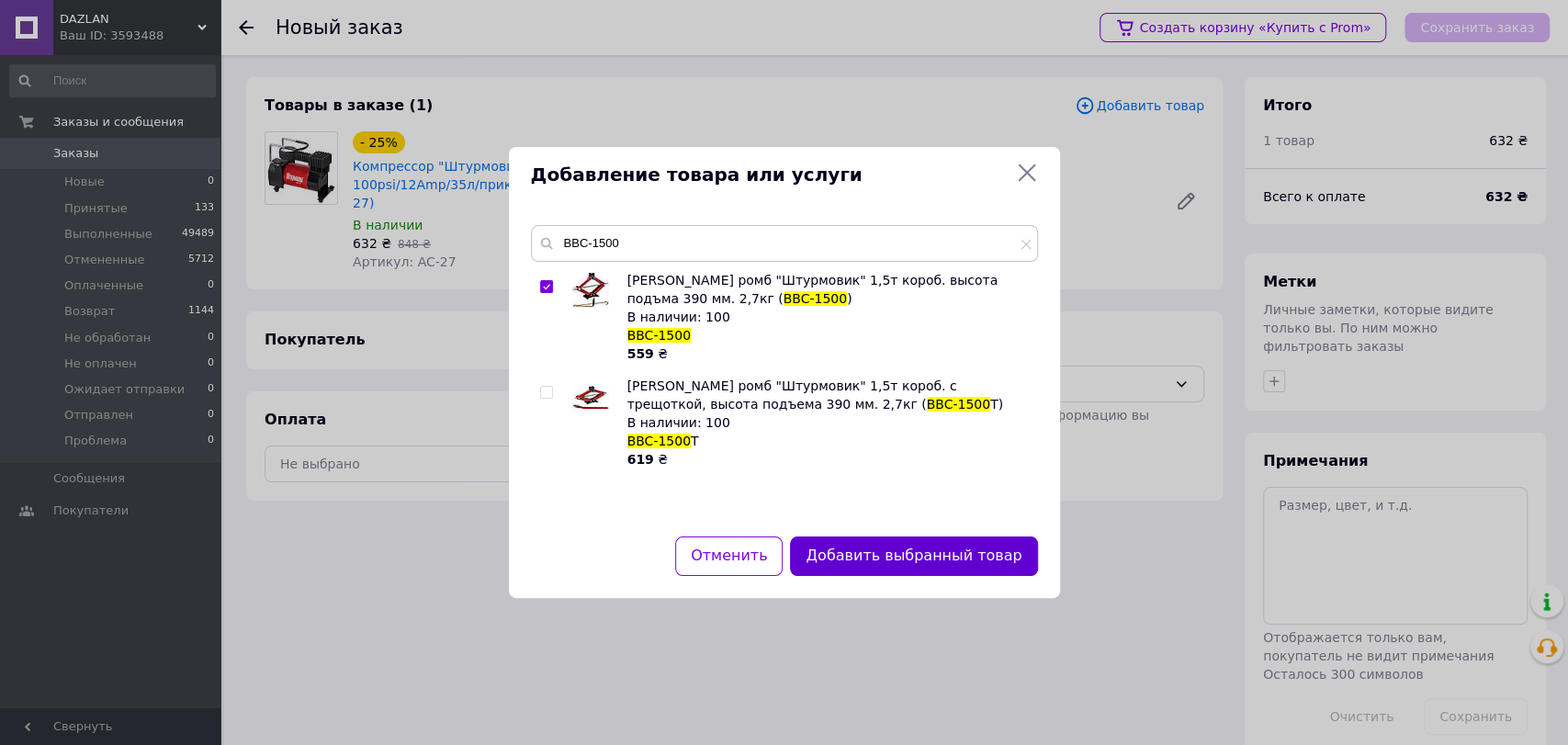
click at [829, 548] on button "Добавить выбранный товар" at bounding box center [914, 556] width 247 height 40
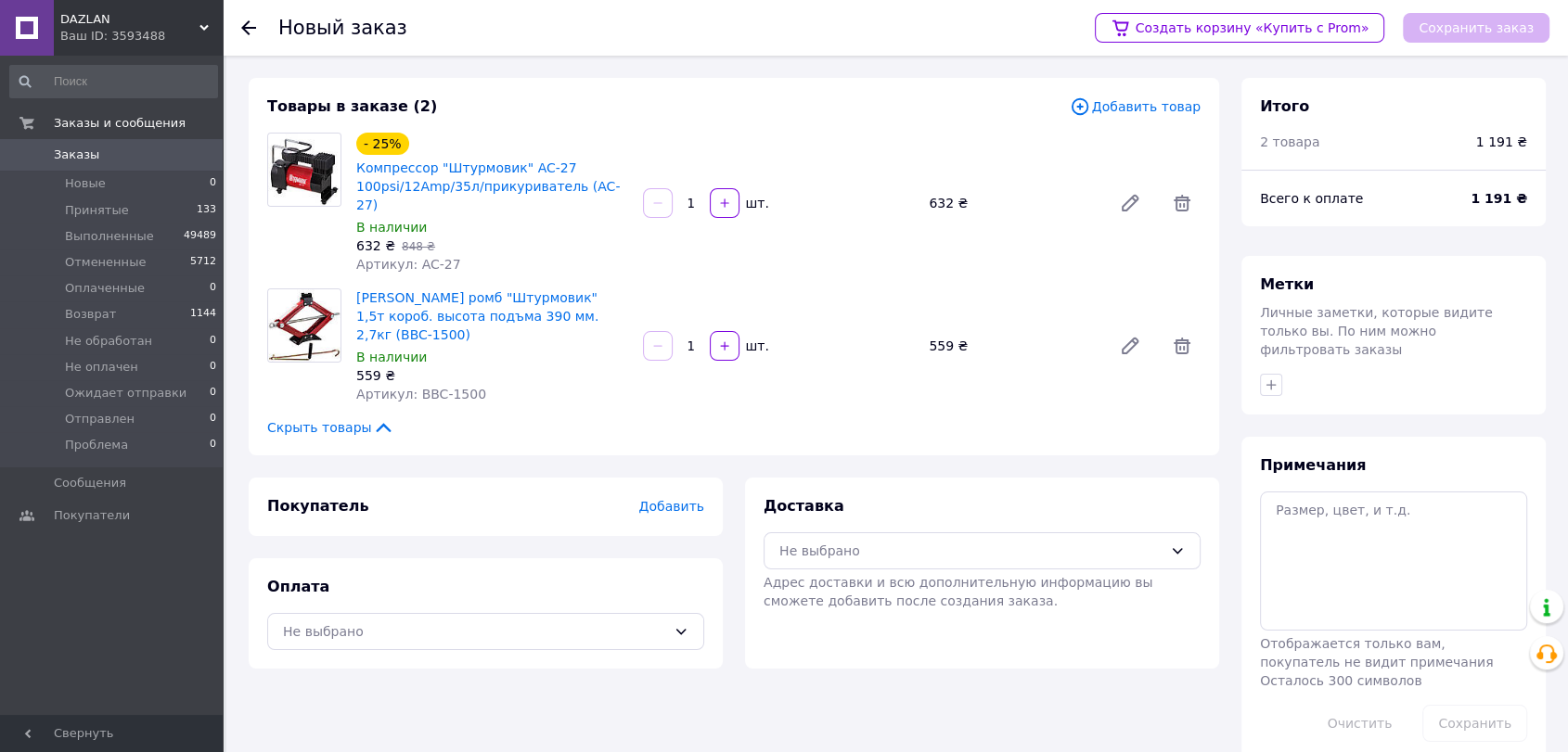
click at [1178, 118] on div "Товары в заказе (2) Добавить товар - 25% Компрессор "Штурмовик" AC-27 100psi/12…" at bounding box center [734, 267] width 970 height 377
click at [1176, 108] on span "Добавить товар" at bounding box center [1135, 106] width 131 height 21
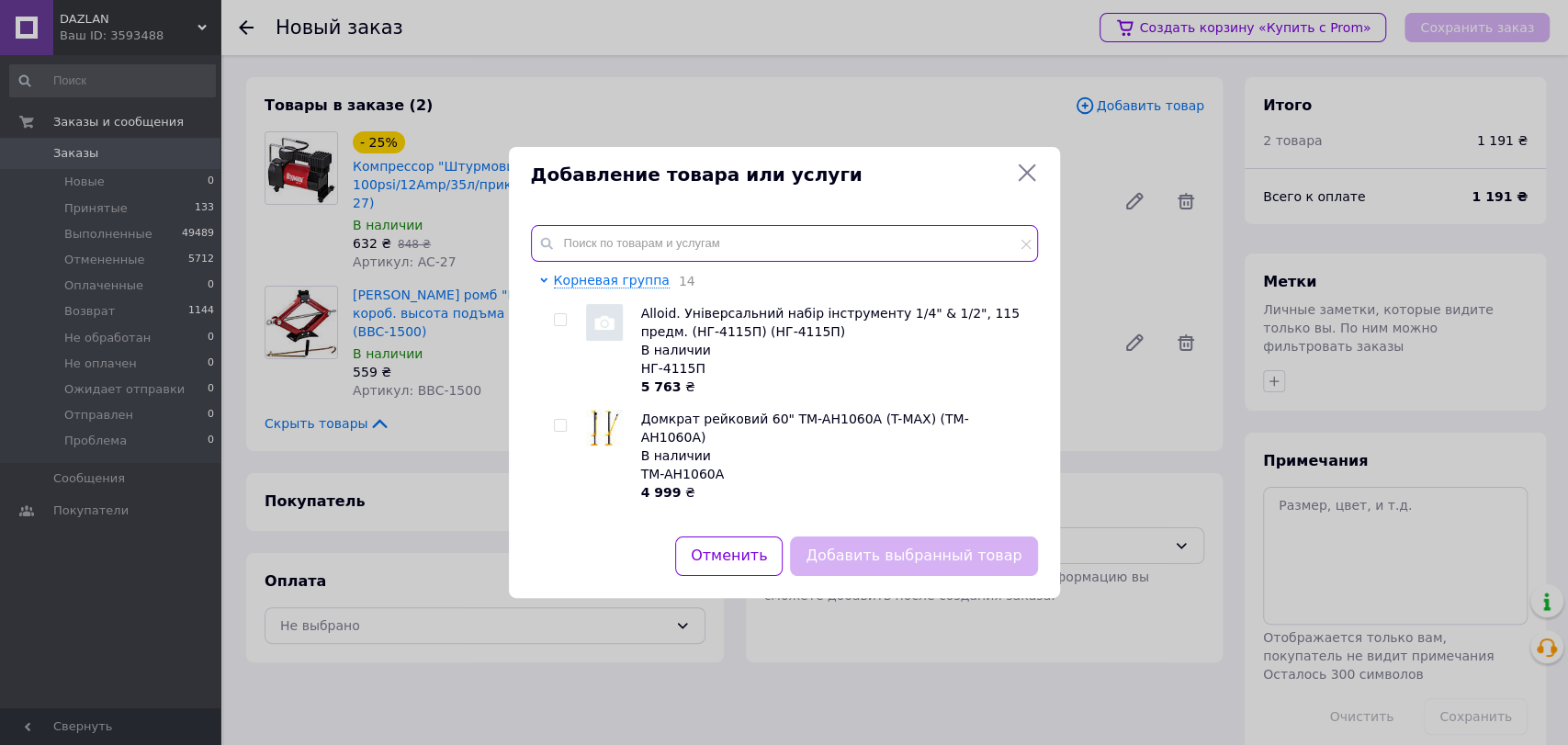
paste input "BBC-1500"
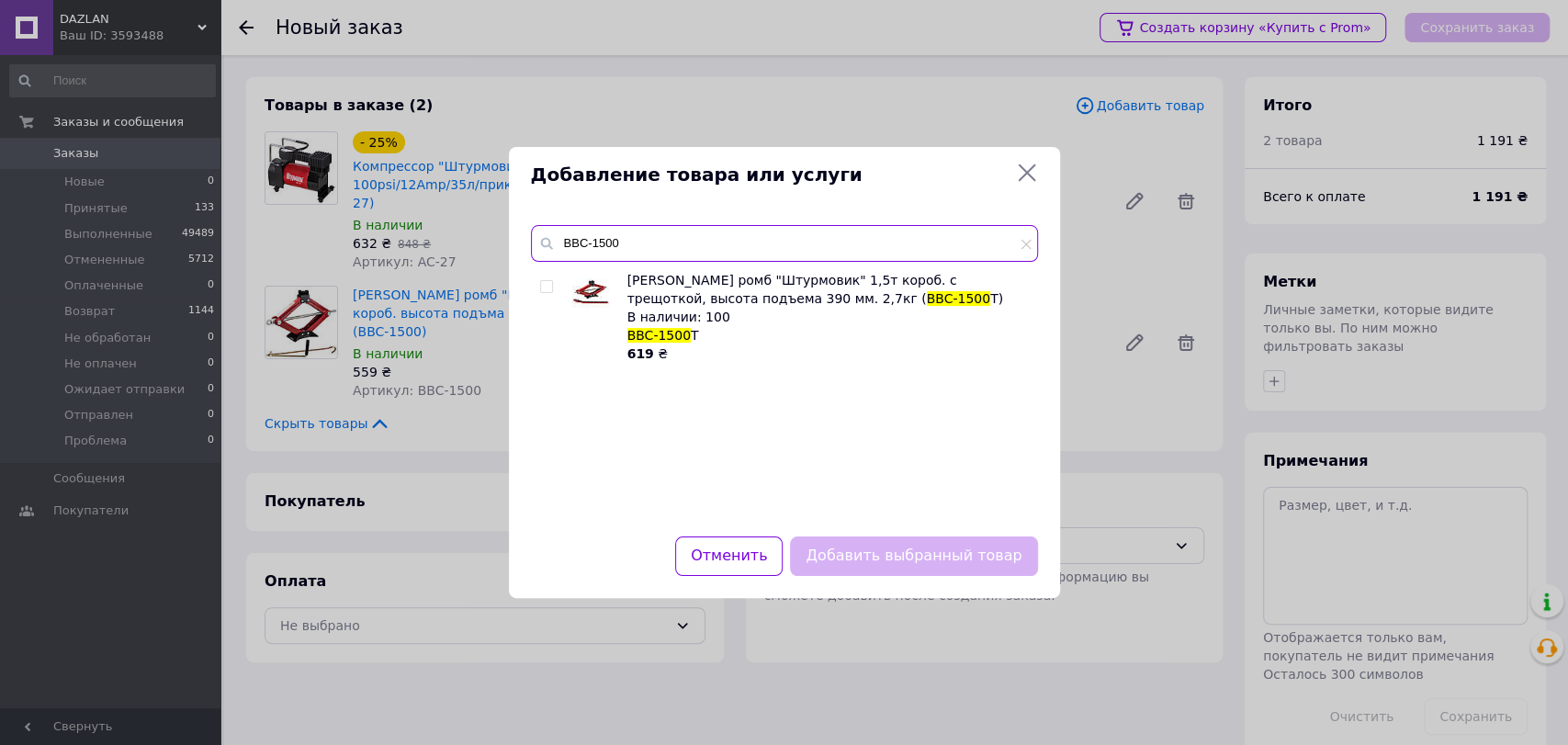
type input "BBC-1500"
click at [544, 282] on input "checkbox" at bounding box center [545, 286] width 12 height 12
checkbox input "true"
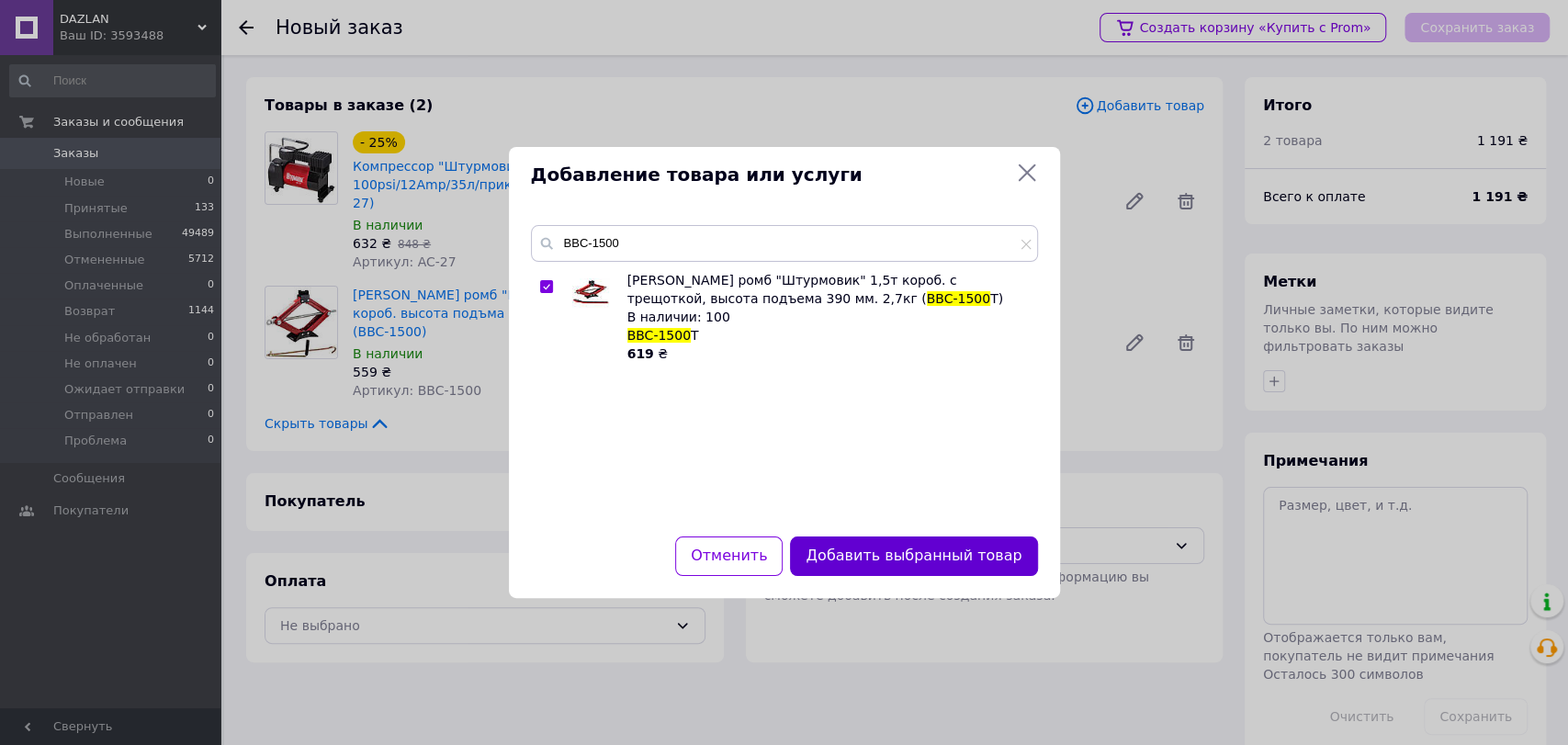
click at [869, 559] on button "Добавить выбранный товар" at bounding box center [914, 556] width 247 height 40
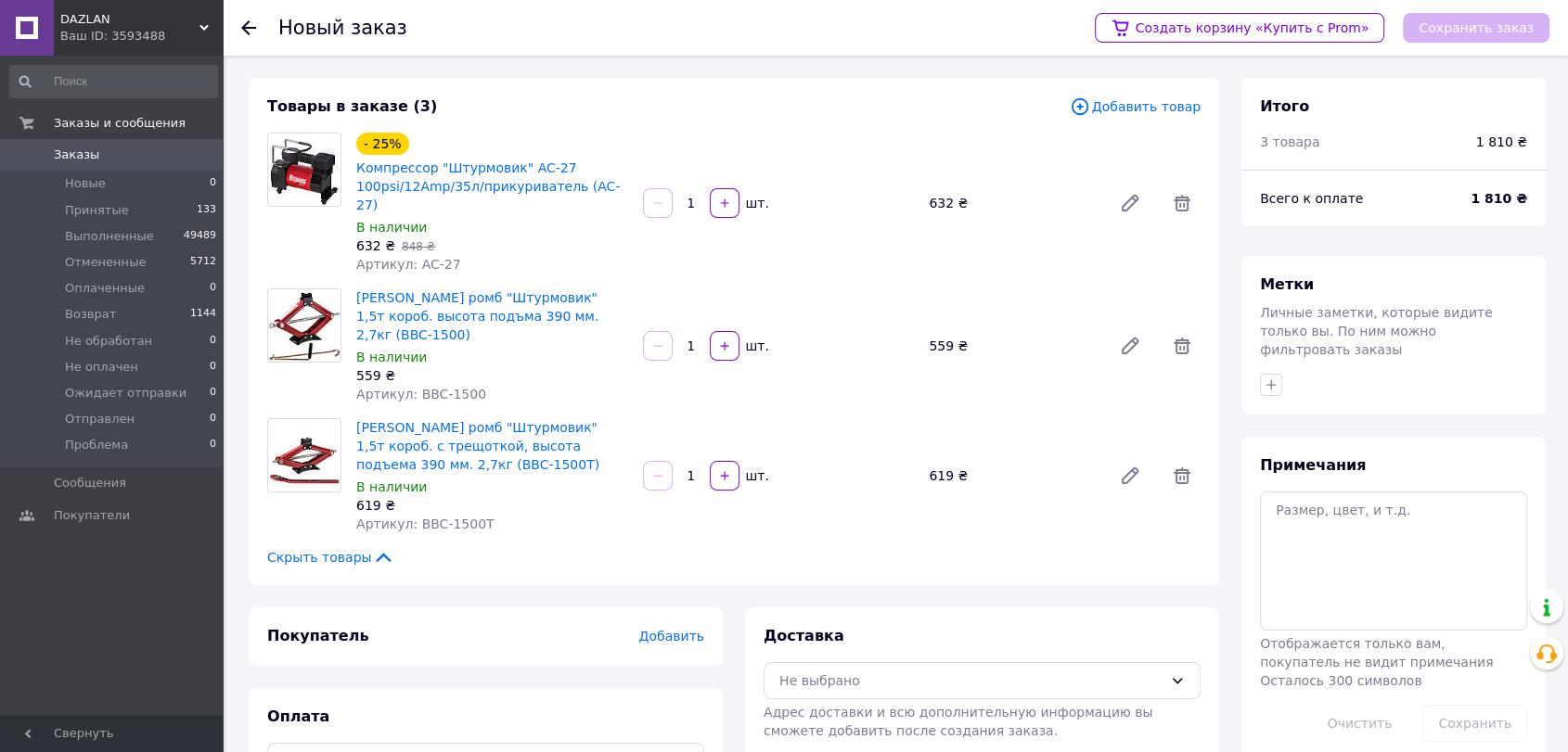
click at [1195, 458] on span at bounding box center [1182, 476] width 37 height 37
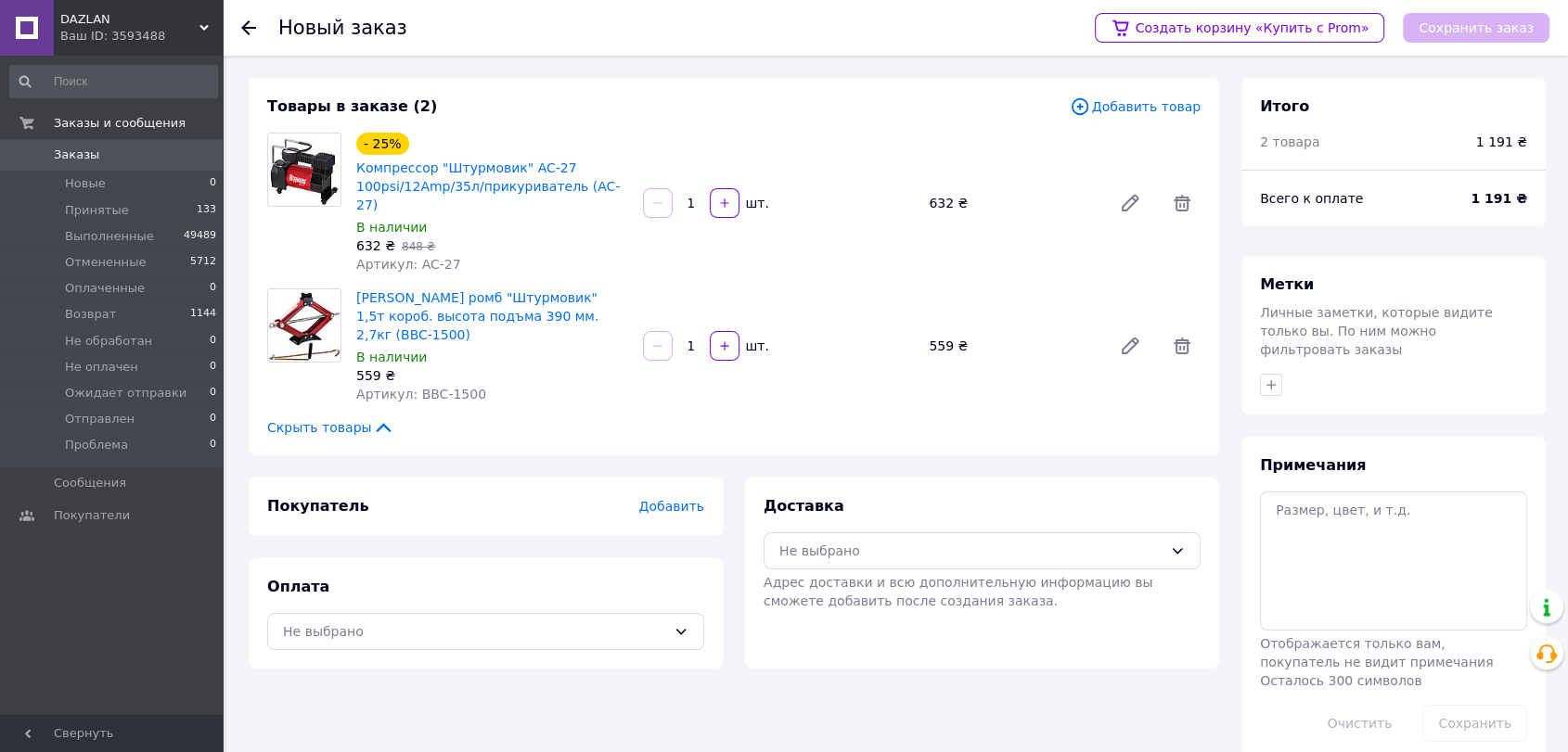
click at [1193, 477] on div "Доставка Не выбрано Адрес доставки и всю дополнительную информацию вы сможете д…" at bounding box center [982, 572] width 474 height 191
click at [678, 499] on span "Добавить" at bounding box center [672, 506] width 65 height 15
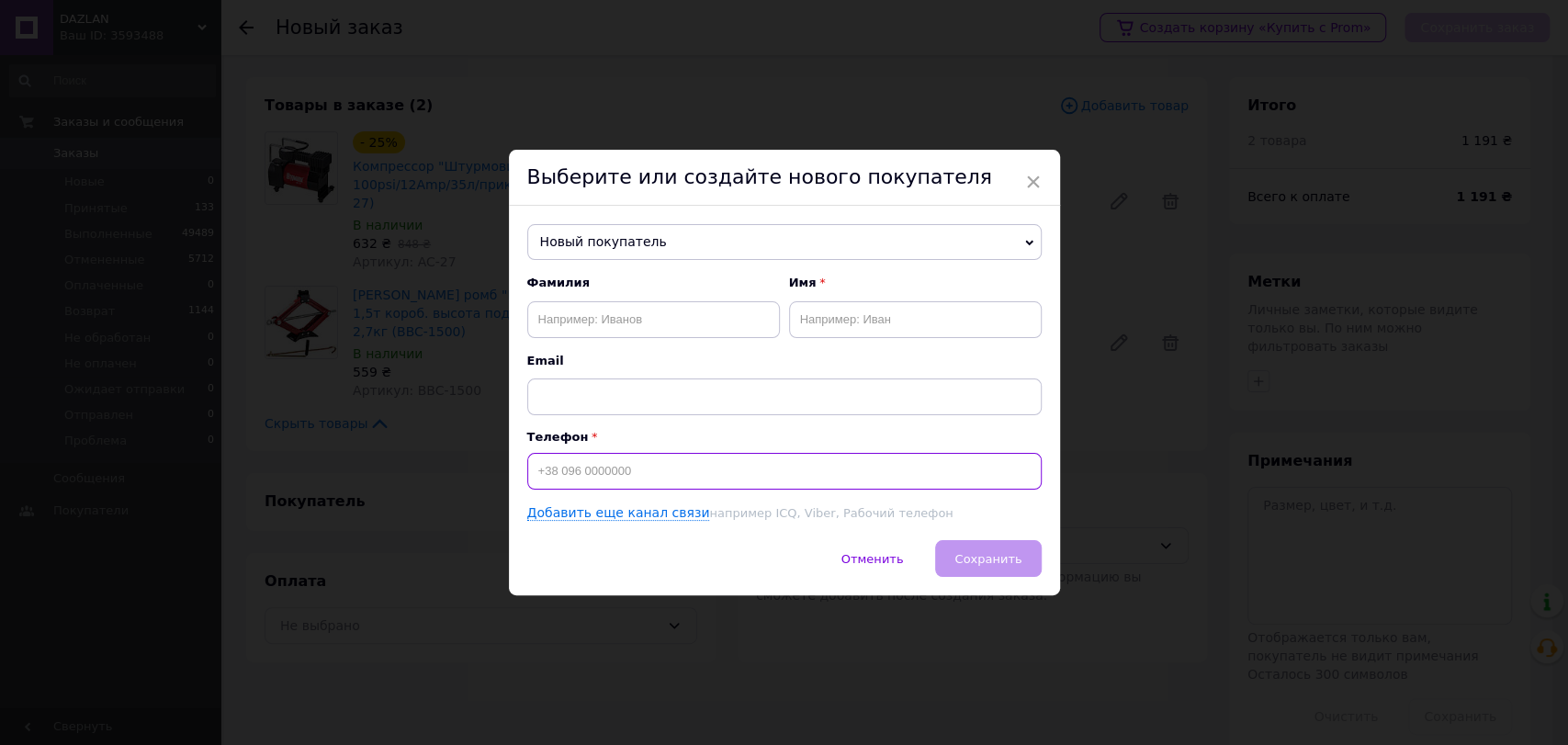
click at [658, 467] on input at bounding box center [784, 472] width 514 height 37
type input "[PHONE_NUMBER]"
click at [667, 320] on input "text" at bounding box center [653, 319] width 253 height 37
type input "У"
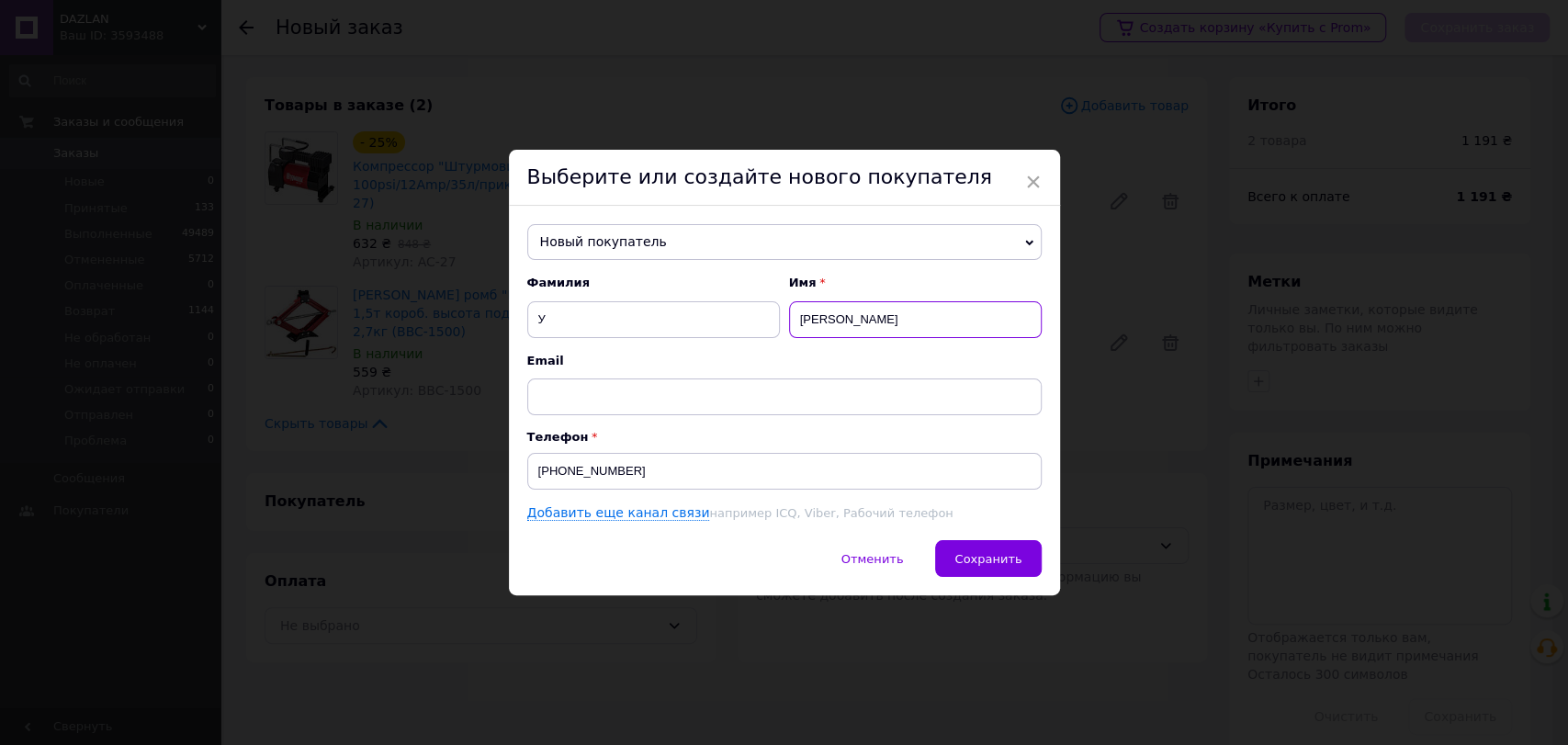
type input "[PERSON_NAME]"
click at [667, 320] on input "У" at bounding box center [653, 319] width 253 height 37
type input "Макарович"
click at [991, 568] on button "Сохранить" at bounding box center [987, 559] width 105 height 37
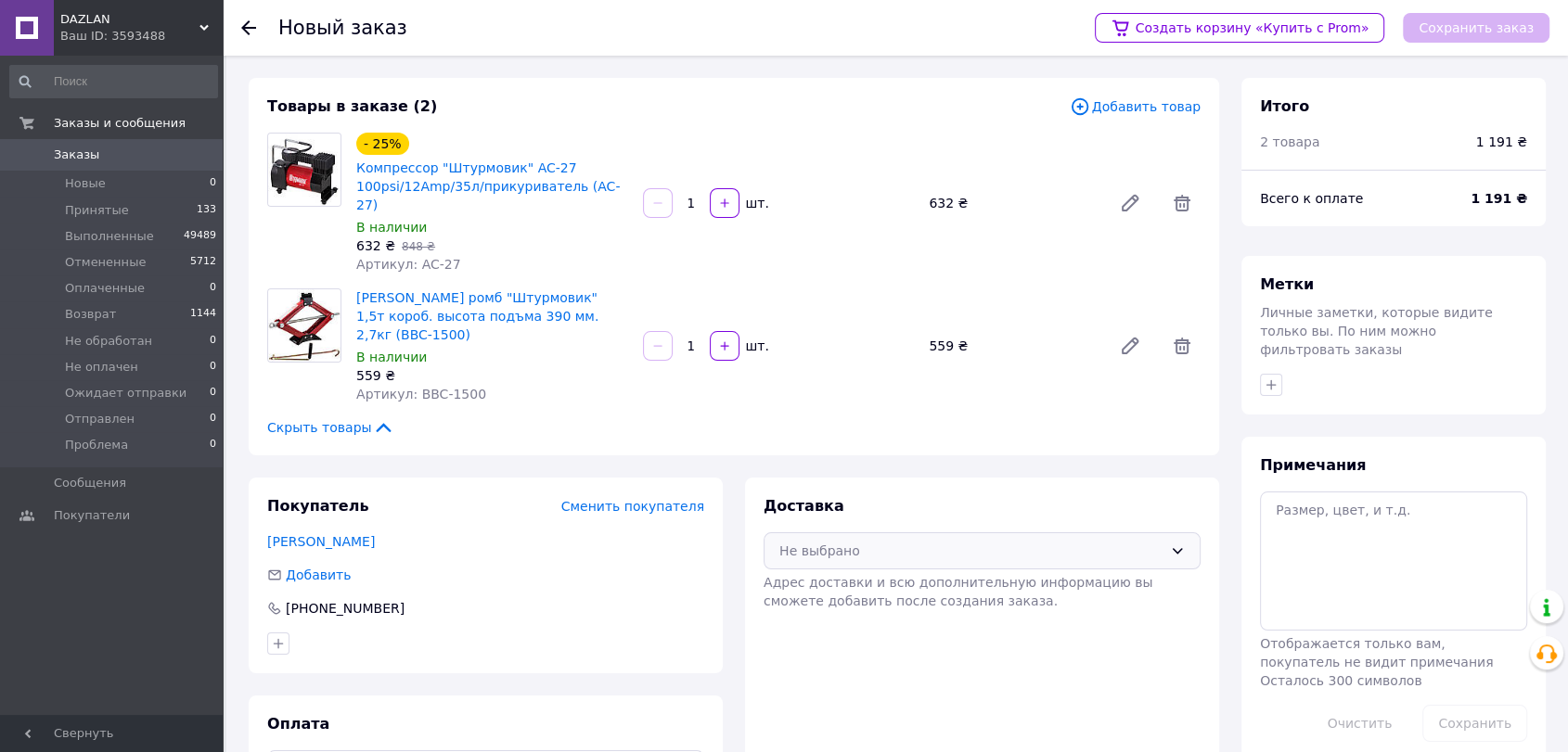
click at [859, 532] on div "Не выбрано" at bounding box center [982, 551] width 437 height 37
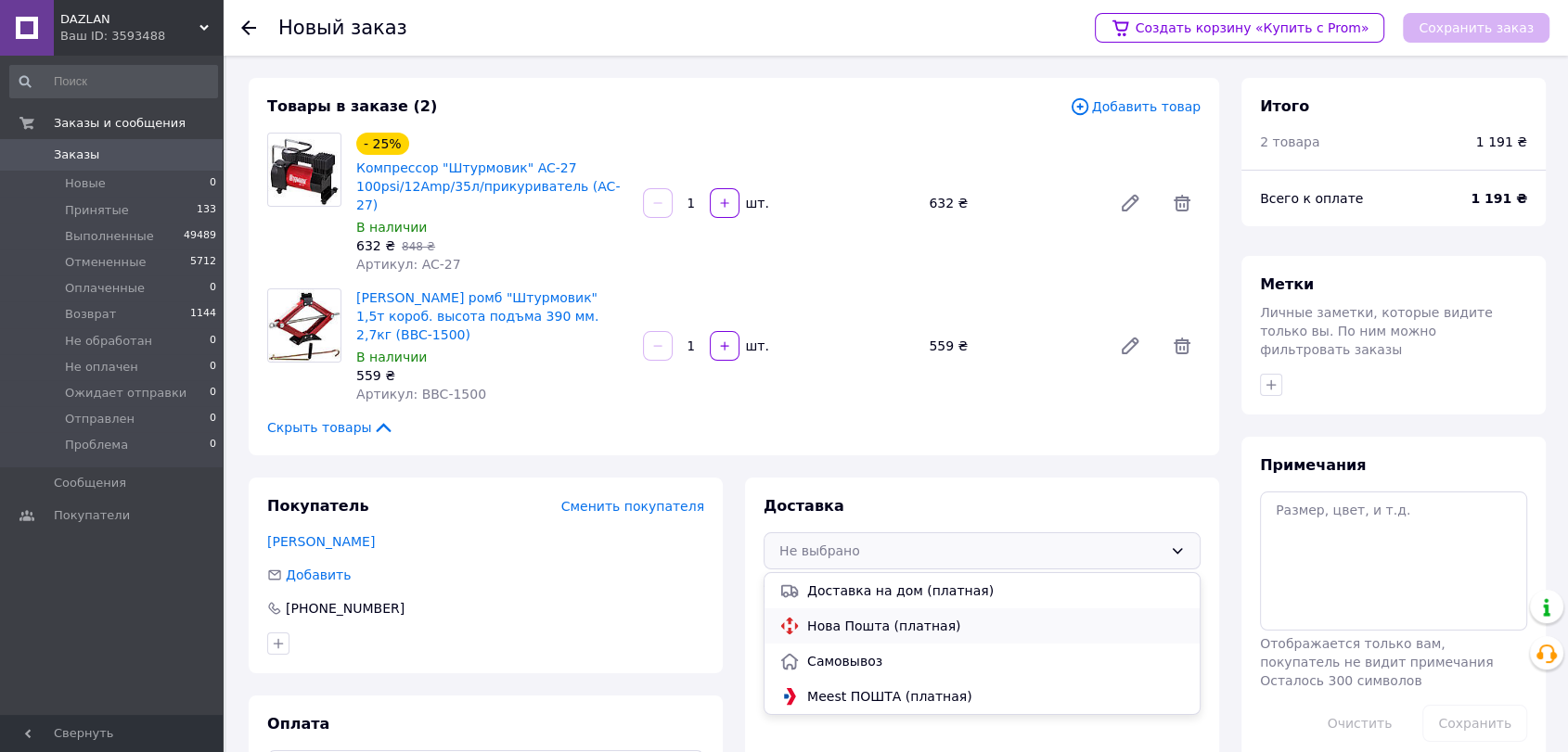
click at [859, 617] on span "Нова Пошта (платная)" at bounding box center [996, 626] width 378 height 19
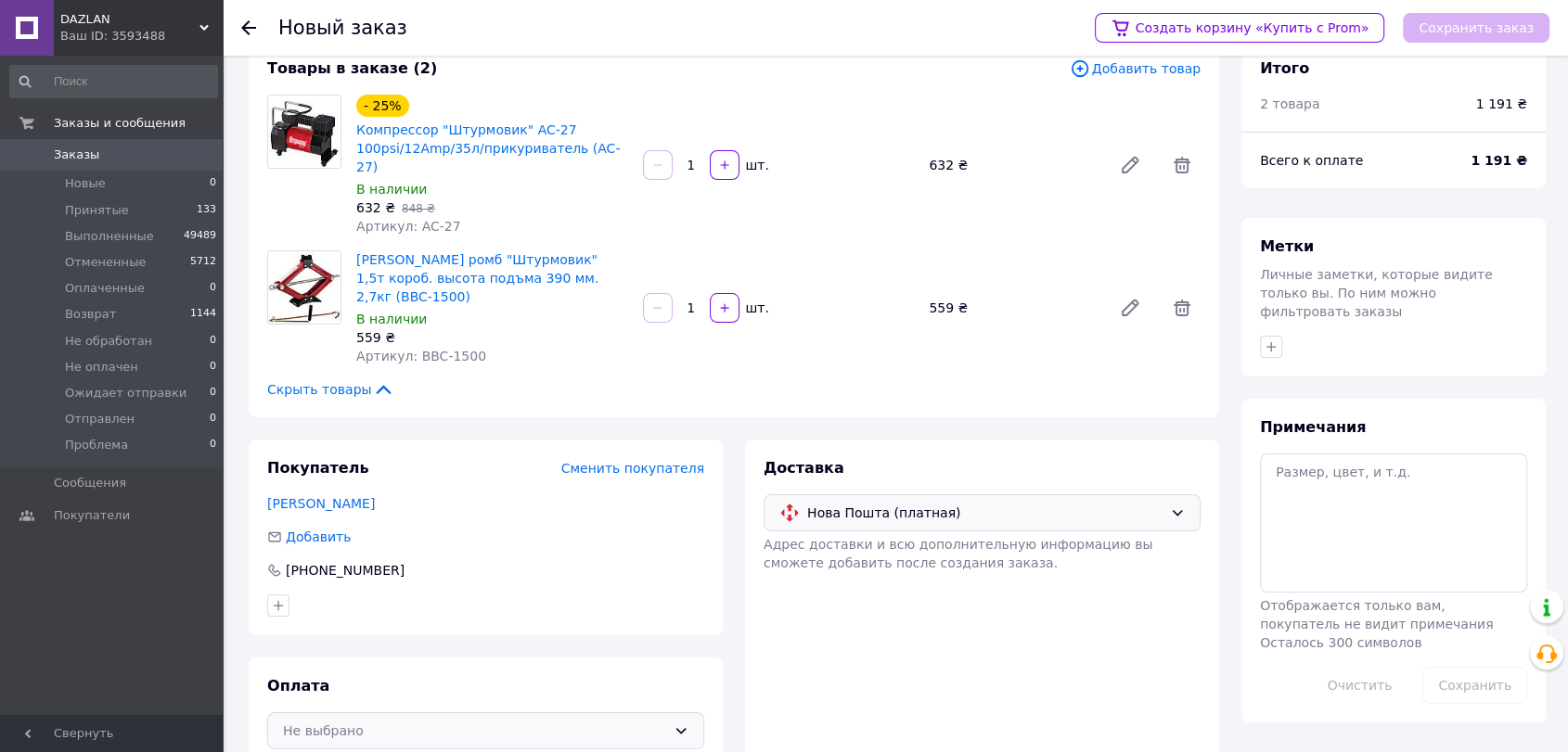
click at [641, 712] on div "Не выбрано" at bounding box center [486, 731] width 437 height 37
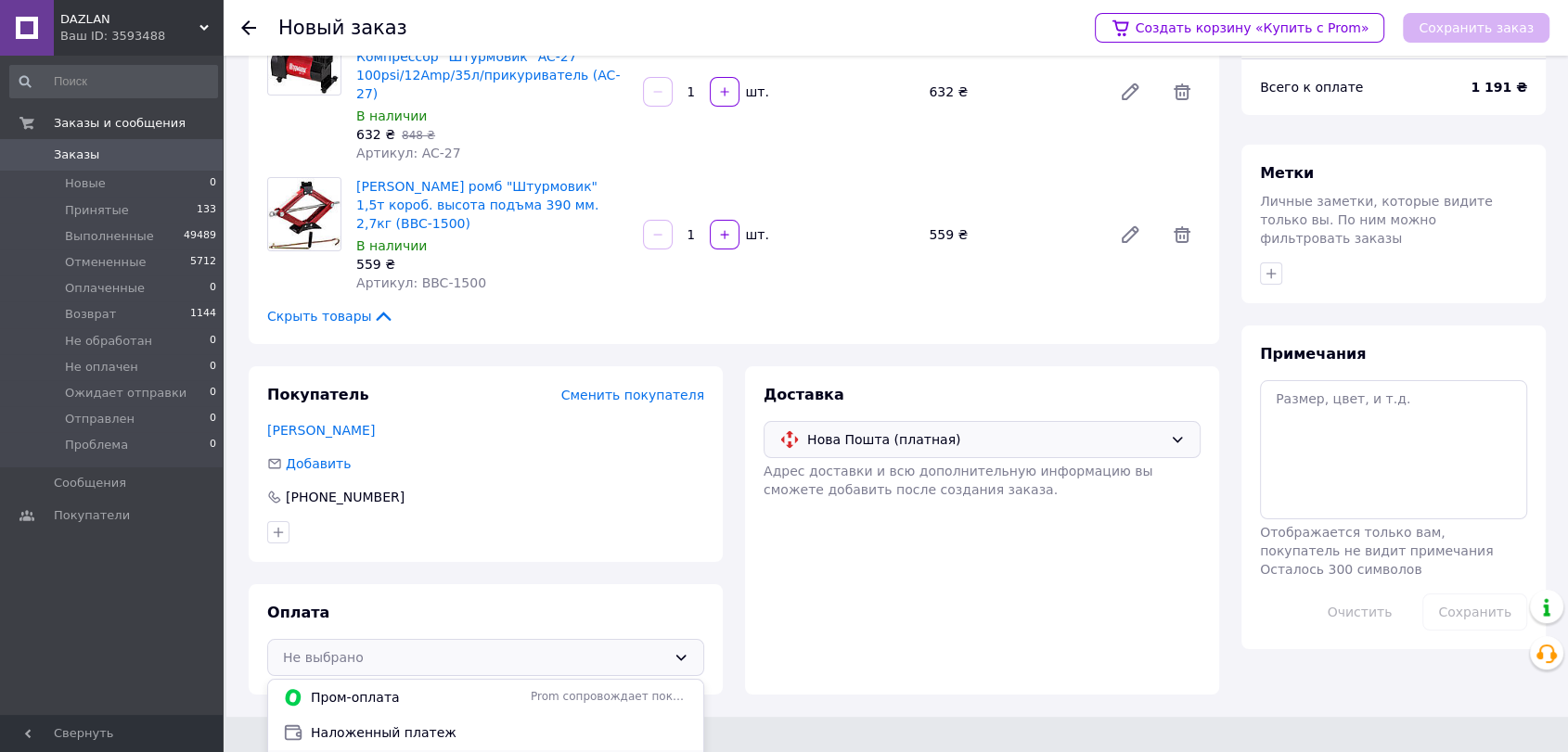
scroll to position [162, 0]
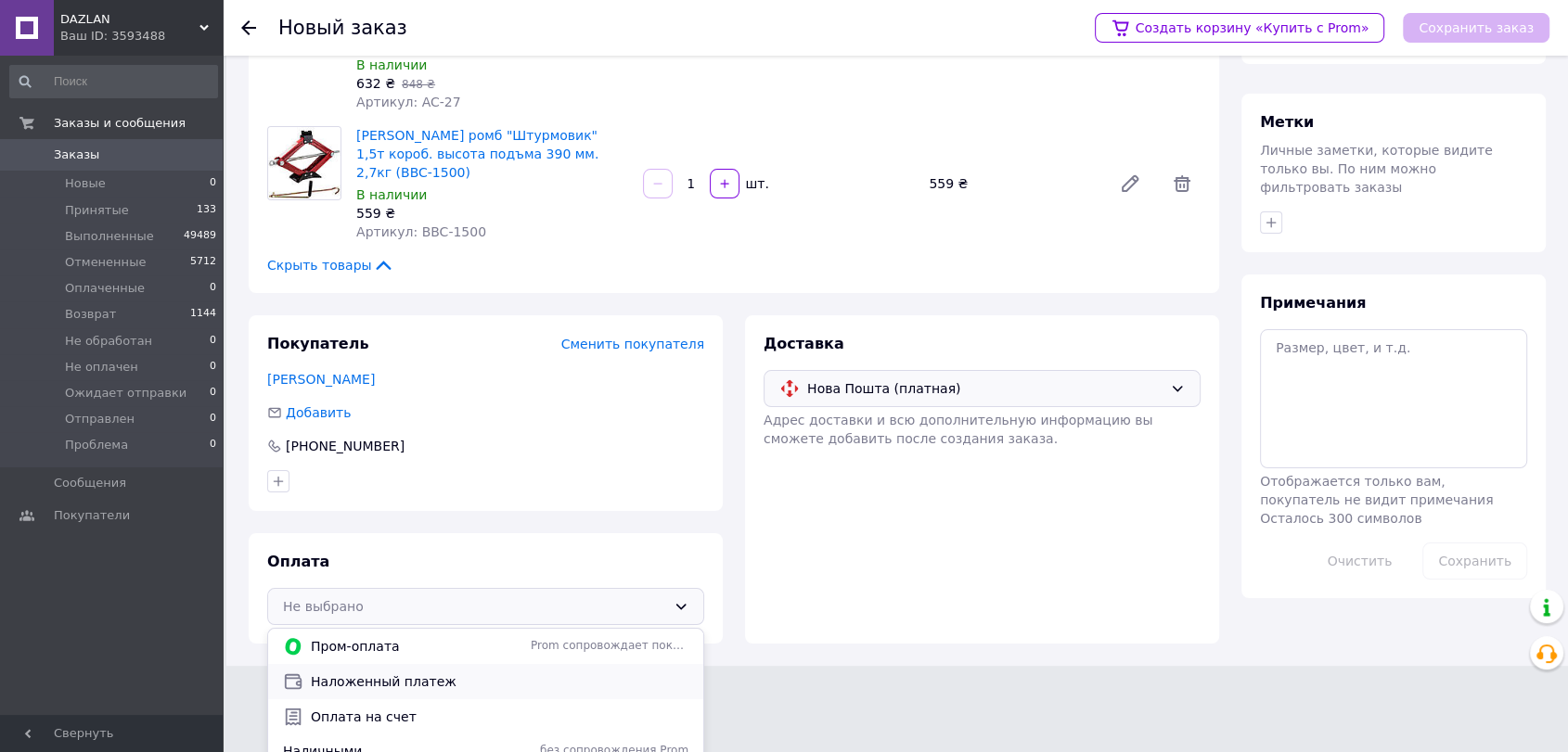
click at [467, 672] on span "Наложенный платеж" at bounding box center [499, 681] width 378 height 19
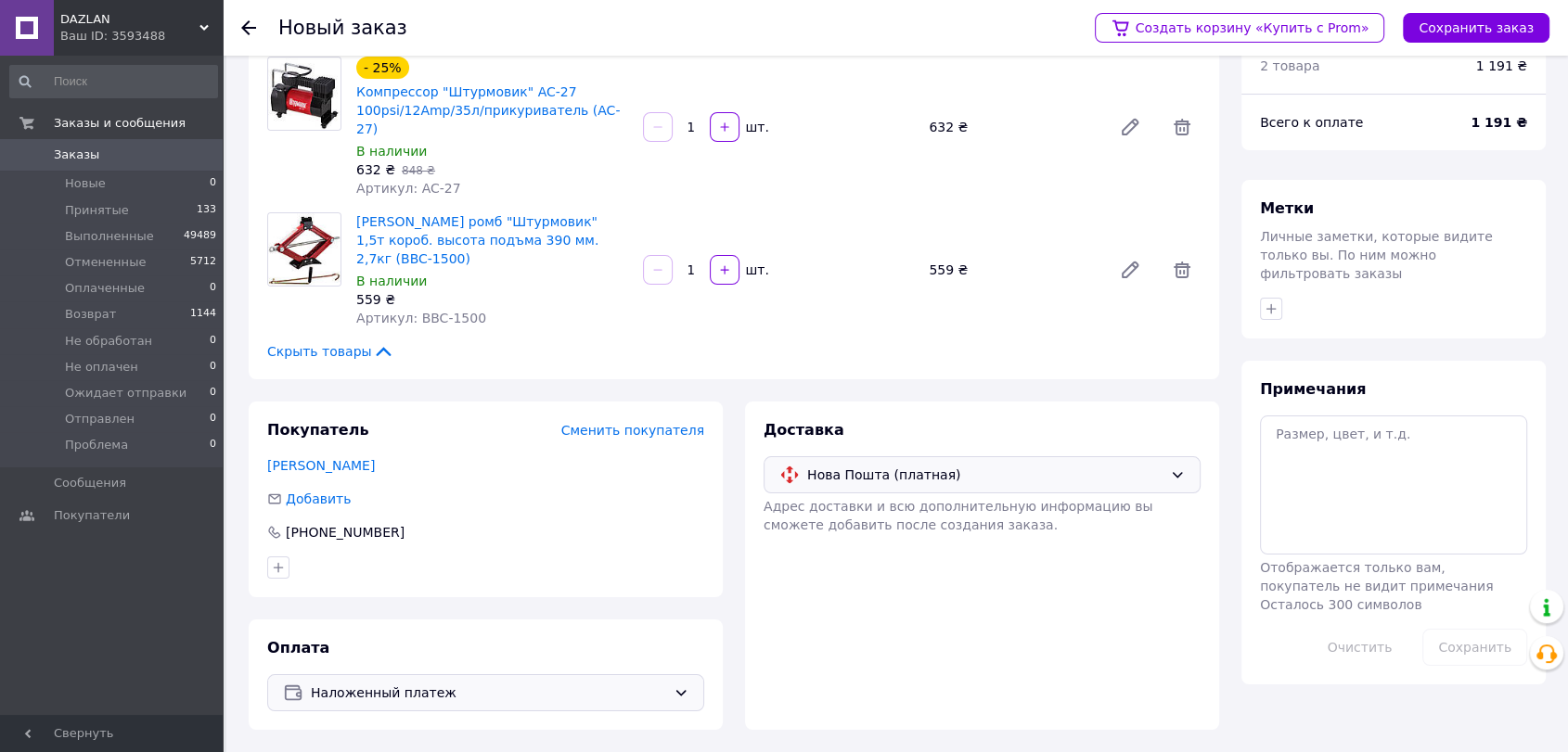
scroll to position [38, 0]
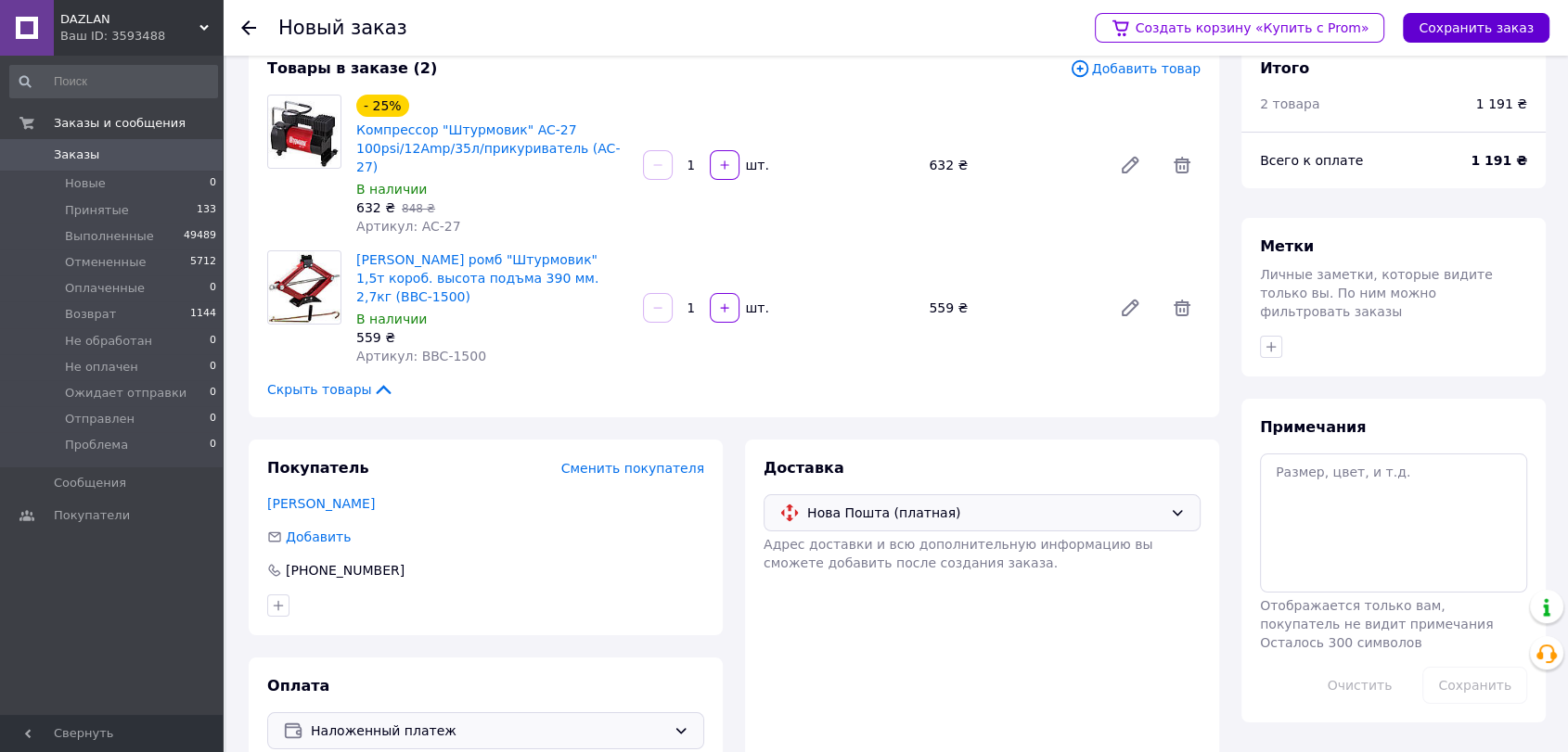
click at [1486, 37] on button "Сохранить заказ" at bounding box center [1476, 28] width 146 height 30
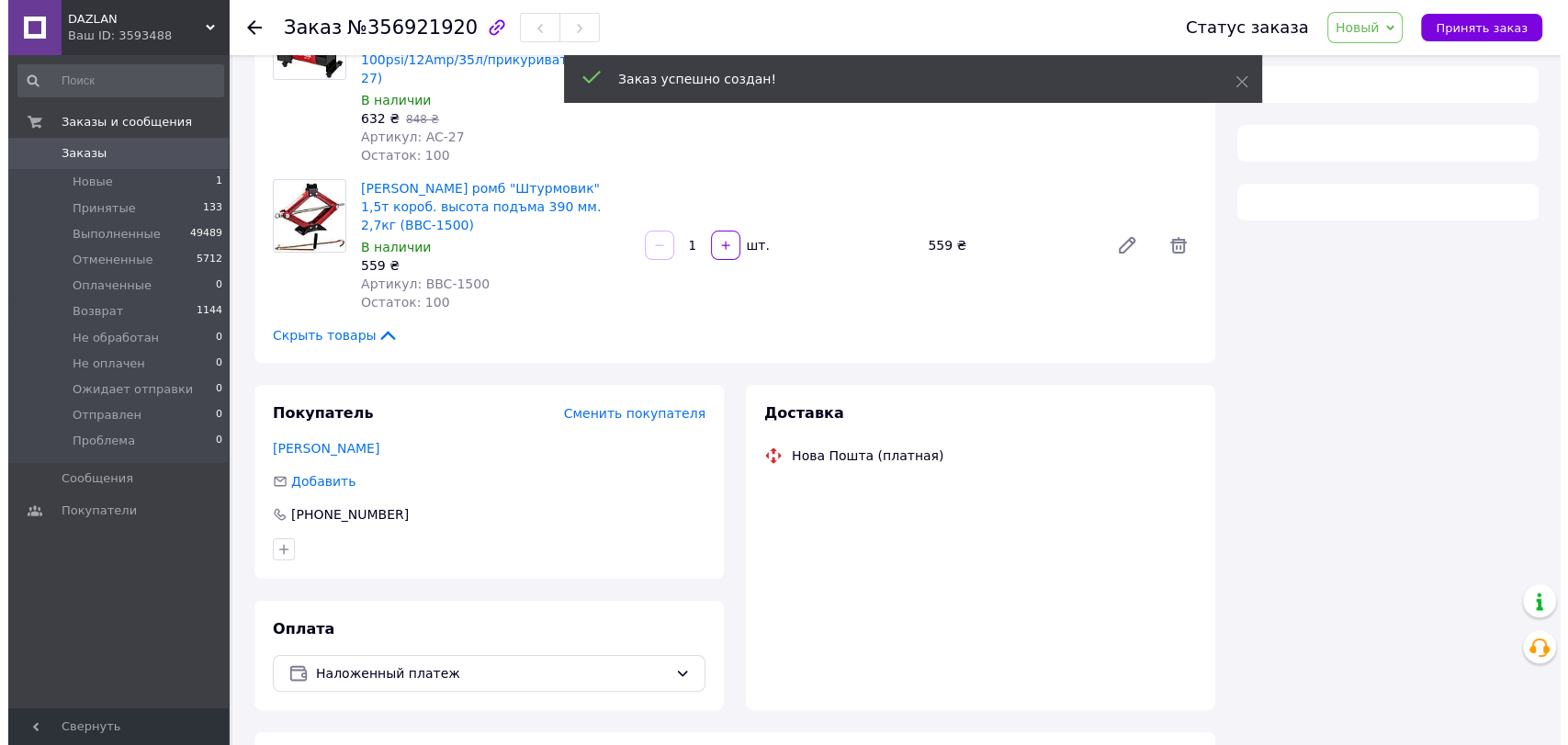
scroll to position [214, 0]
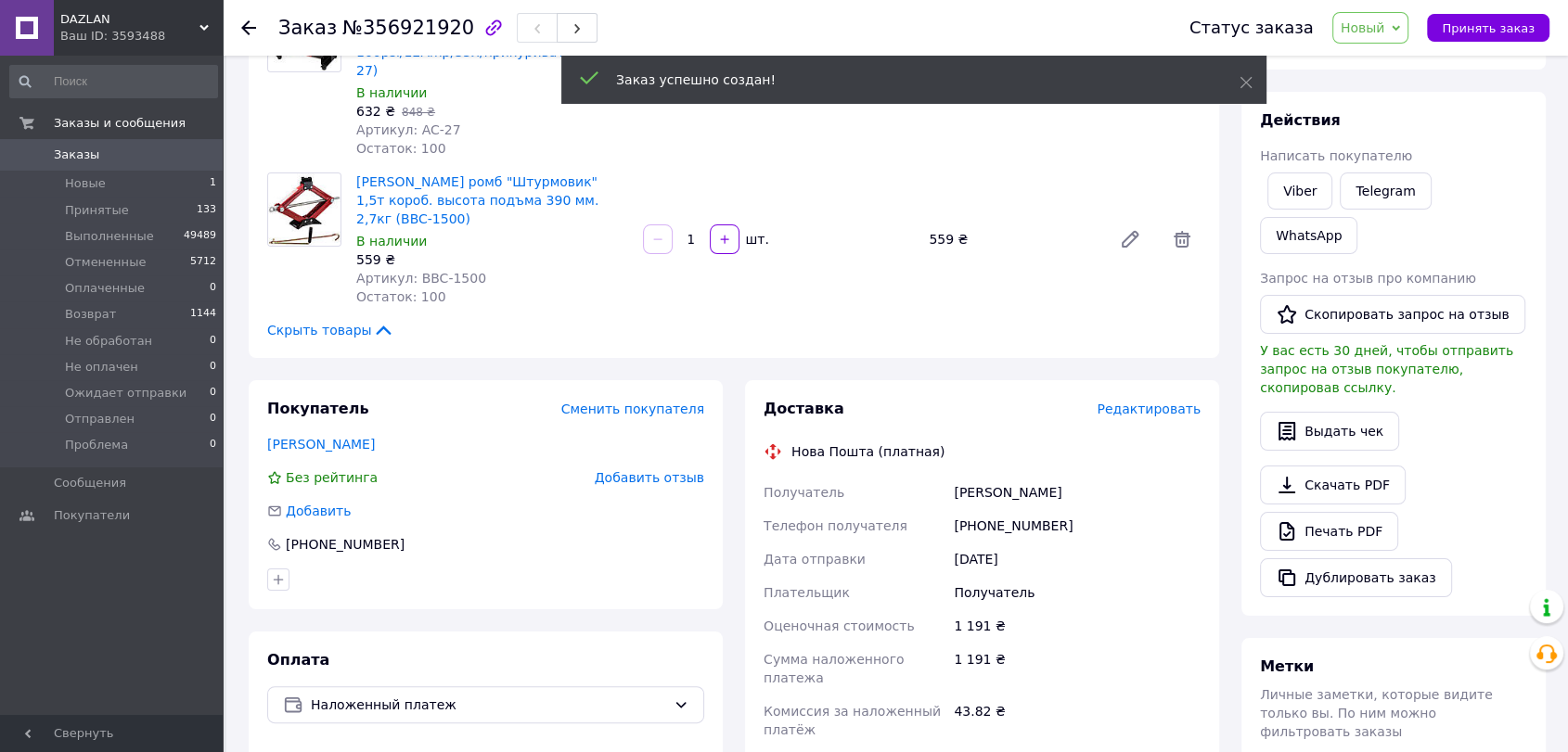
click at [1142, 402] on span "Редактировать" at bounding box center [1148, 409] width 103 height 15
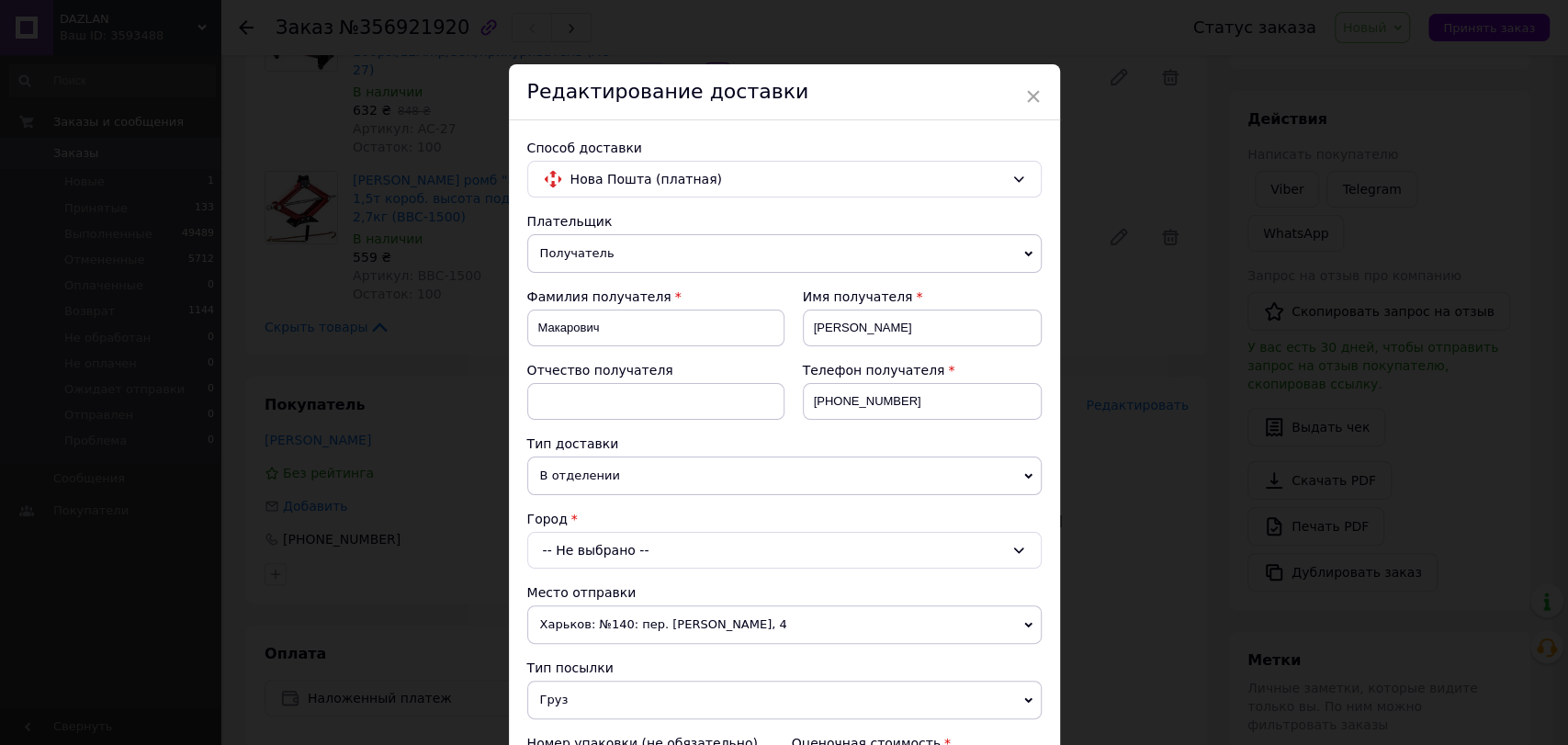
click at [729, 551] on div "-- Не выбрано --" at bounding box center [784, 550] width 514 height 37
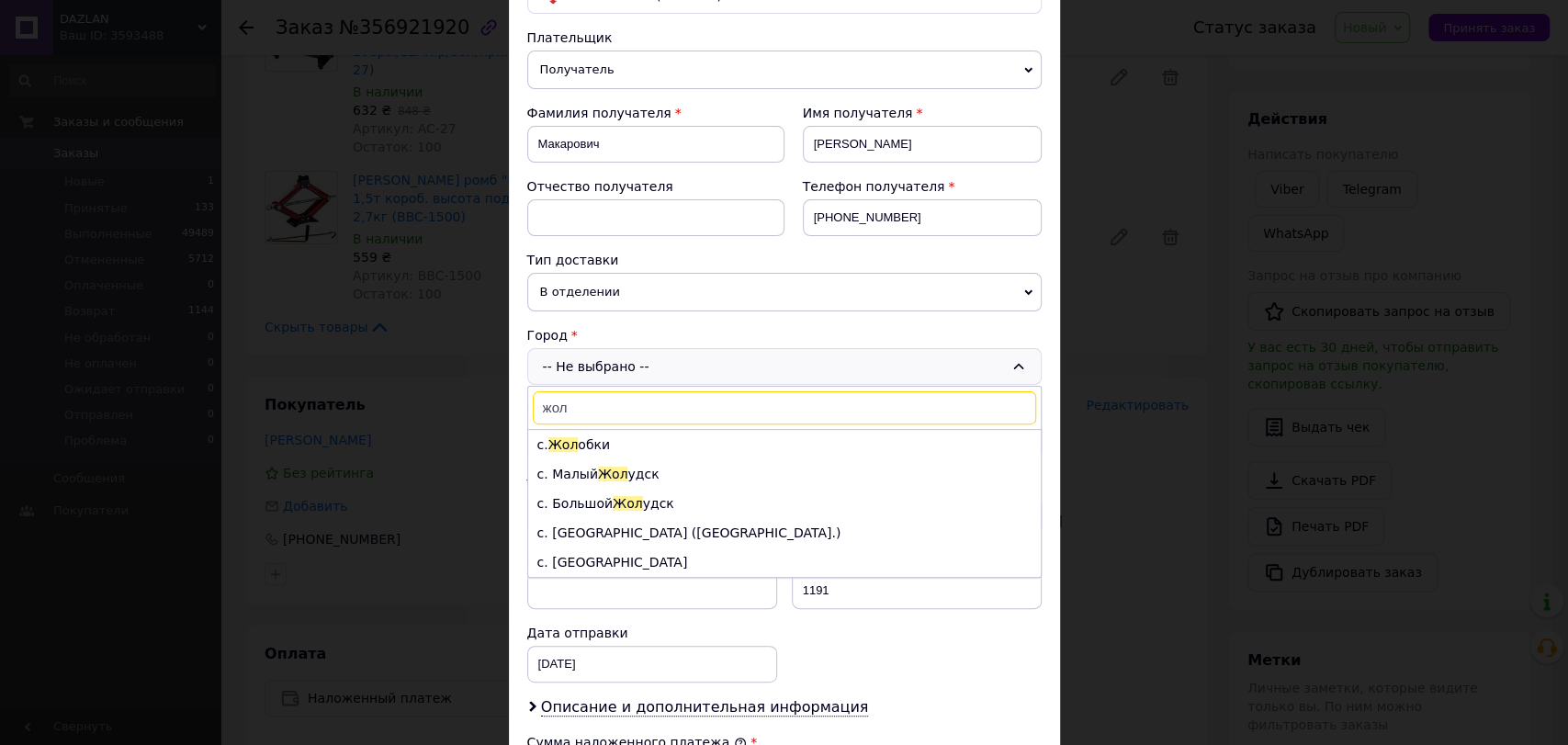
scroll to position [204, 0]
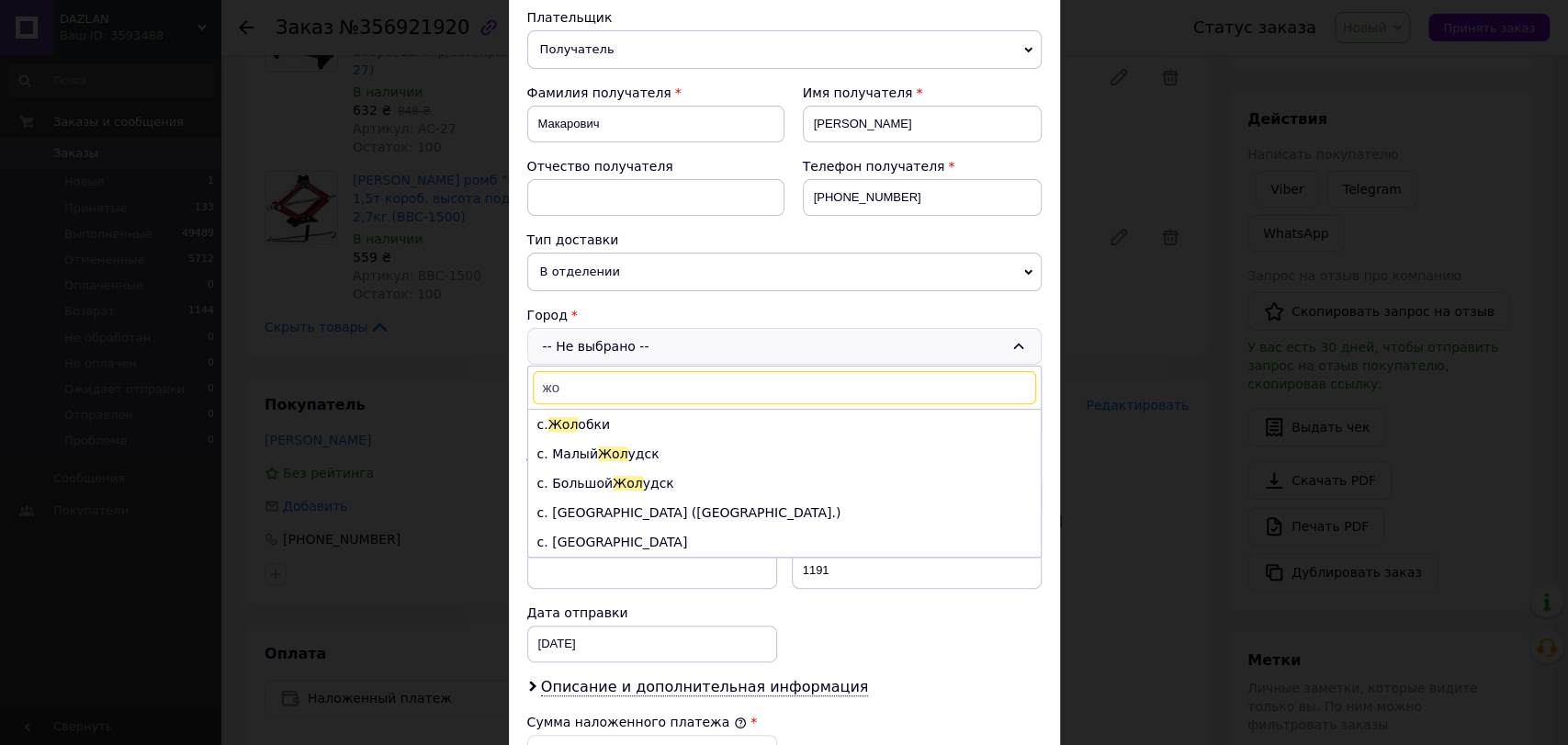
type input "ж"
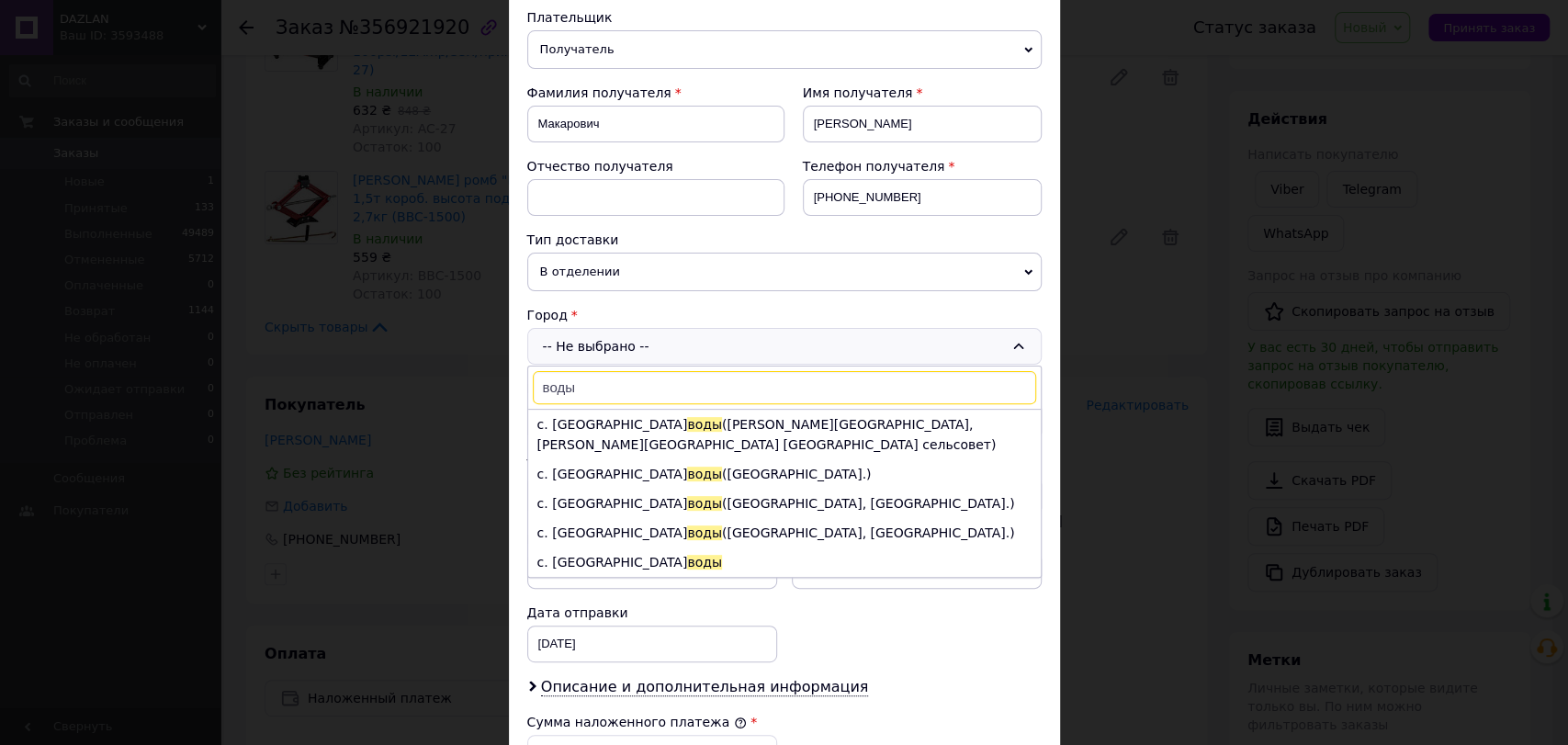
type input "воды"
click at [622, 575] on div "воды с. Лесо воды (Хмельницкая обл., Хмельницкий р-н. Городоцька сельсовет) с. …" at bounding box center [784, 472] width 514 height 212
click at [609, 584] on span "Воды" at bounding box center [610, 592] width 36 height 15
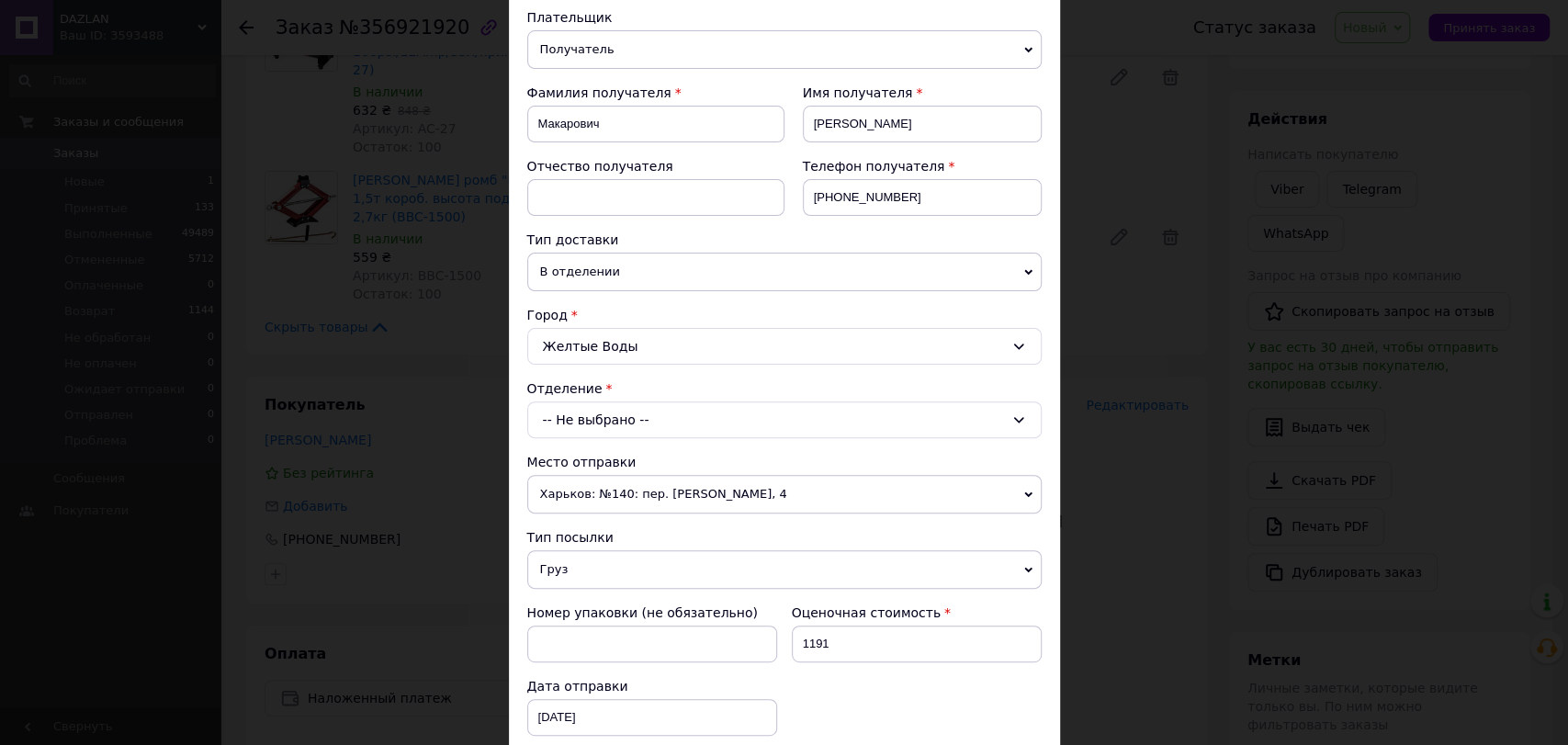
click at [633, 425] on div "-- Не выбрано --" at bounding box center [784, 420] width 514 height 37
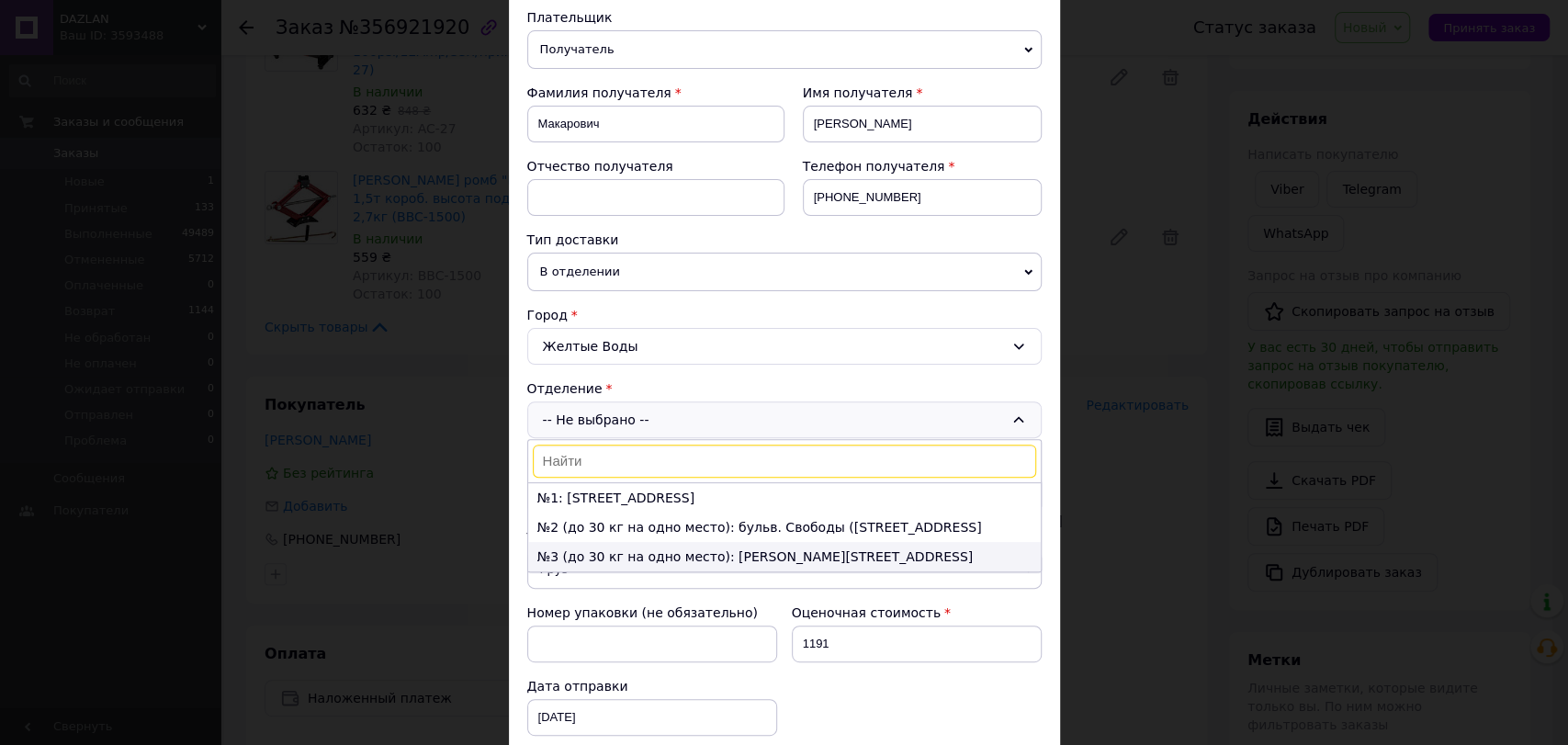
click at [668, 554] on li "№3 (до 30 кг на одно место): [PERSON_NAME][STREET_ADDRESS]" at bounding box center [784, 557] width 512 height 30
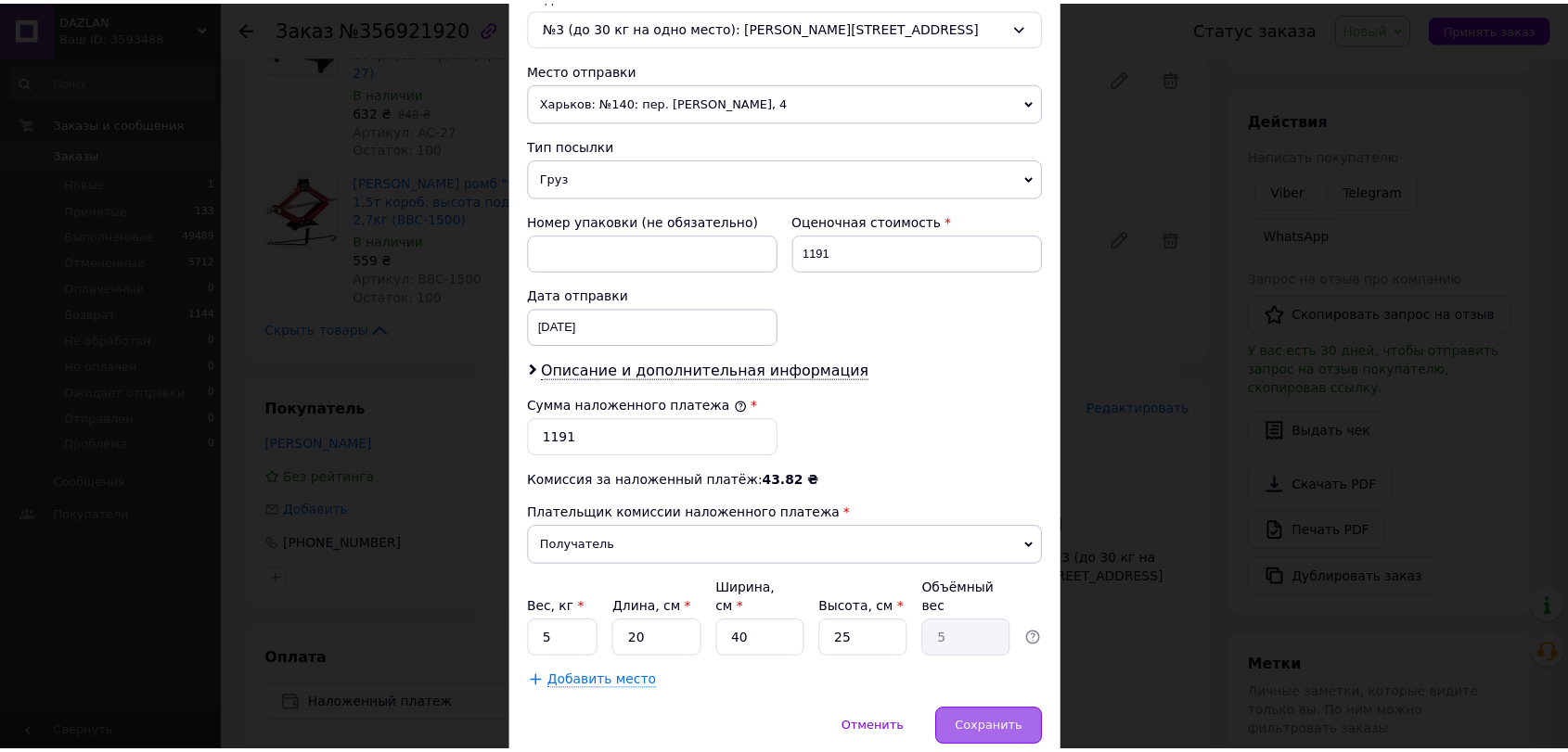
scroll to position [618, 0]
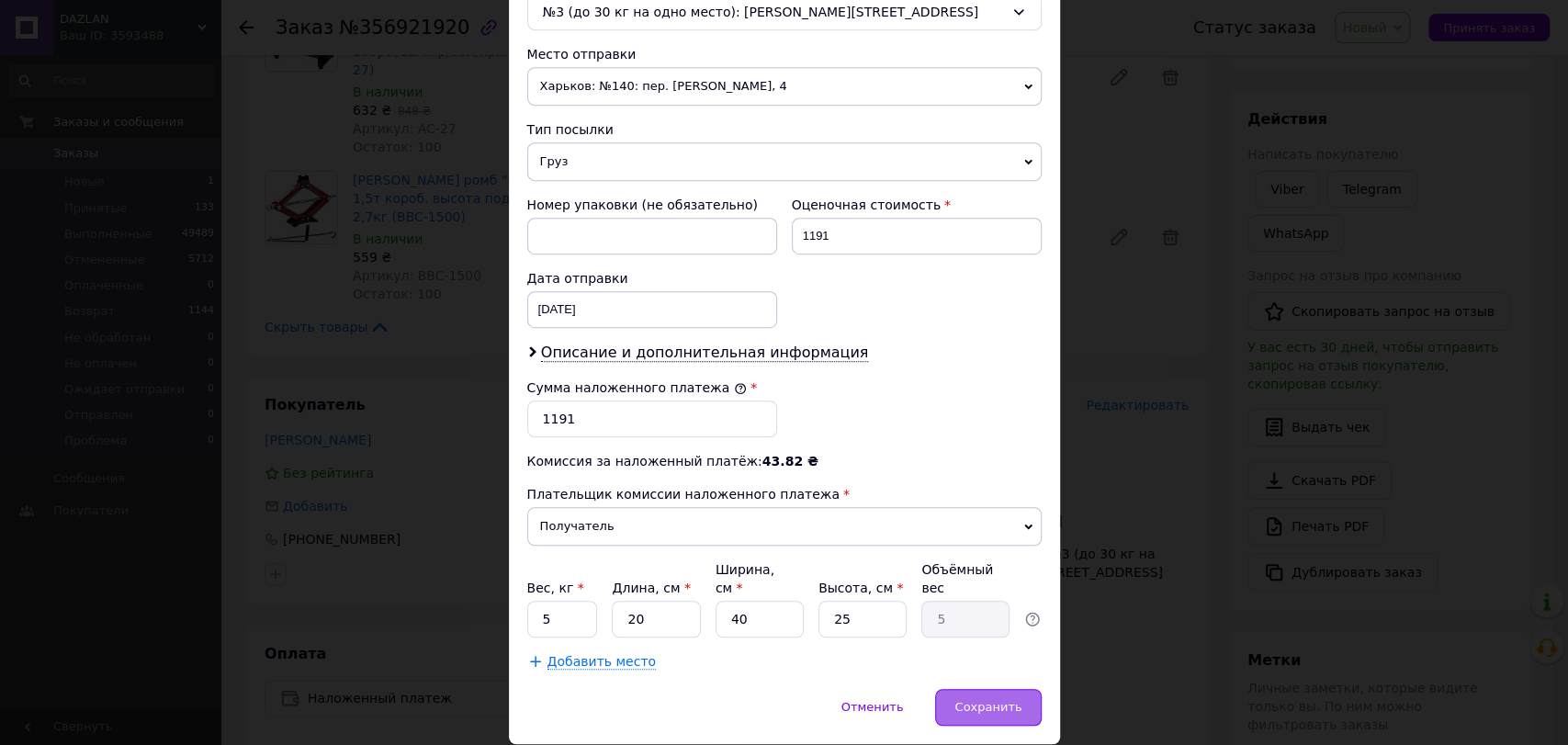
click at [1022, 691] on div "Сохранить" at bounding box center [987, 707] width 105 height 37
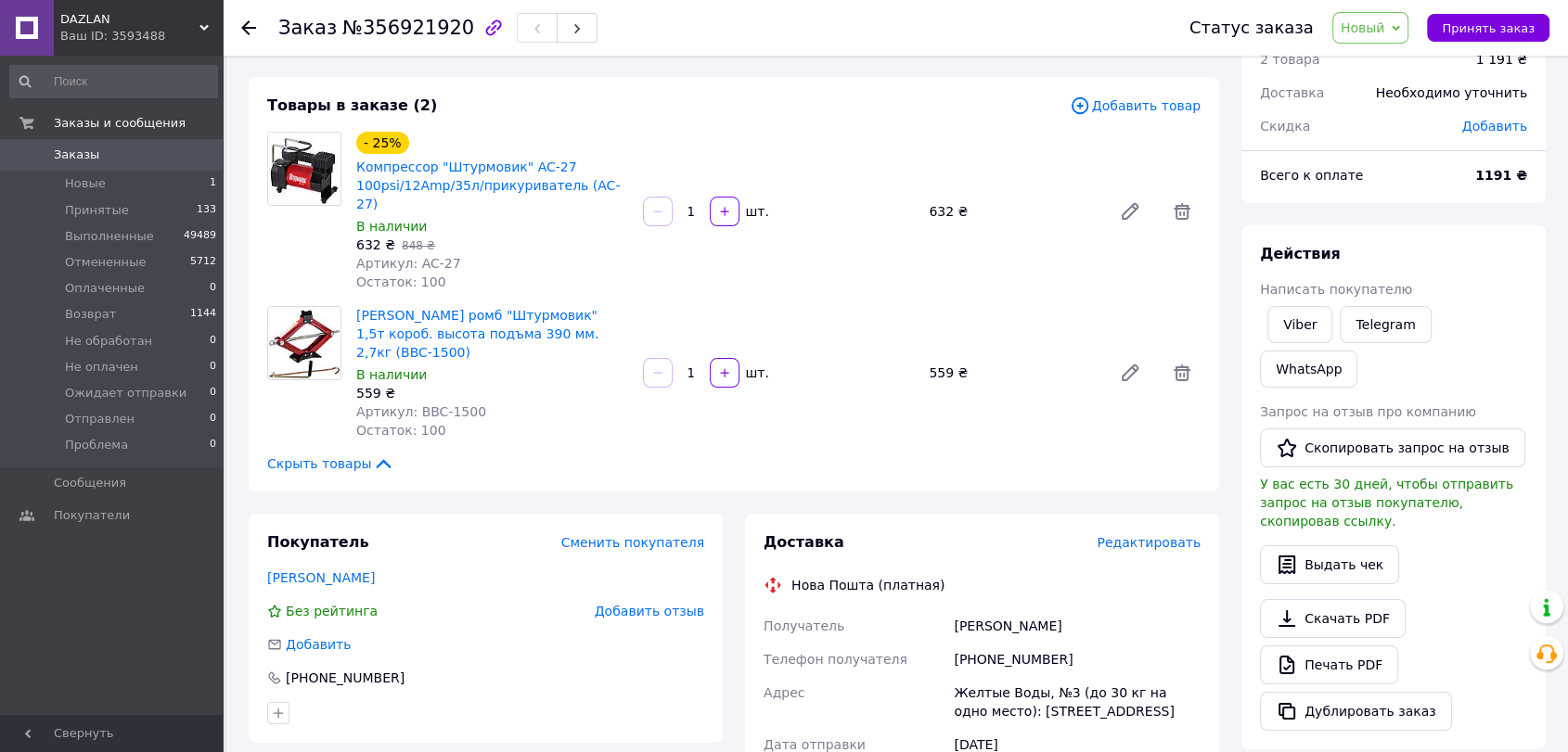
scroll to position [216, 0]
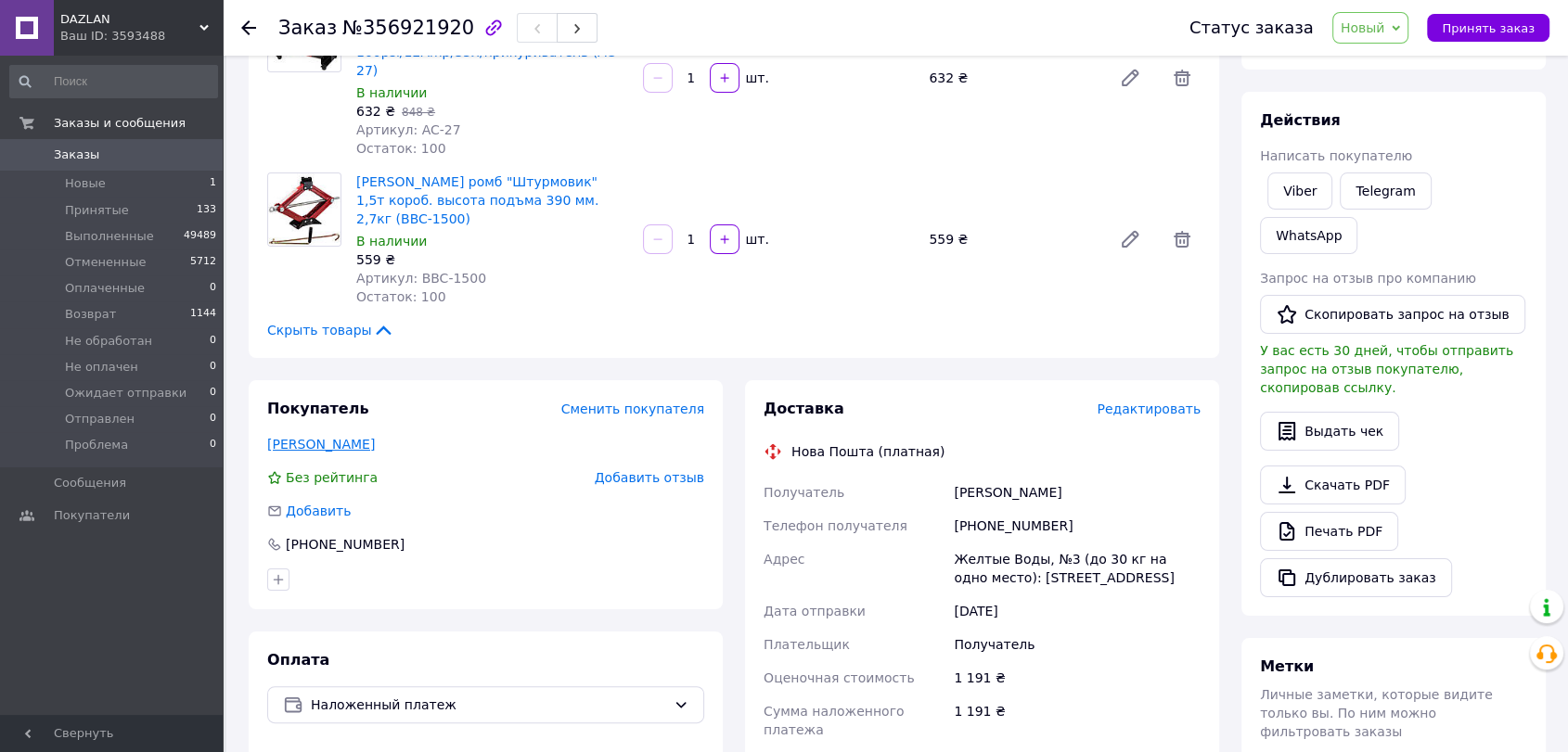
click at [375, 437] on link "[PERSON_NAME]" at bounding box center [321, 444] width 107 height 15
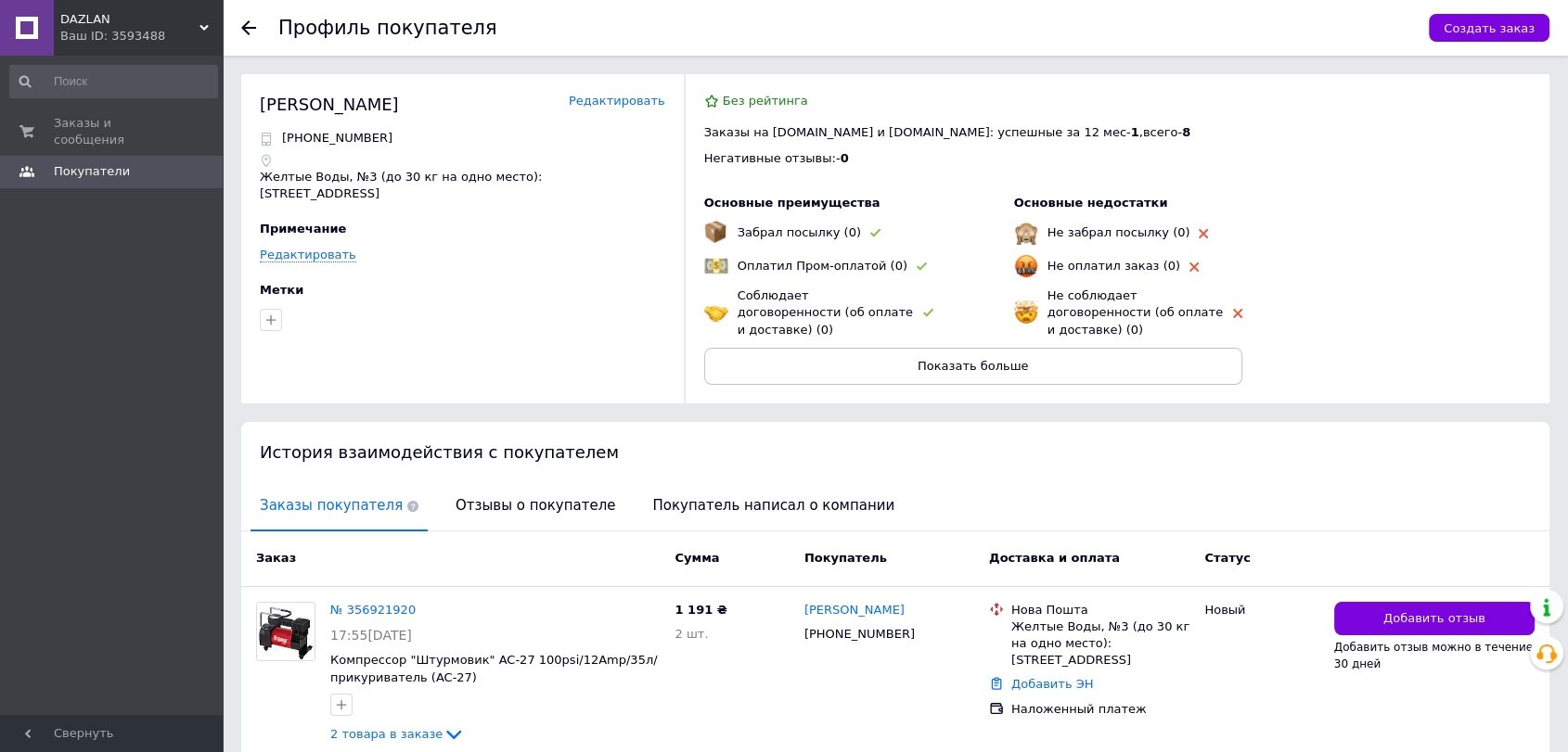
click at [653, 103] on link "Редактировать" at bounding box center [616, 102] width 96 height 18
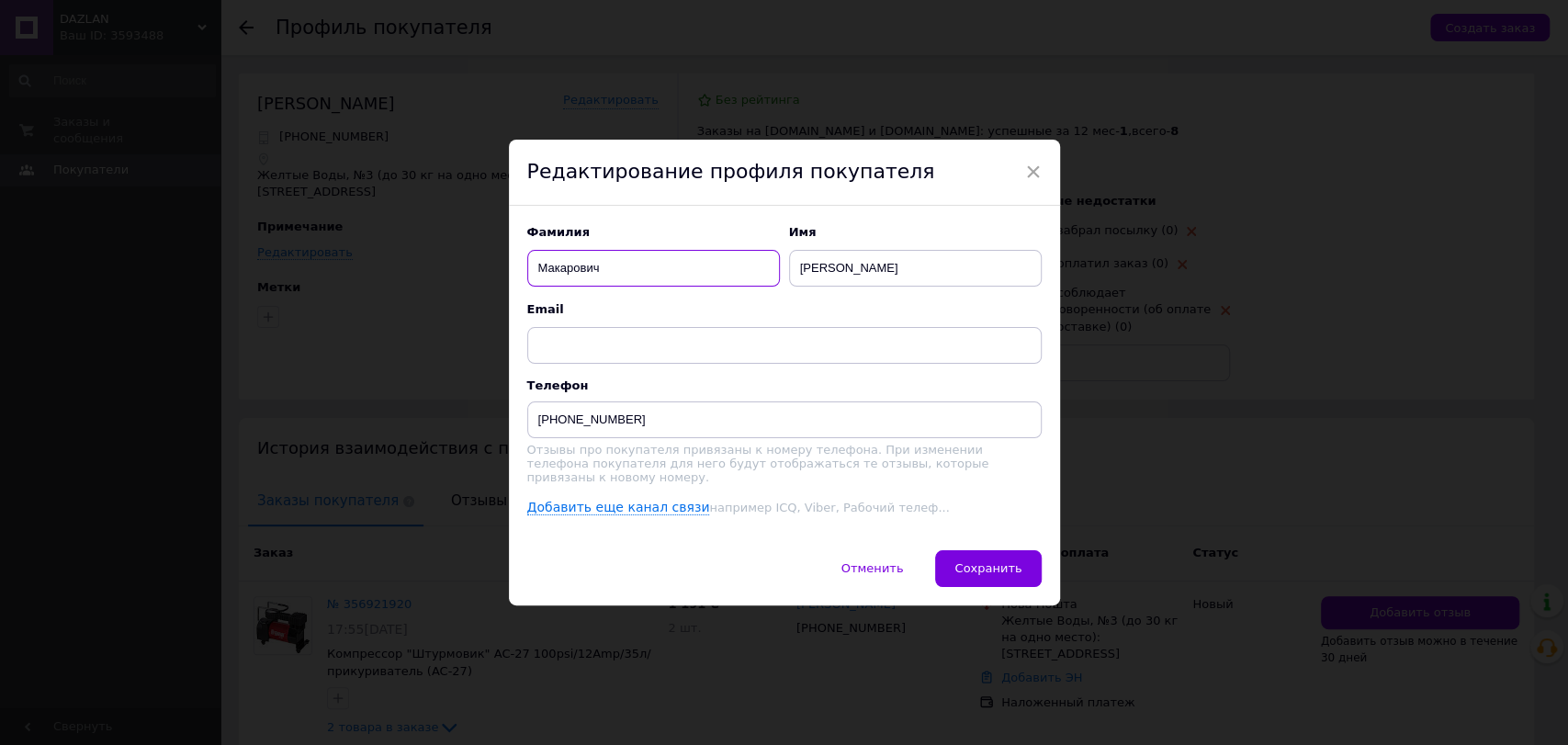
drag, startPoint x: 616, startPoint y: 275, endPoint x: 539, endPoint y: 288, distance: 78.1
click at [539, 286] on input "Макарович" at bounding box center [653, 269] width 253 height 37
type input "Умов"
click at [978, 565] on span "Сохранить" at bounding box center [987, 568] width 67 height 14
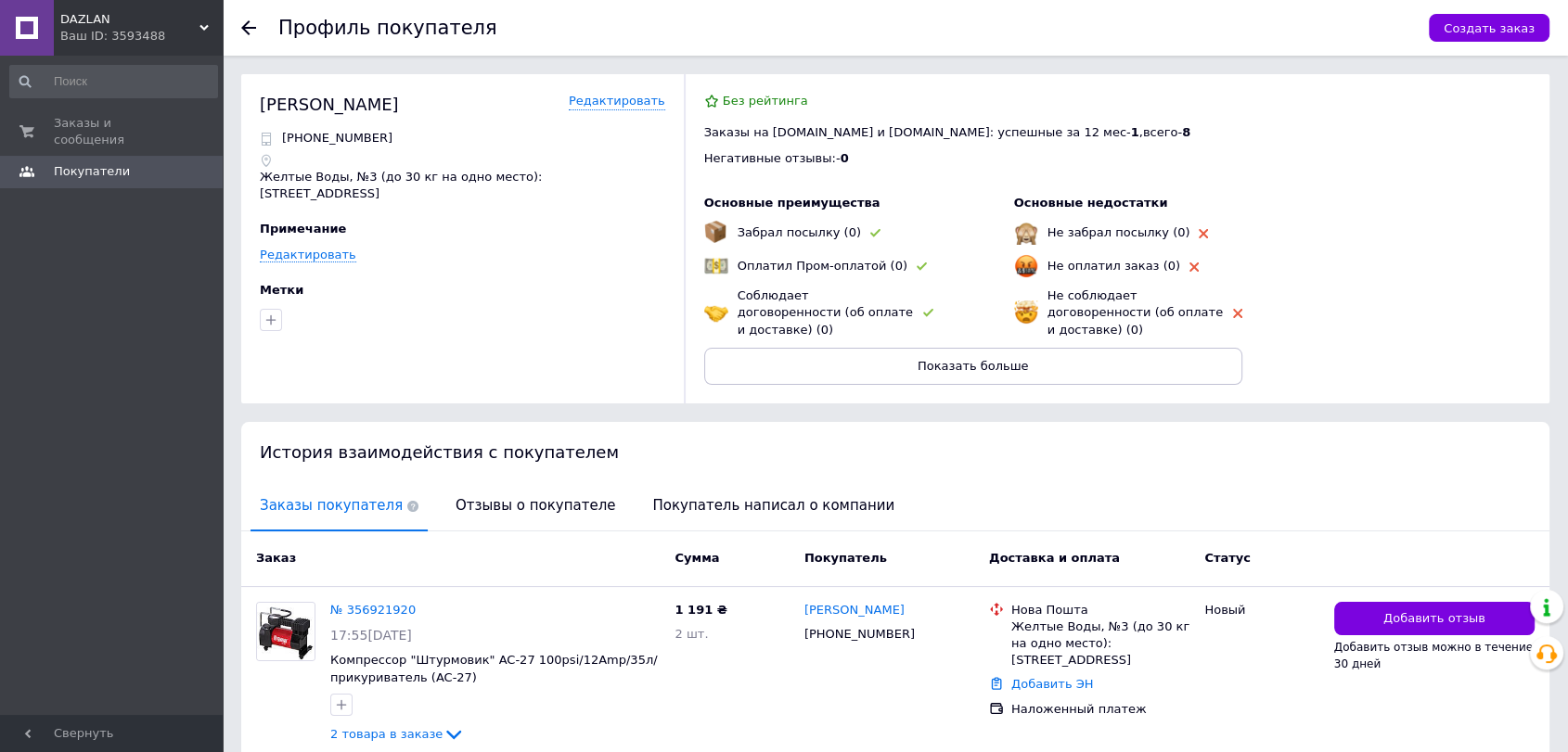
drag, startPoint x: 260, startPoint y: 104, endPoint x: 386, endPoint y: 104, distance: 126.0
click at [386, 104] on div "[PERSON_NAME]" at bounding box center [329, 104] width 139 height 23
copy div "[PERSON_NAME]"
click at [253, 24] on icon at bounding box center [249, 28] width 15 height 15
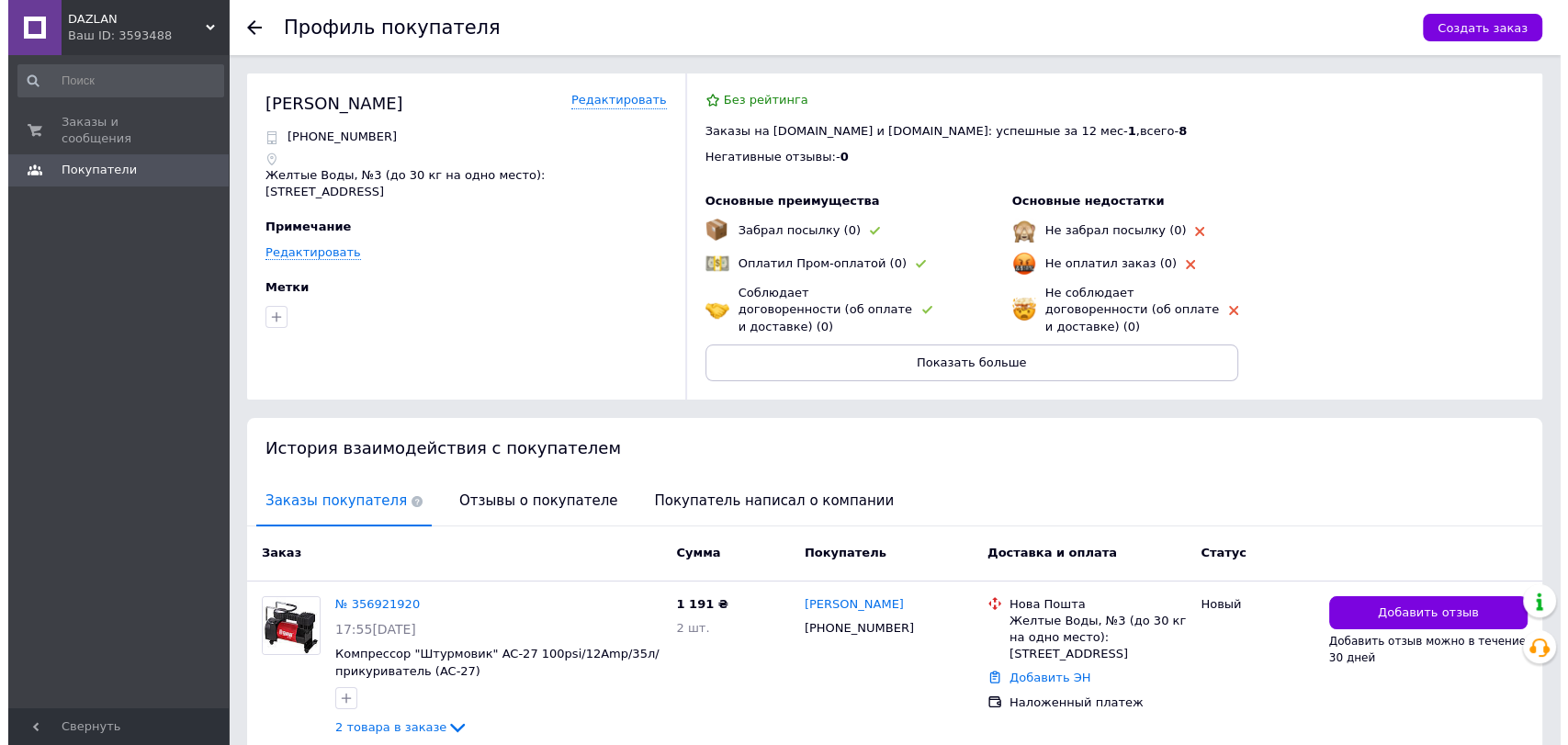
scroll to position [94, 0]
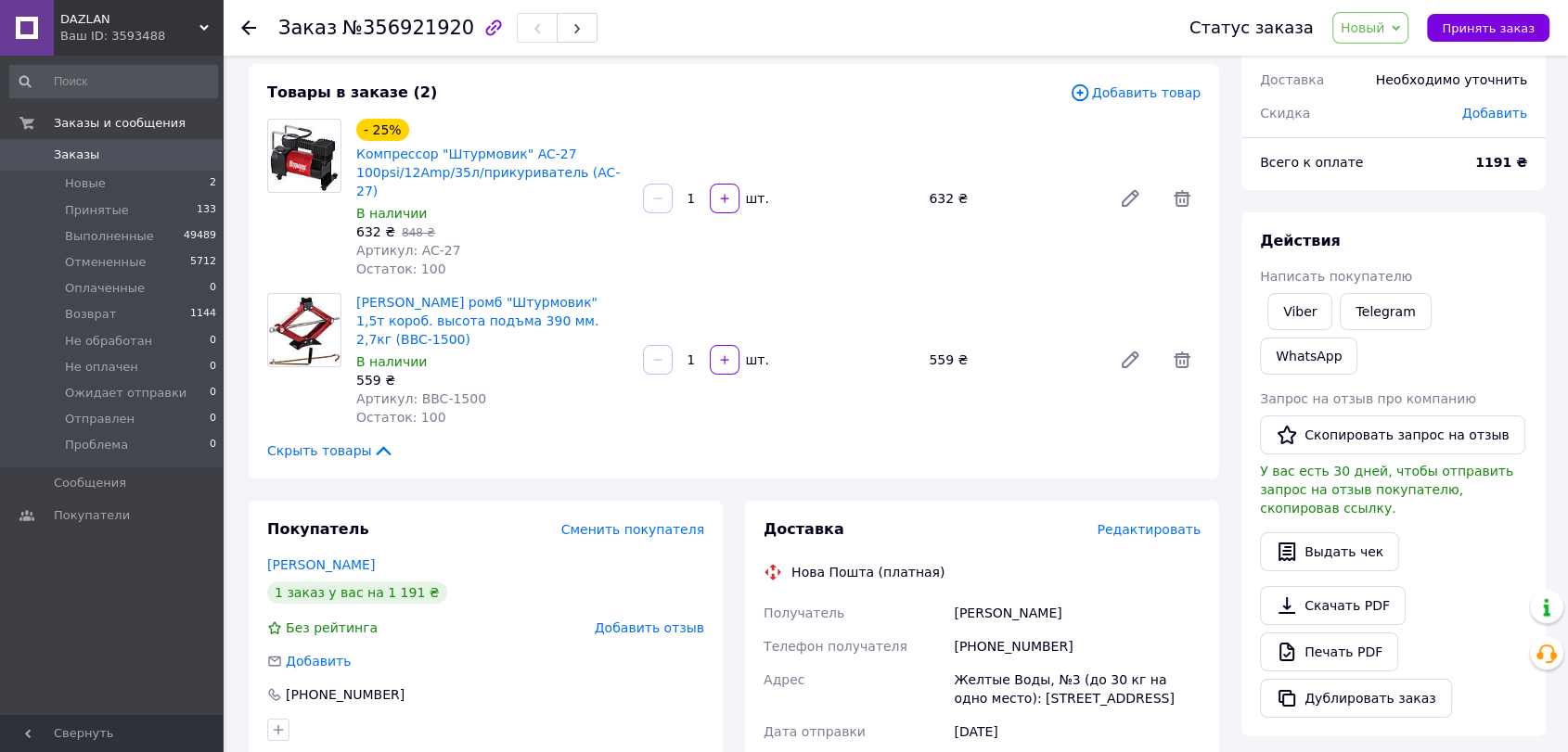
click at [1142, 522] on span "Редактировать" at bounding box center [1148, 529] width 103 height 15
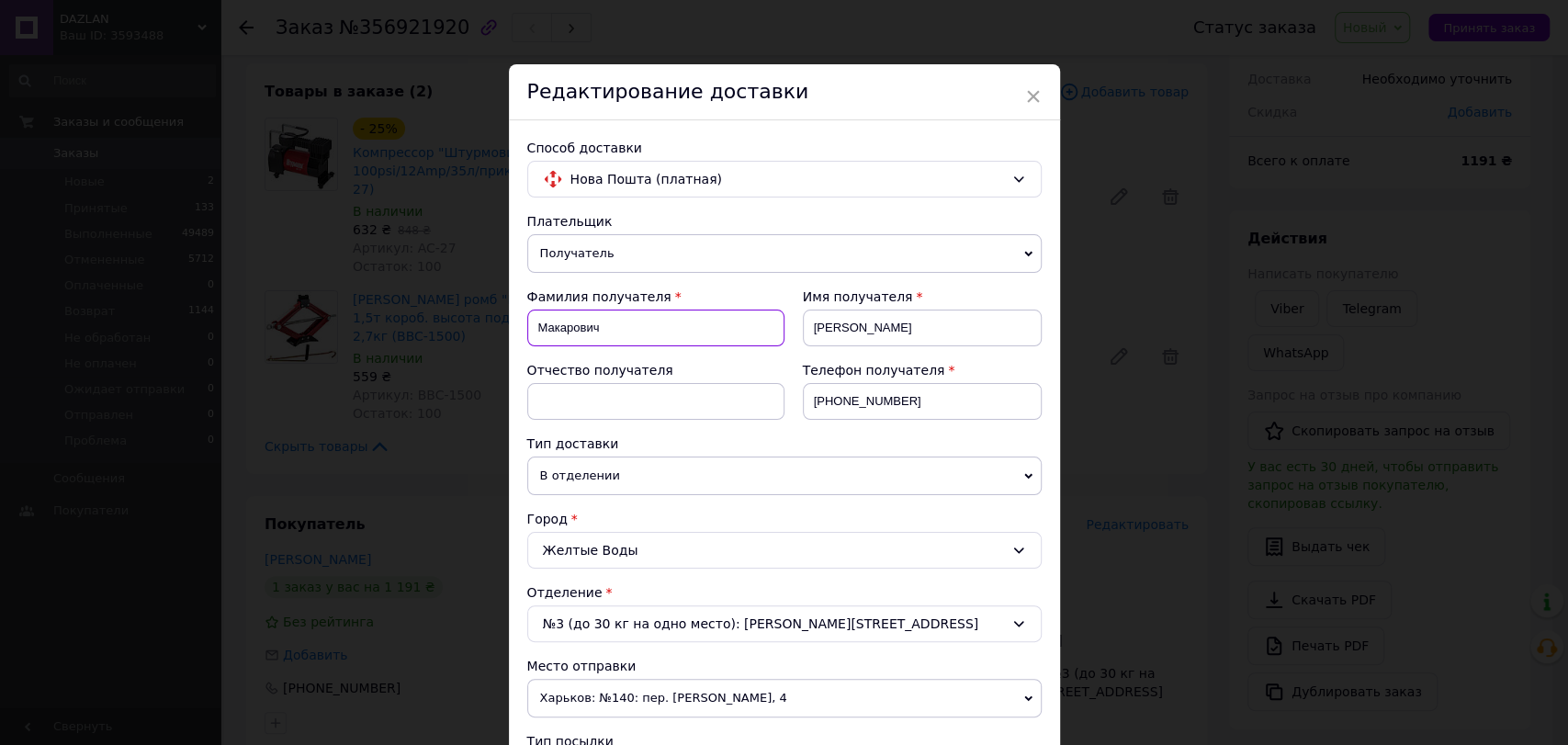
drag, startPoint x: 634, startPoint y: 328, endPoint x: 501, endPoint y: 326, distance: 133.0
click at [501, 326] on div "× Редактирование доставки Способ доставки Нова Пошта (платная) Плательщик Получ…" at bounding box center [784, 372] width 1568 height 745
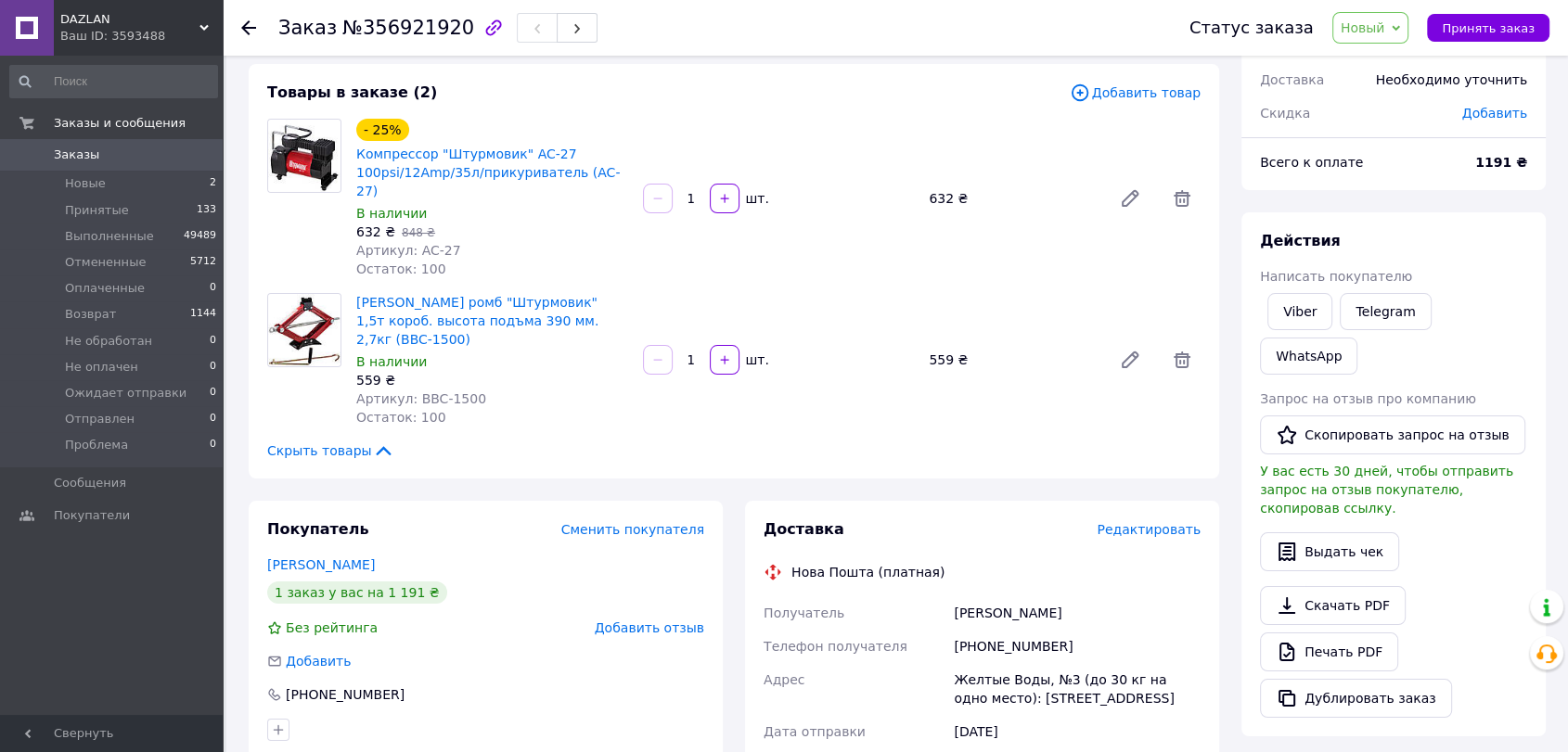
click at [1178, 522] on span "Редактировать" at bounding box center [1148, 529] width 103 height 15
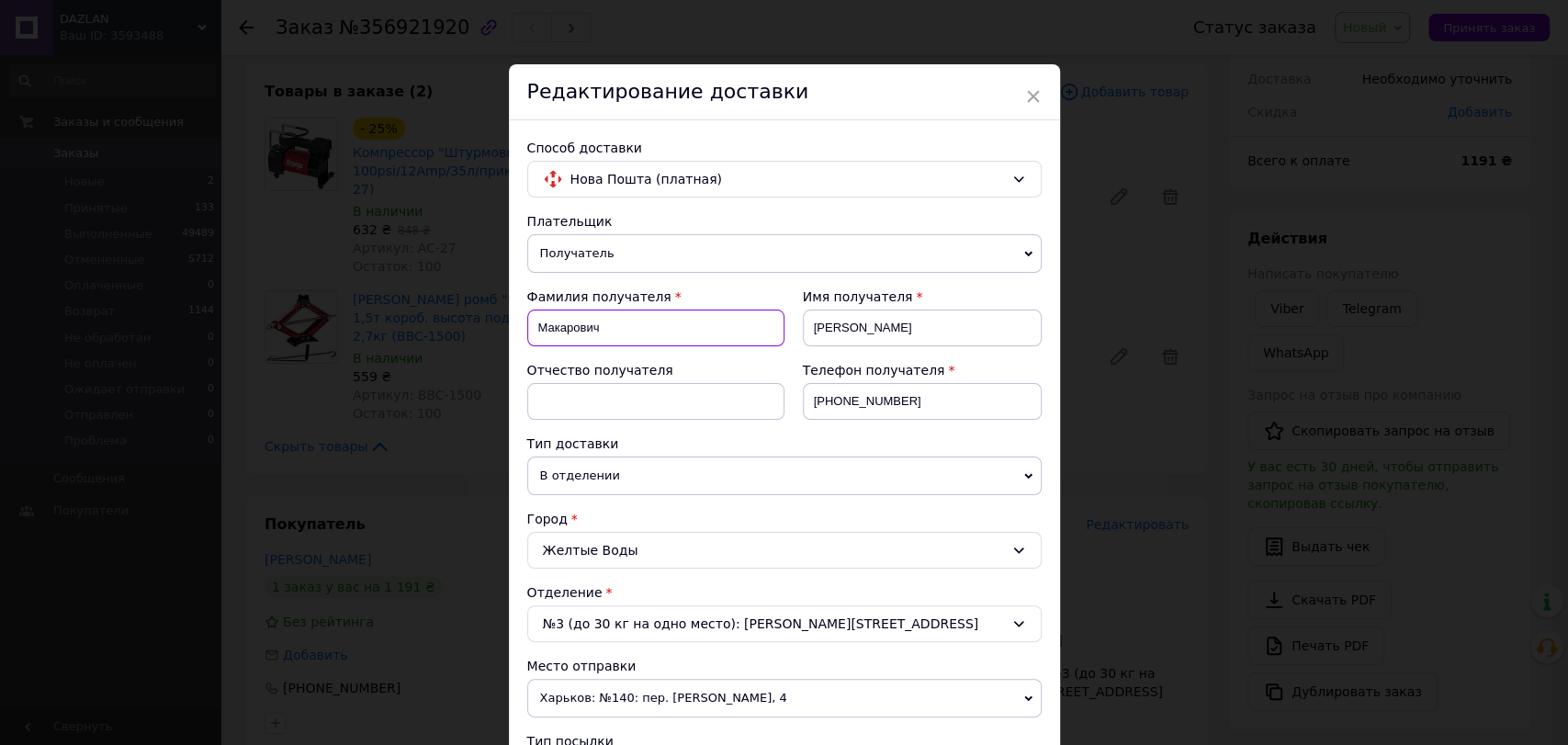
drag, startPoint x: 640, startPoint y: 336, endPoint x: 539, endPoint y: 324, distance: 101.7
click at [539, 324] on input "Макарович" at bounding box center [655, 328] width 257 height 37
paste input "мов Олександр"
click at [594, 330] on input "[PERSON_NAME]" at bounding box center [655, 328] width 257 height 37
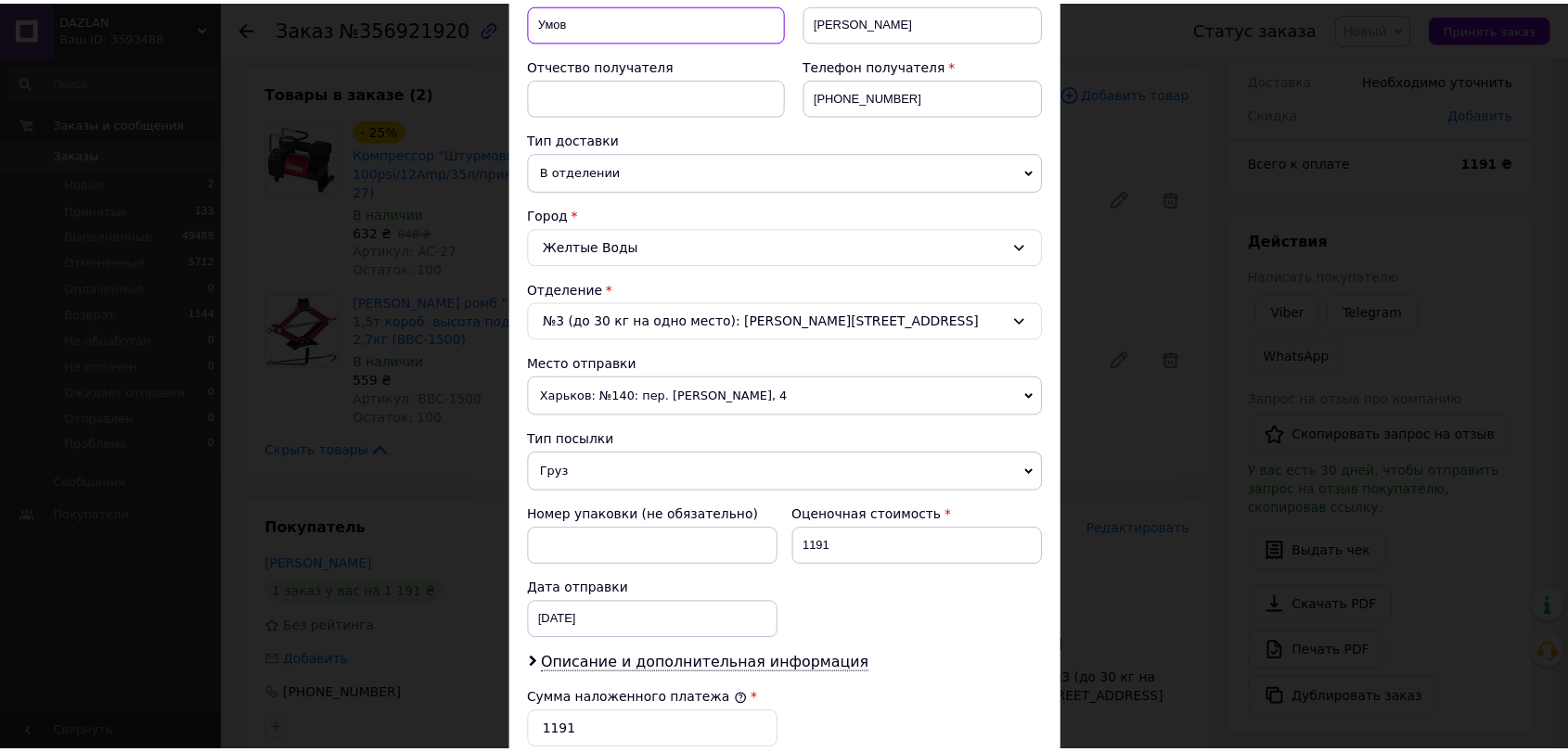
scroll to position [661, 0]
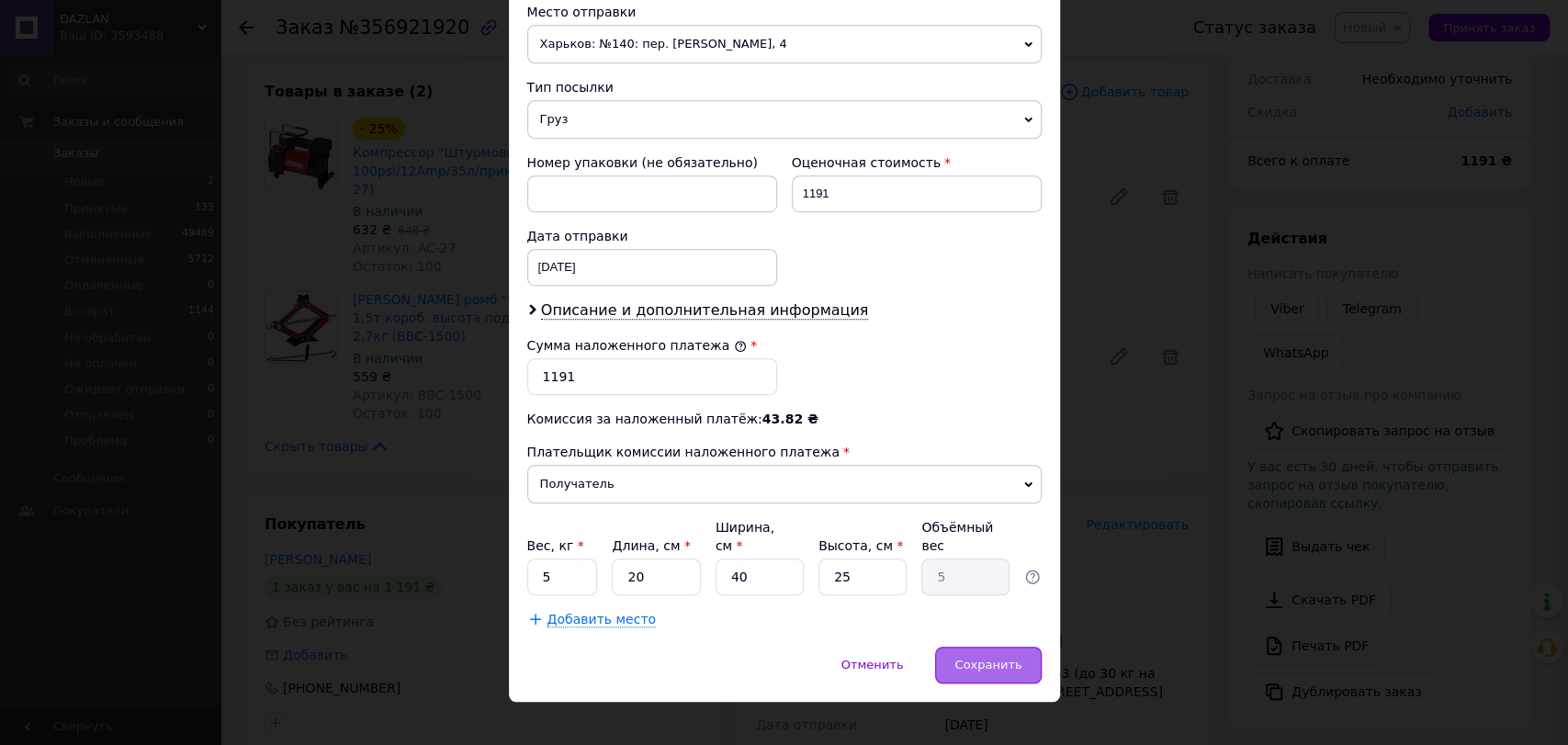
type input "Умов"
click at [1005, 657] on span "Сохранить" at bounding box center [987, 664] width 67 height 14
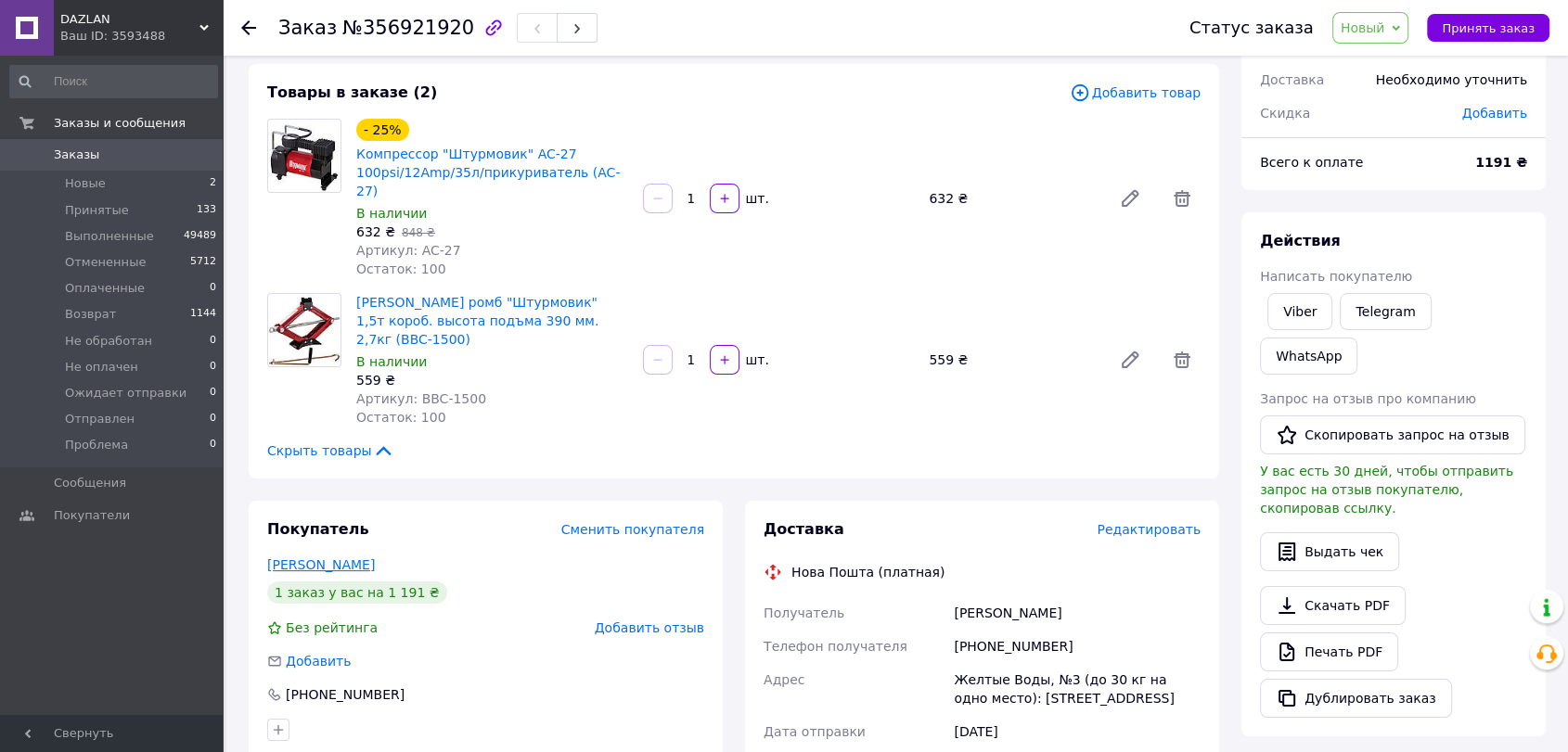
click at [351, 557] on link "[PERSON_NAME]" at bounding box center [321, 565] width 107 height 15
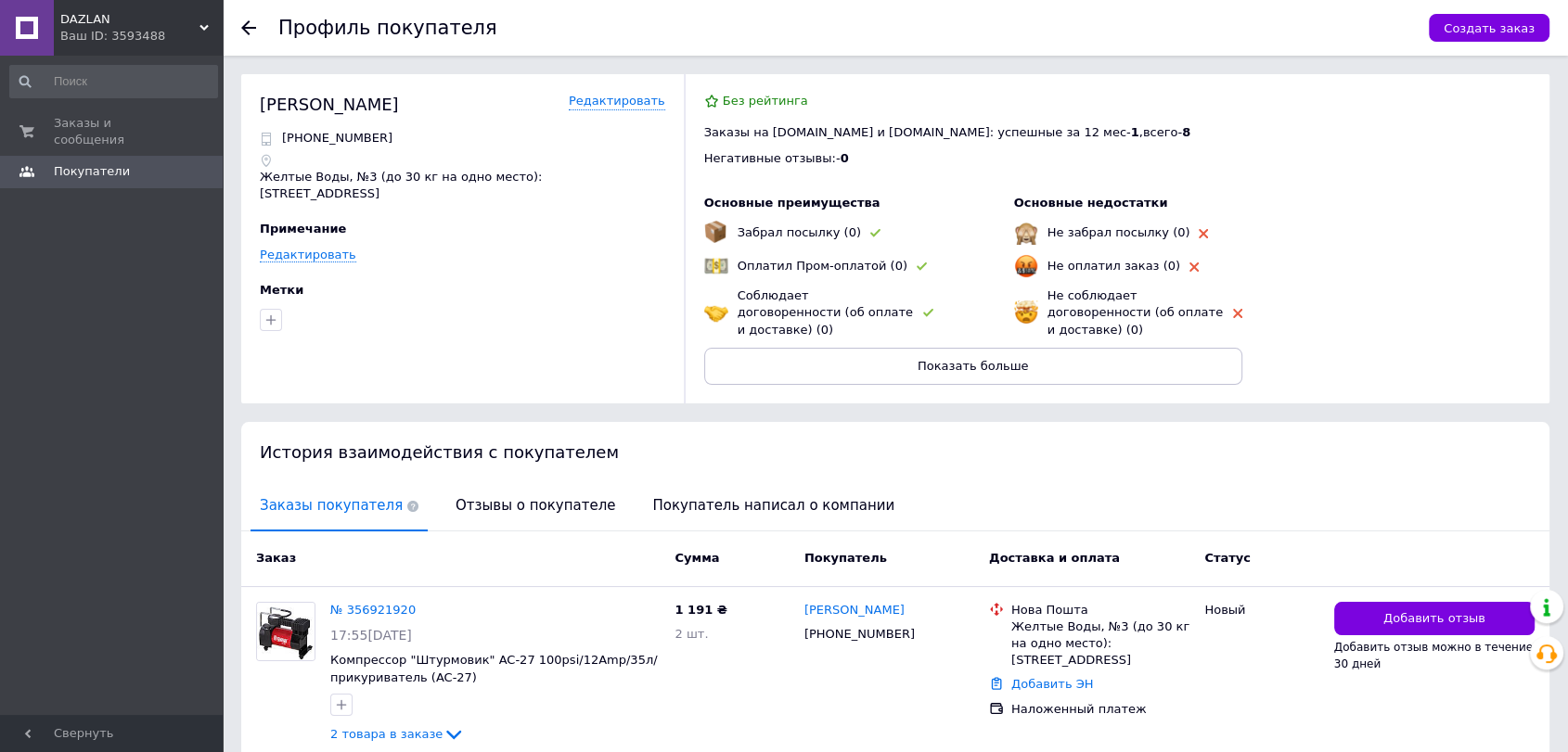
click at [252, 47] on div at bounding box center [260, 28] width 37 height 56
click at [251, 29] on icon at bounding box center [249, 28] width 15 height 15
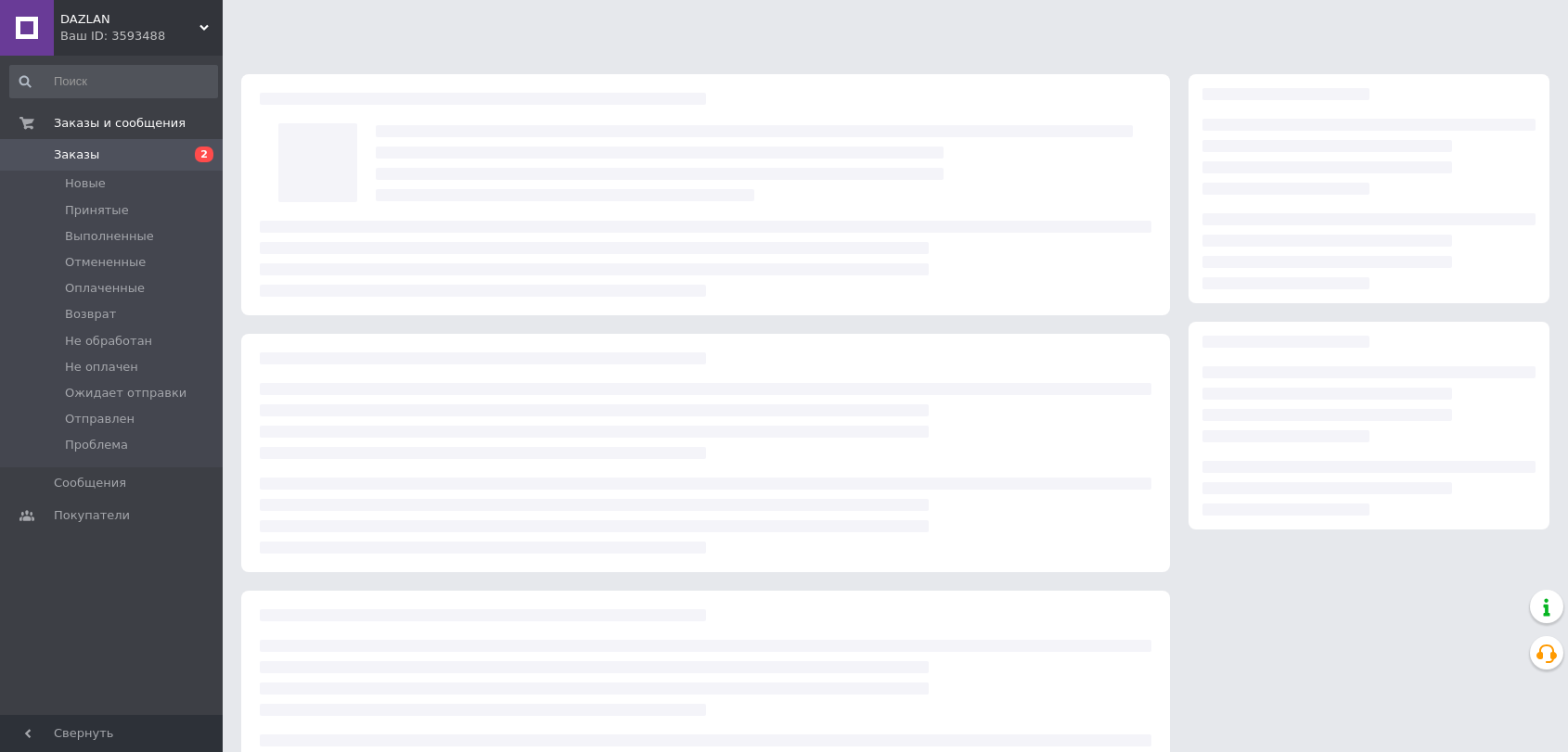
scroll to position [95, 0]
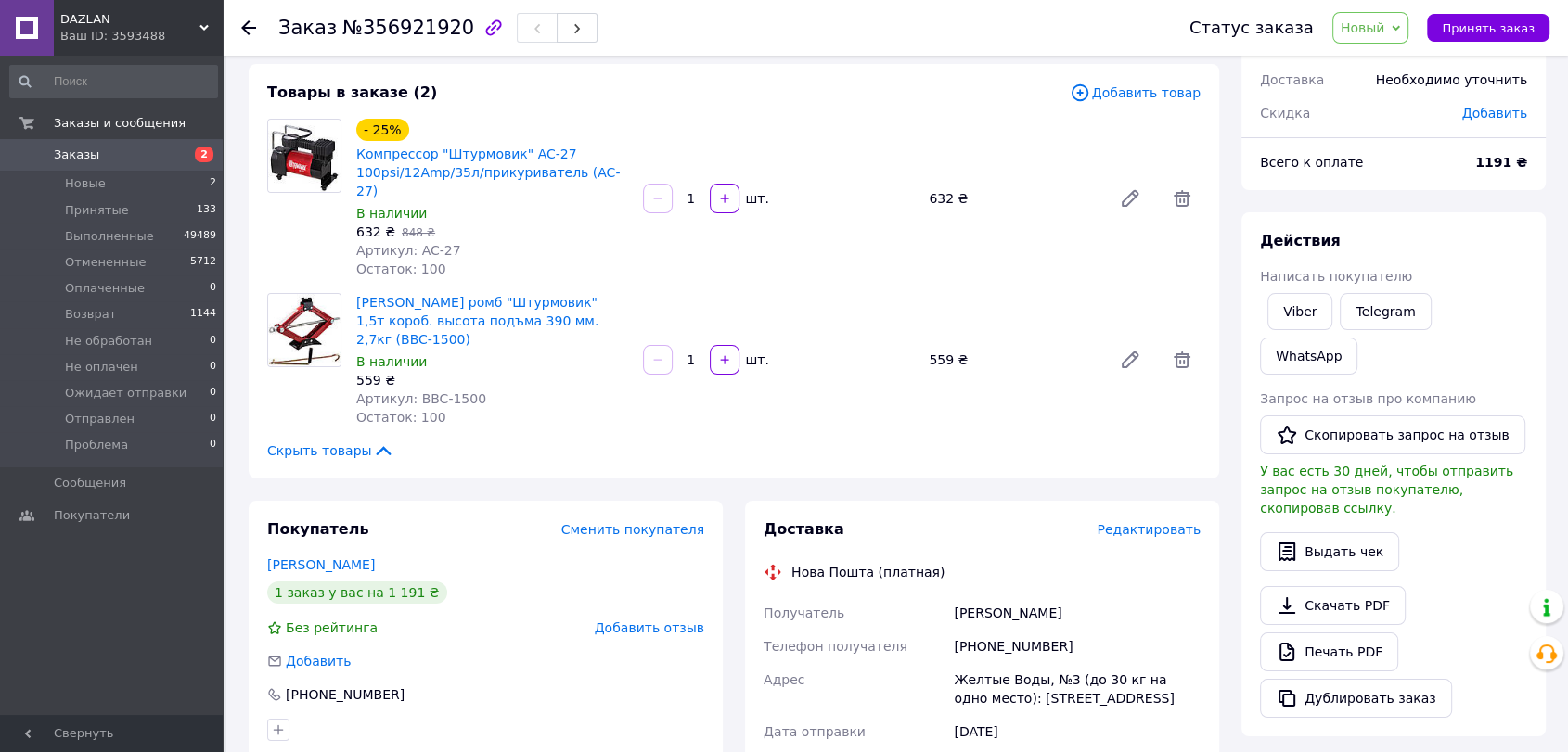
click at [610, 504] on div "Покупатель Сменить покупателя [PERSON_NAME] 1 заказ у вас на 1 191 ₴ Без рейтин…" at bounding box center [486, 630] width 474 height 259
click at [611, 520] on div "Сменить покупателя" at bounding box center [632, 529] width 143 height 19
click at [612, 522] on span "Сменить покупателя" at bounding box center [632, 529] width 143 height 15
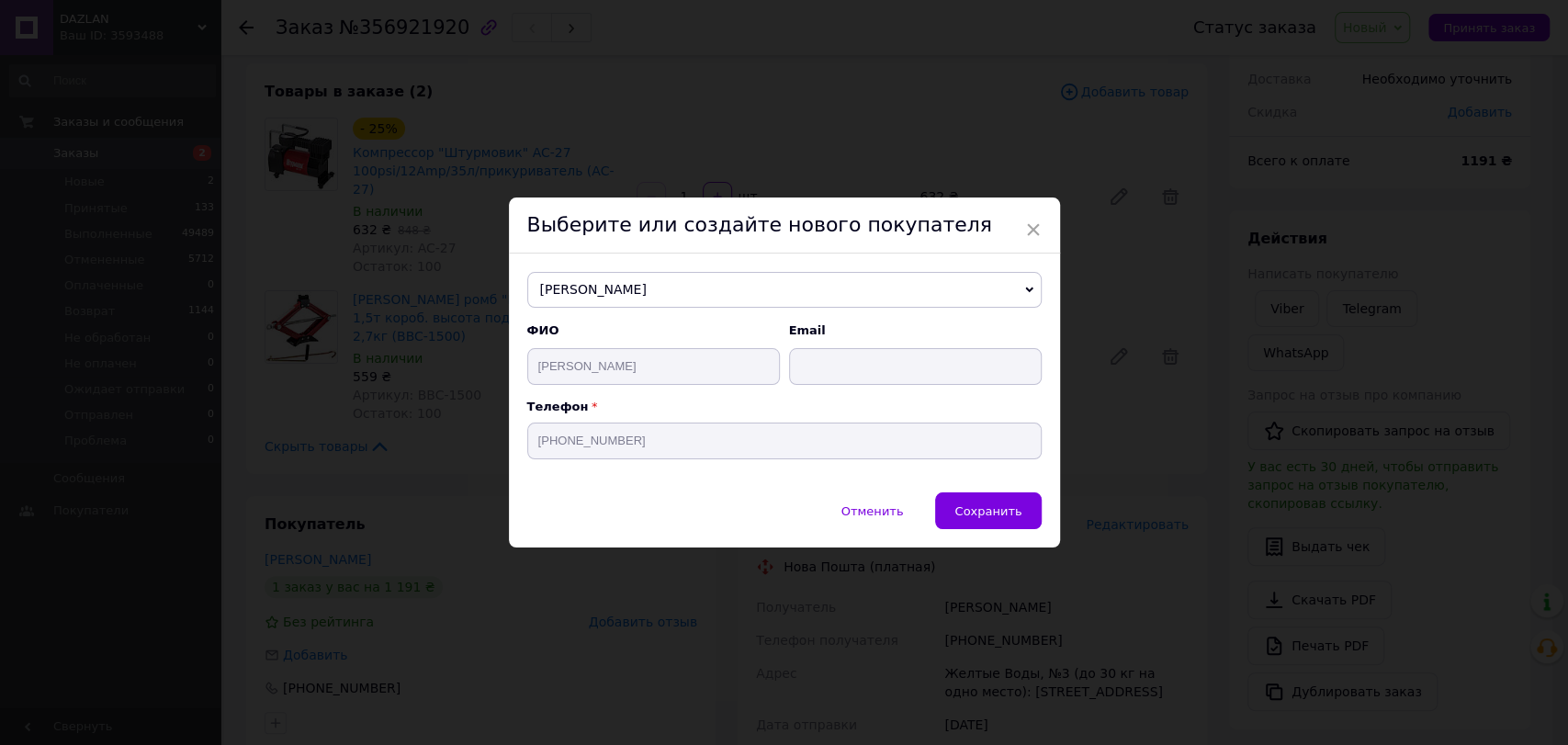
click at [658, 282] on span "[PERSON_NAME]" at bounding box center [784, 291] width 514 height 37
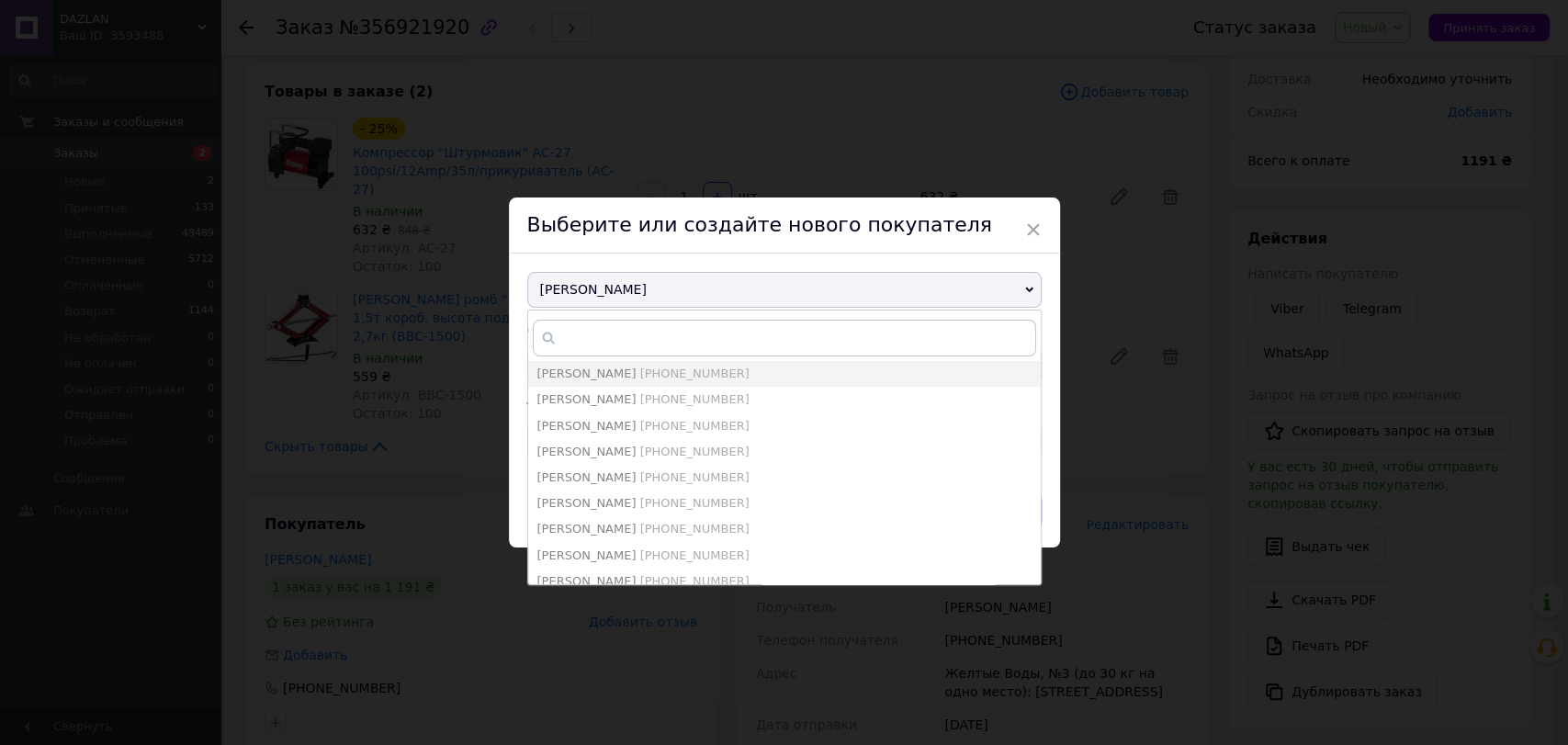
click at [614, 292] on span "[PERSON_NAME]" at bounding box center [784, 291] width 514 height 37
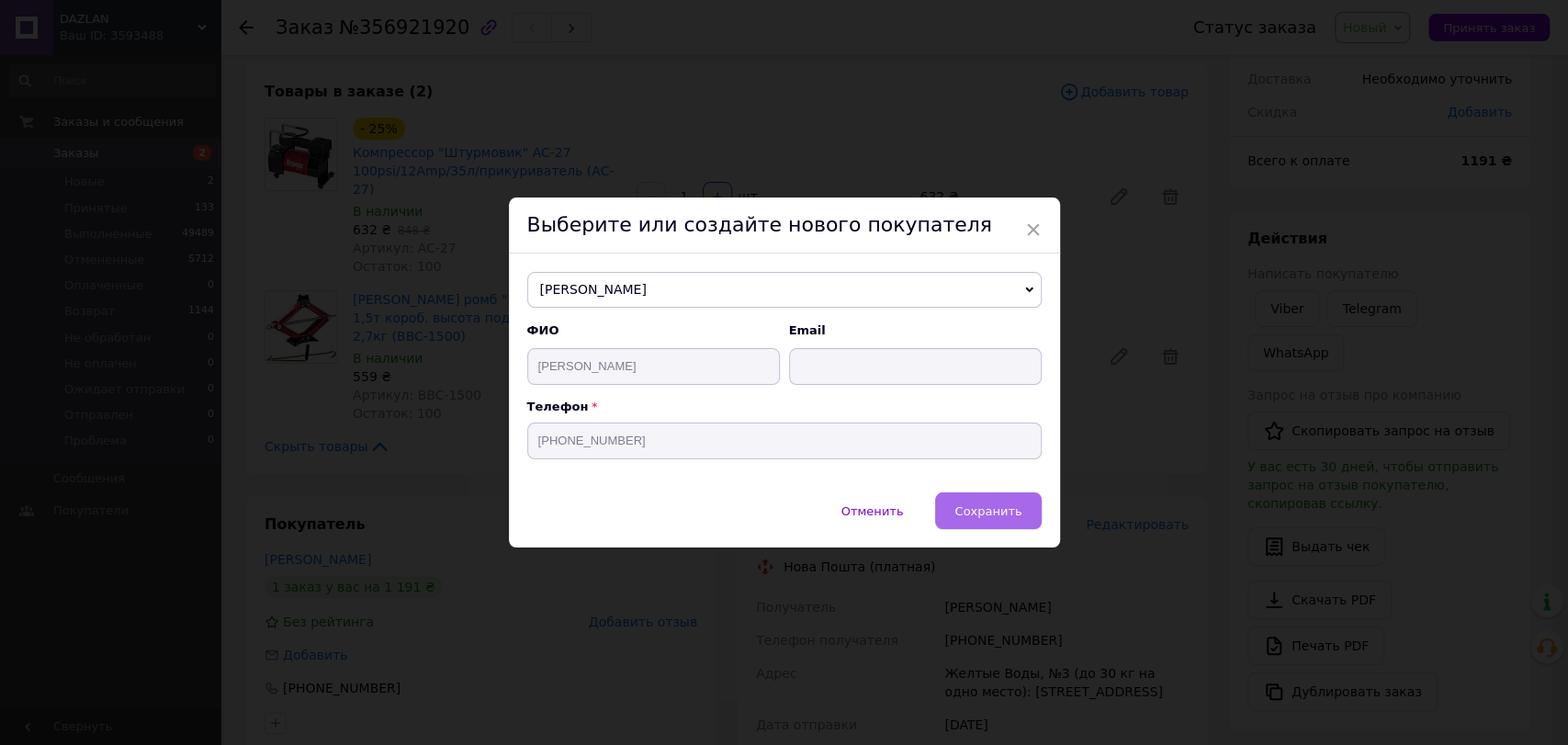
click at [974, 504] on span "Сохранить" at bounding box center [987, 511] width 67 height 14
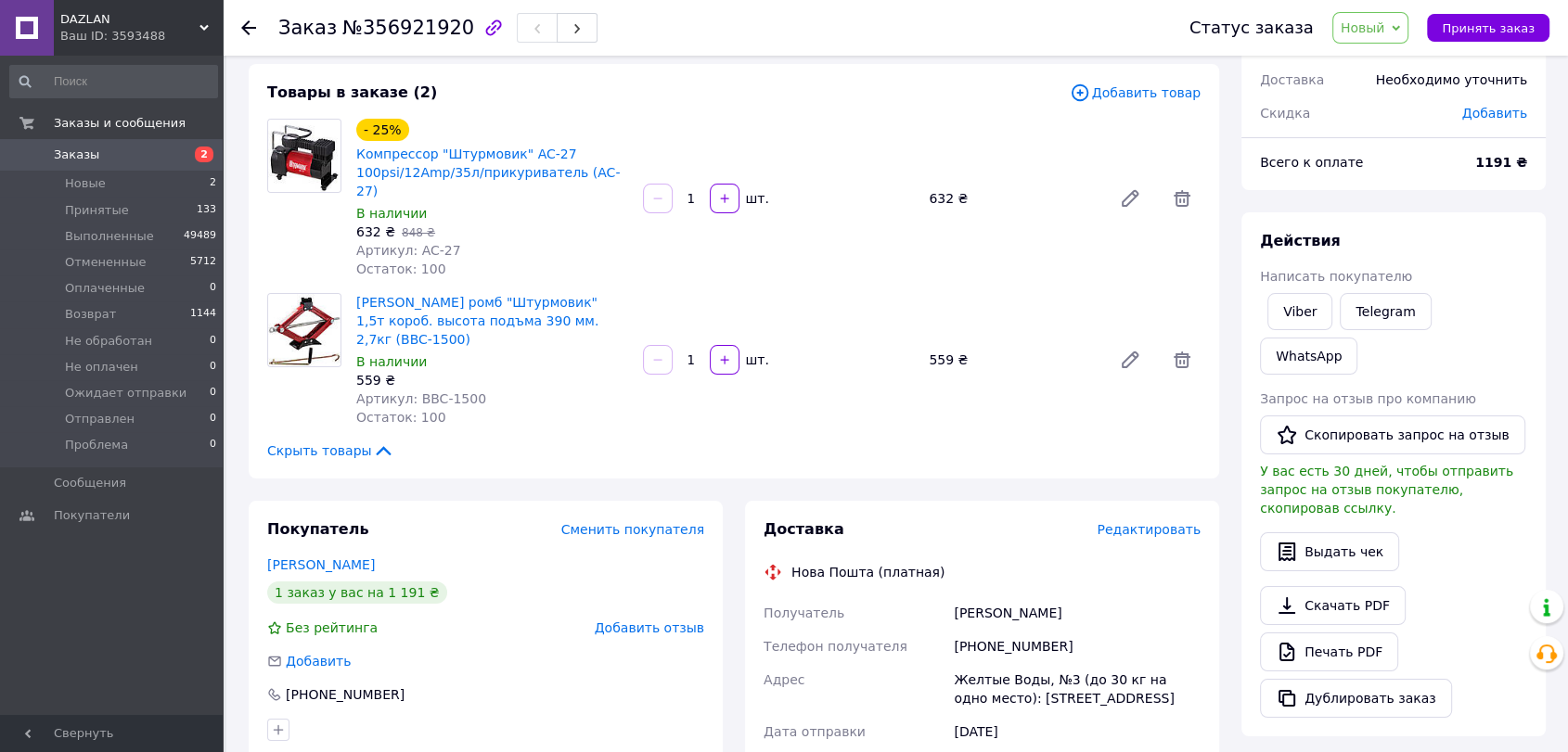
click at [1377, 17] on span "Новый" at bounding box center [1370, 28] width 77 height 32
click at [1370, 72] on li "Принят" at bounding box center [1403, 65] width 140 height 28
